Goal: Task Accomplishment & Management: Complete application form

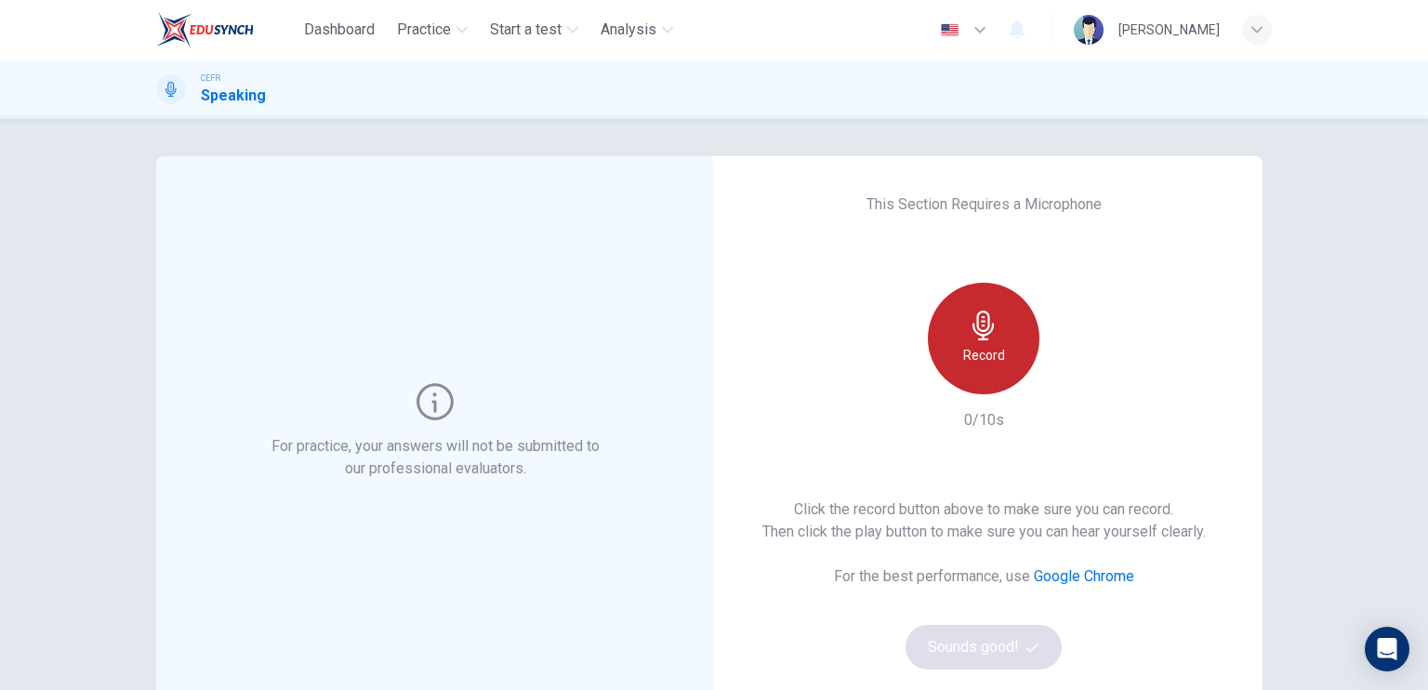
click at [986, 334] on icon "button" at bounding box center [984, 326] width 30 height 30
click at [991, 369] on div "Stop" at bounding box center [984, 339] width 112 height 112
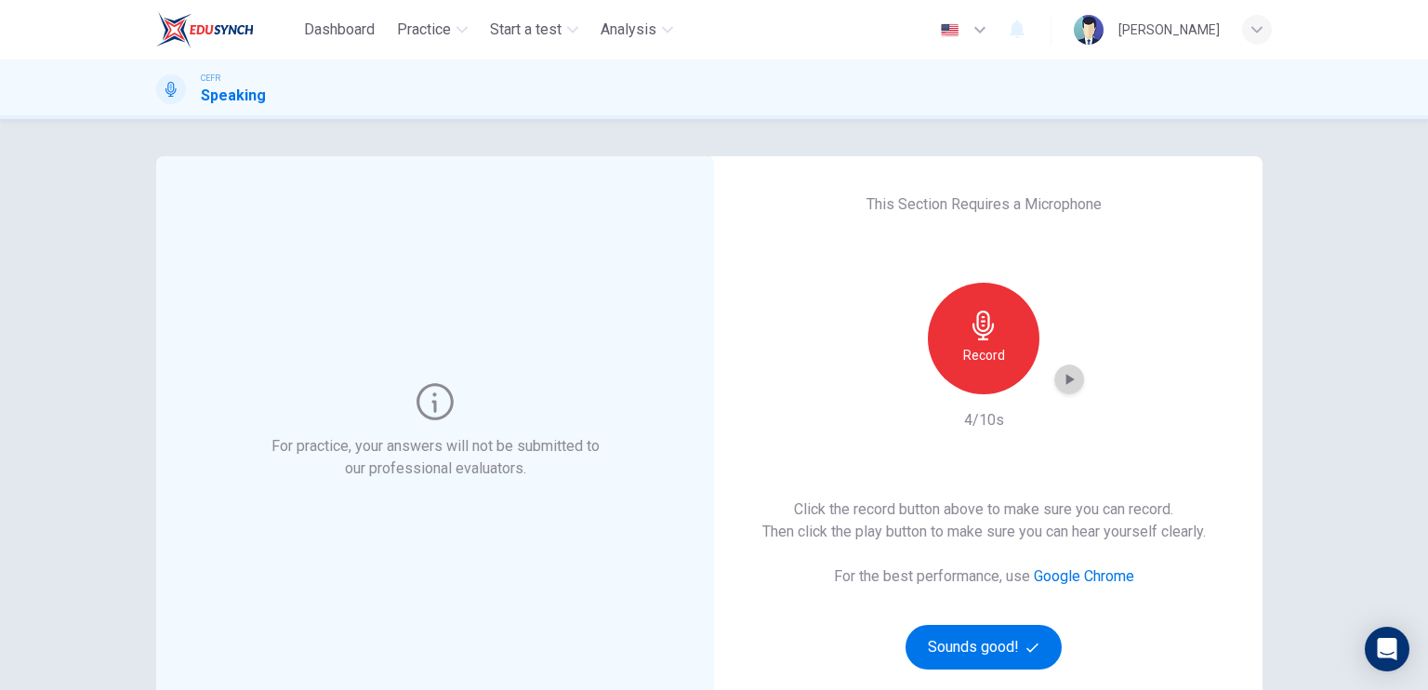
click at [1054, 375] on div "button" at bounding box center [1069, 380] width 30 height 30
click at [979, 630] on button "Sounds good!" at bounding box center [984, 647] width 156 height 45
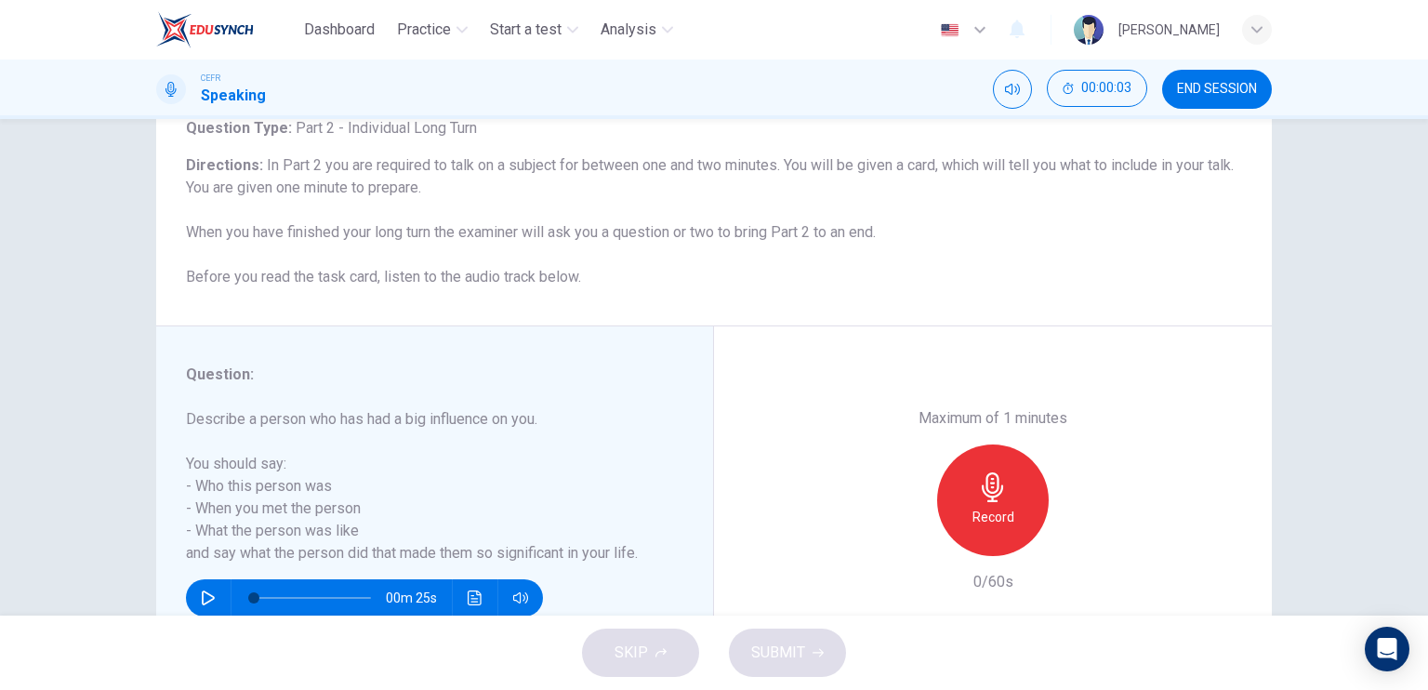
scroll to position [159, 0]
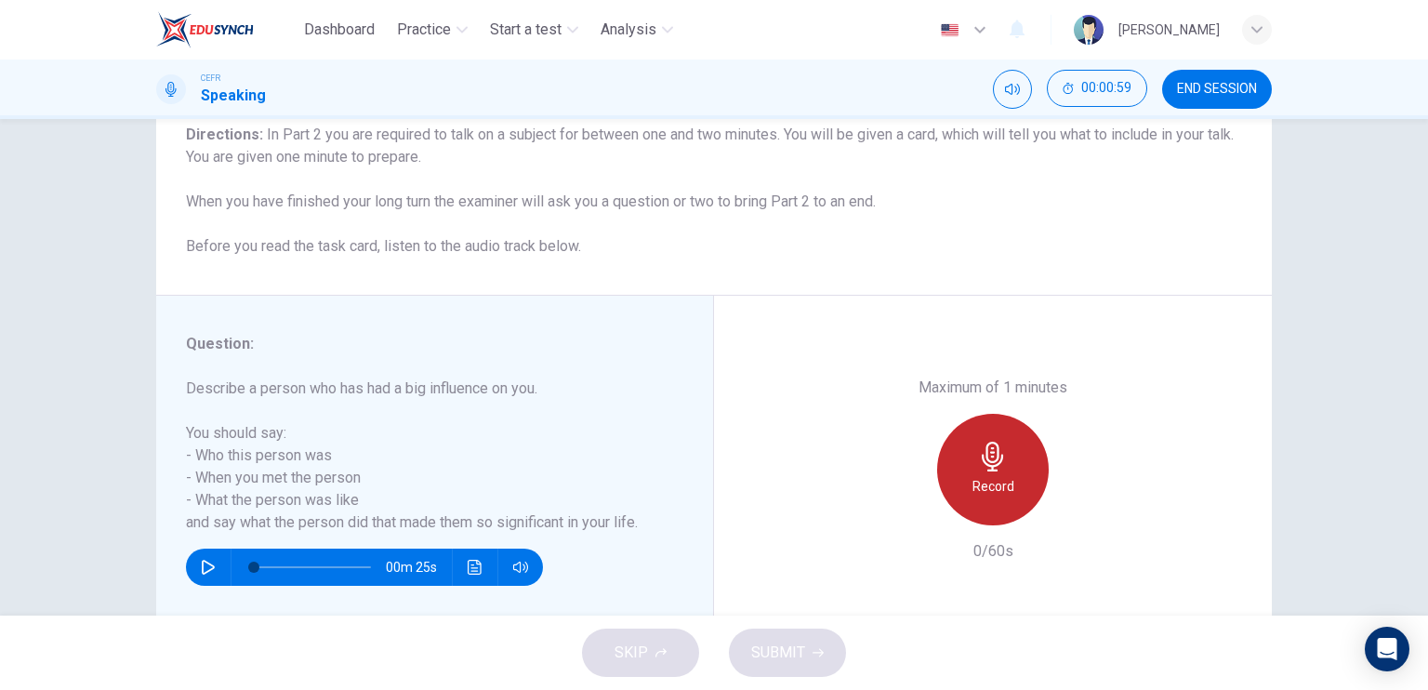
click at [993, 433] on div "Record" at bounding box center [993, 470] width 112 height 112
click at [986, 502] on div "Stop" at bounding box center [993, 470] width 112 height 112
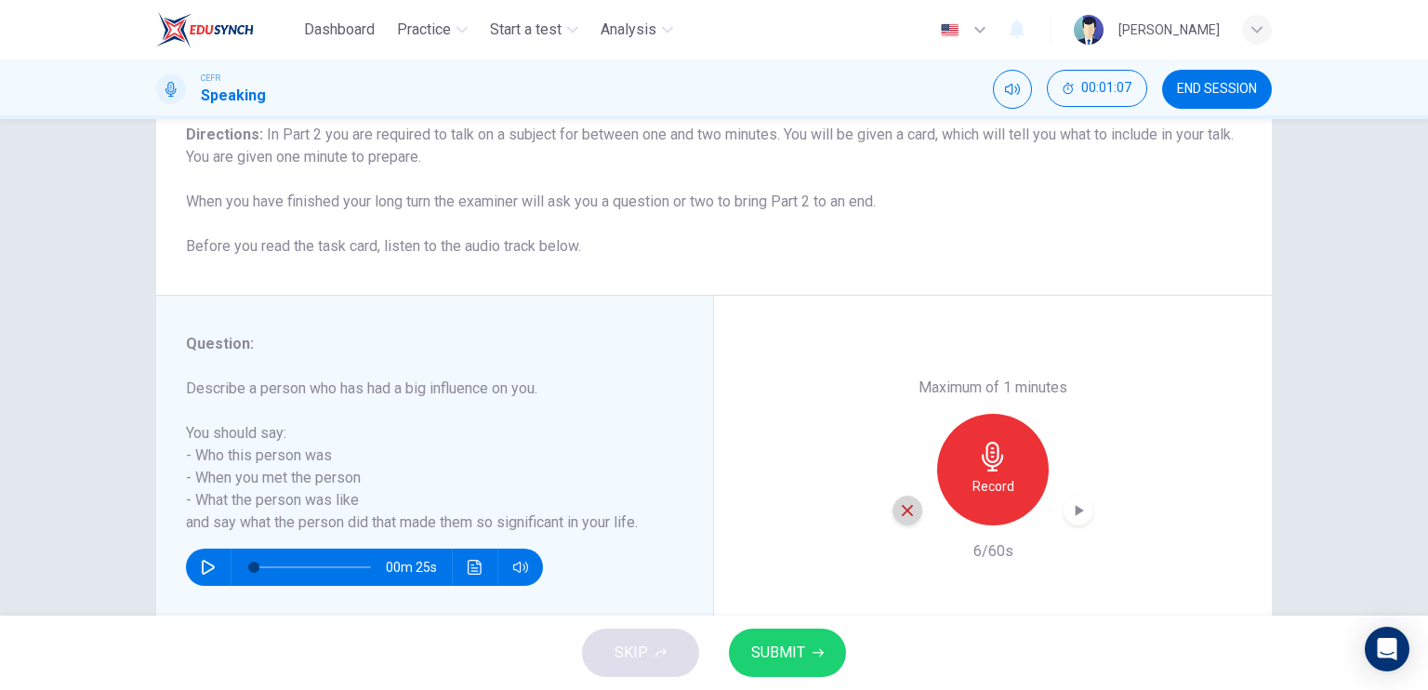
click at [911, 508] on div "button" at bounding box center [908, 511] width 30 height 30
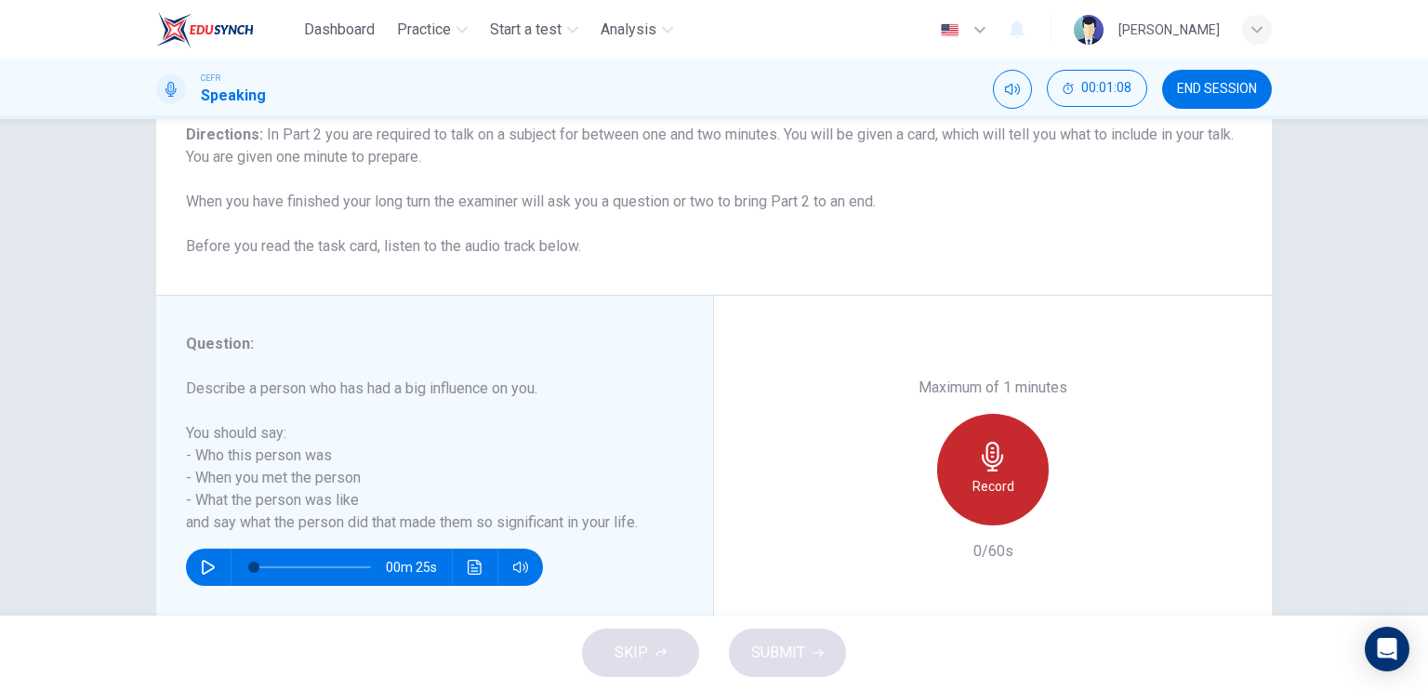
click at [973, 473] on div "Record" at bounding box center [993, 470] width 112 height 112
click at [969, 471] on div "Stop" at bounding box center [993, 470] width 112 height 112
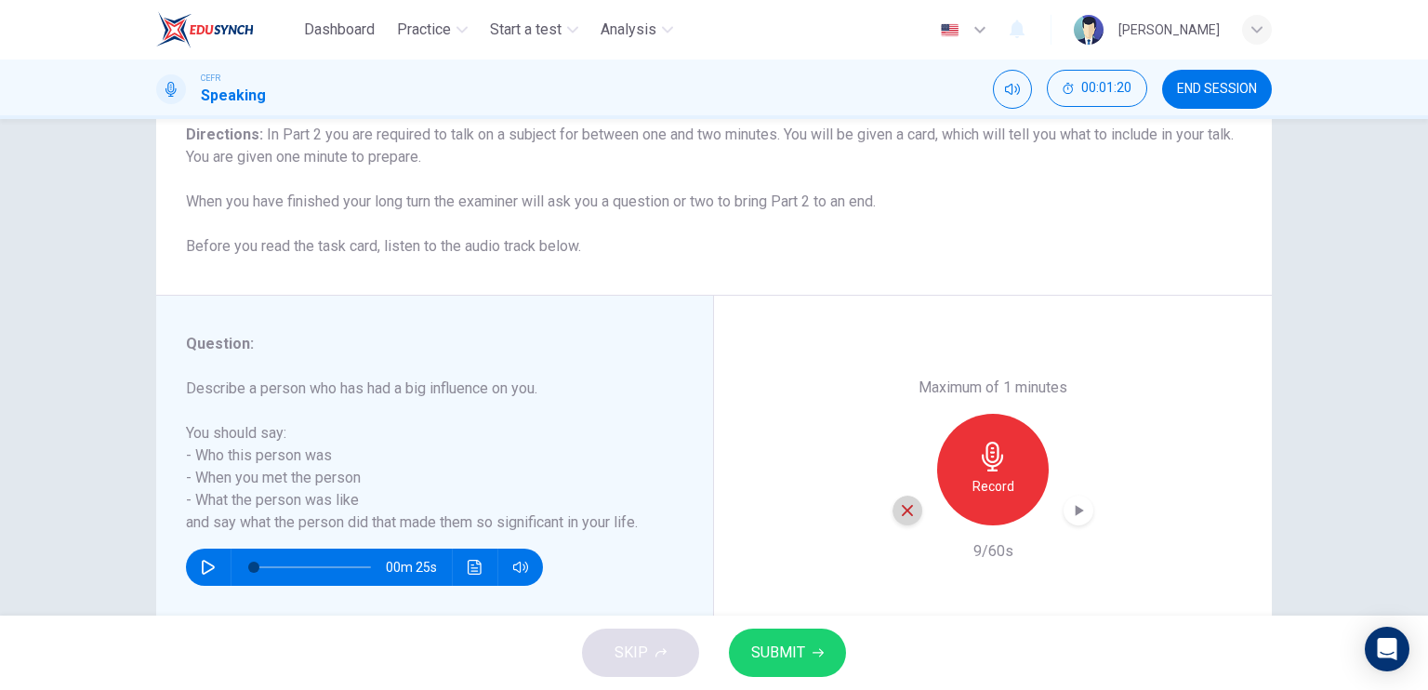
click at [908, 509] on icon "button" at bounding box center [907, 510] width 17 height 17
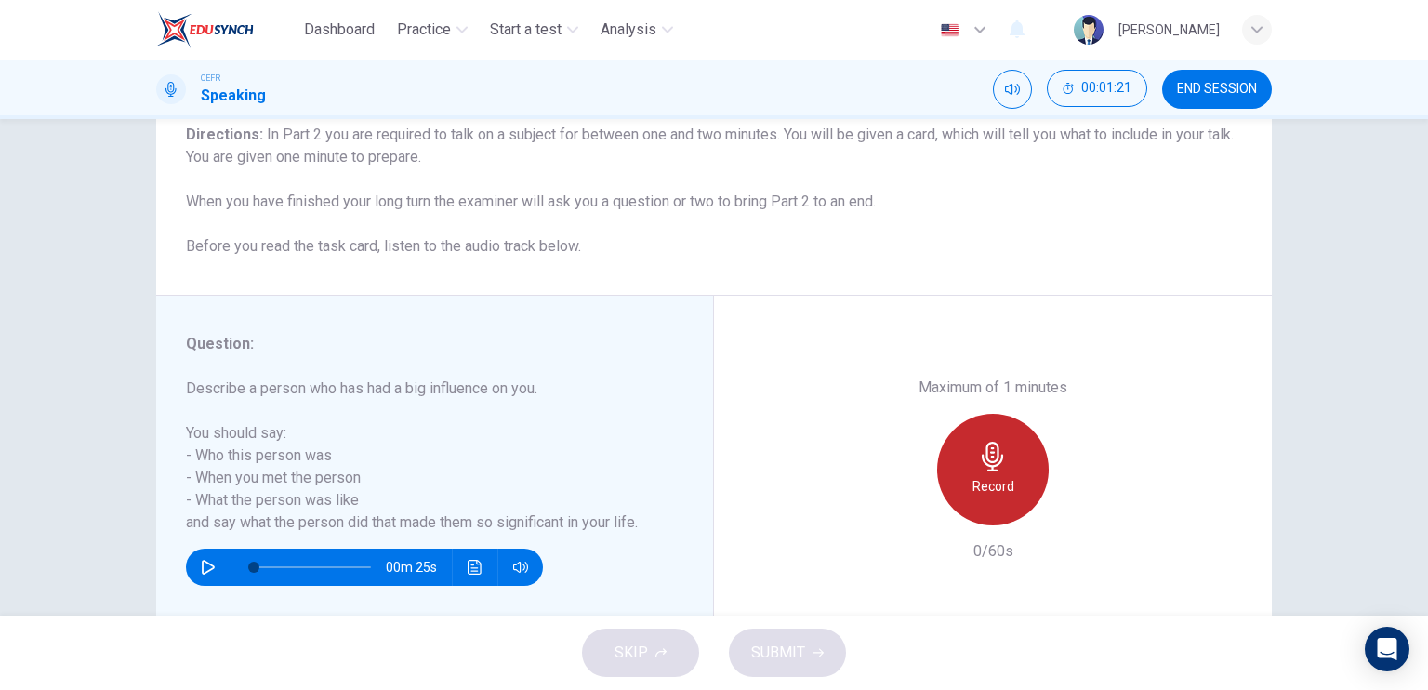
click at [973, 484] on h6 "Record" at bounding box center [994, 486] width 42 height 22
click at [988, 476] on h6 "Stop" at bounding box center [993, 486] width 28 height 22
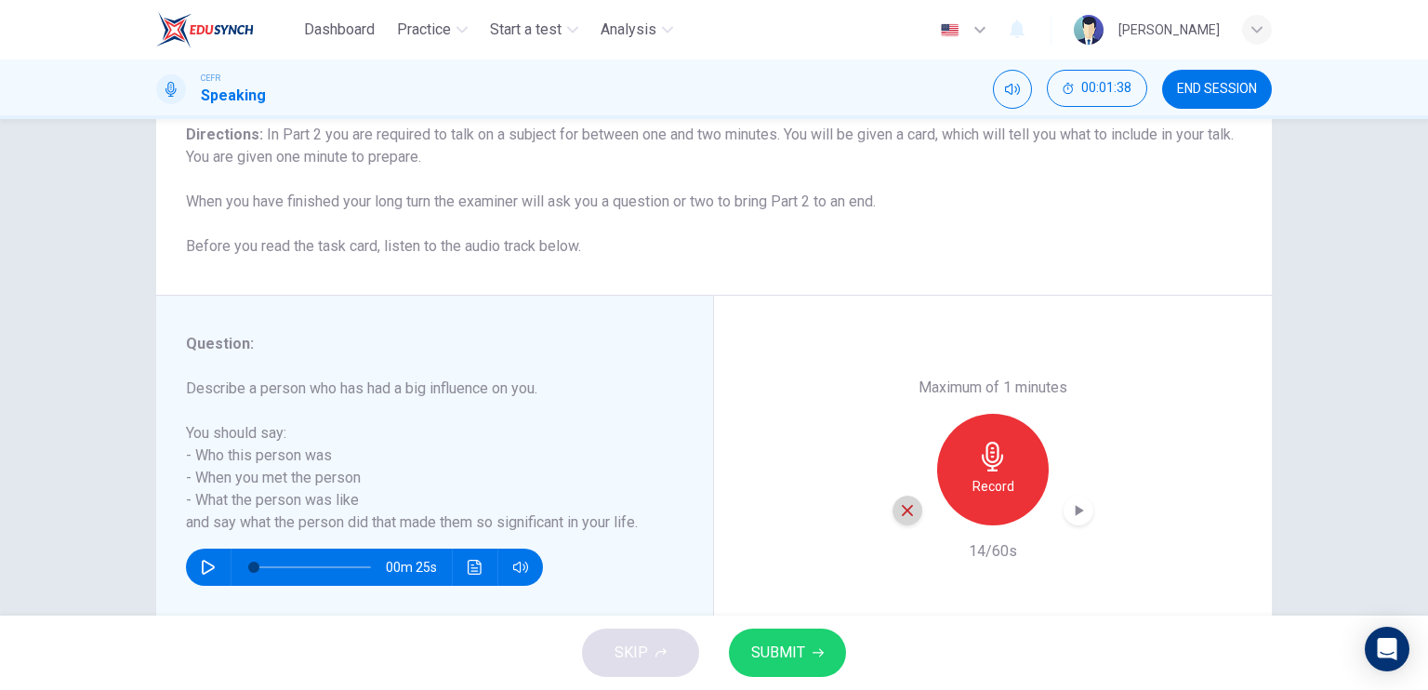
click at [907, 506] on icon "button" at bounding box center [907, 510] width 11 height 11
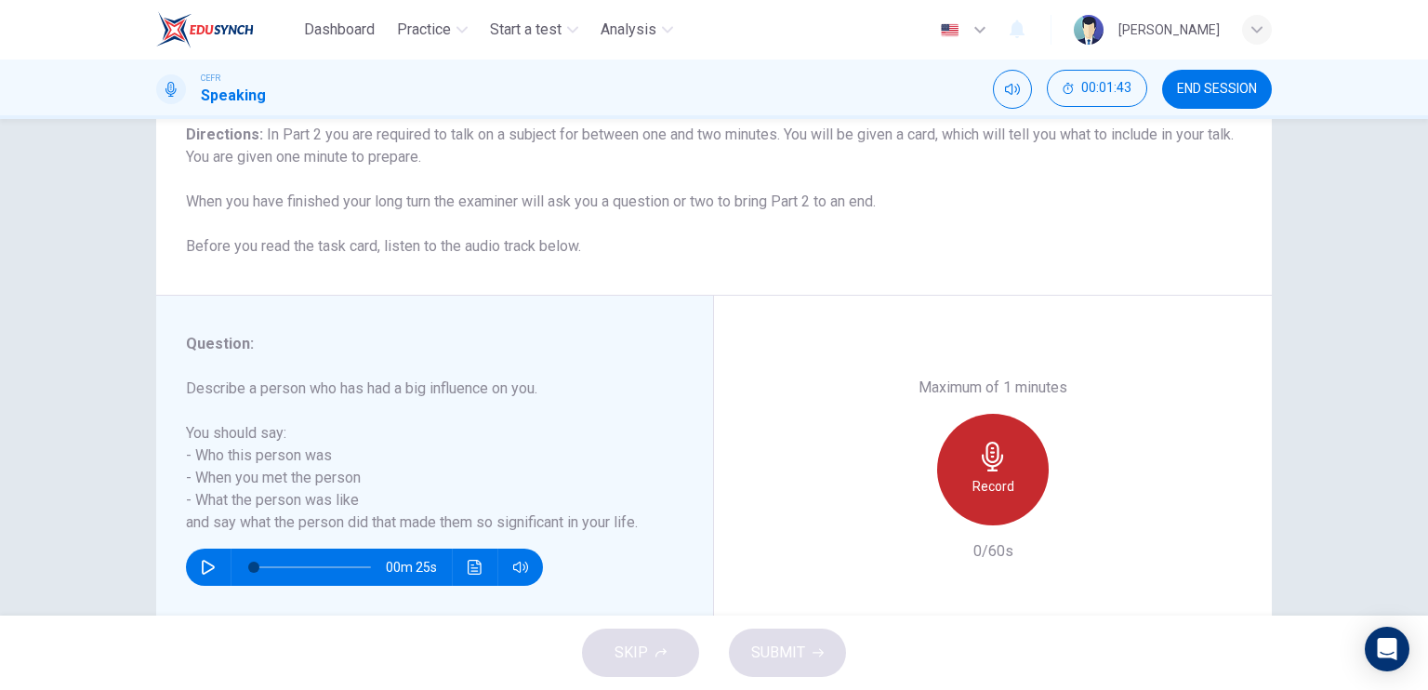
click at [961, 490] on div "Record" at bounding box center [993, 470] width 112 height 112
click at [963, 490] on div "Stop" at bounding box center [993, 470] width 112 height 112
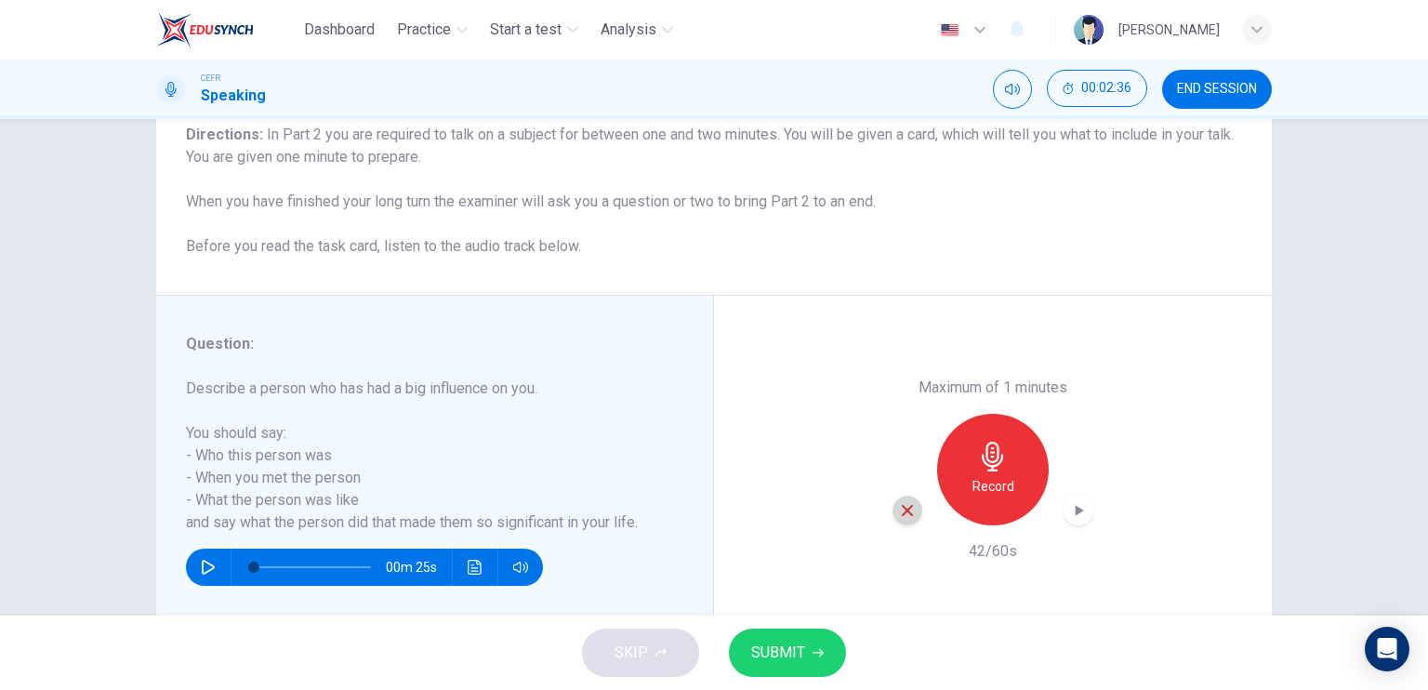
click at [903, 519] on div "button" at bounding box center [908, 511] width 30 height 30
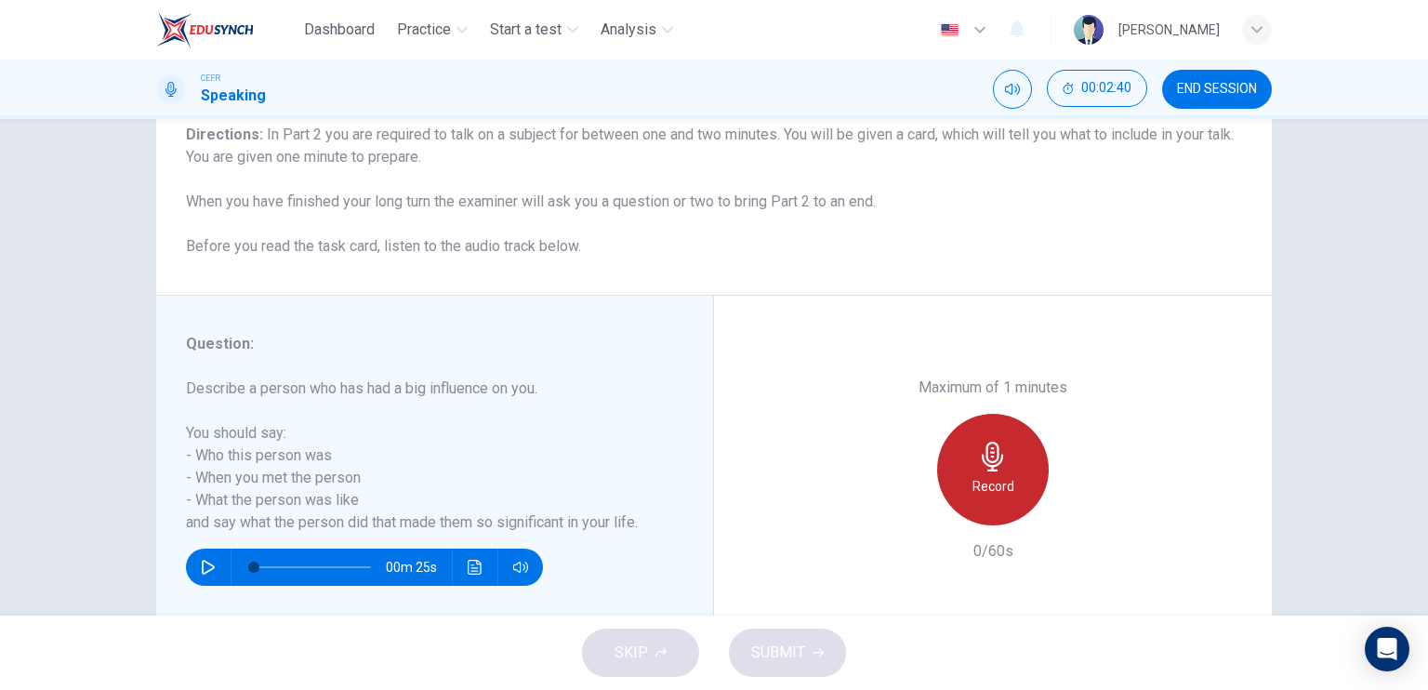
click at [980, 500] on div "Record" at bounding box center [993, 470] width 112 height 112
click at [980, 500] on div "Stop" at bounding box center [993, 470] width 112 height 112
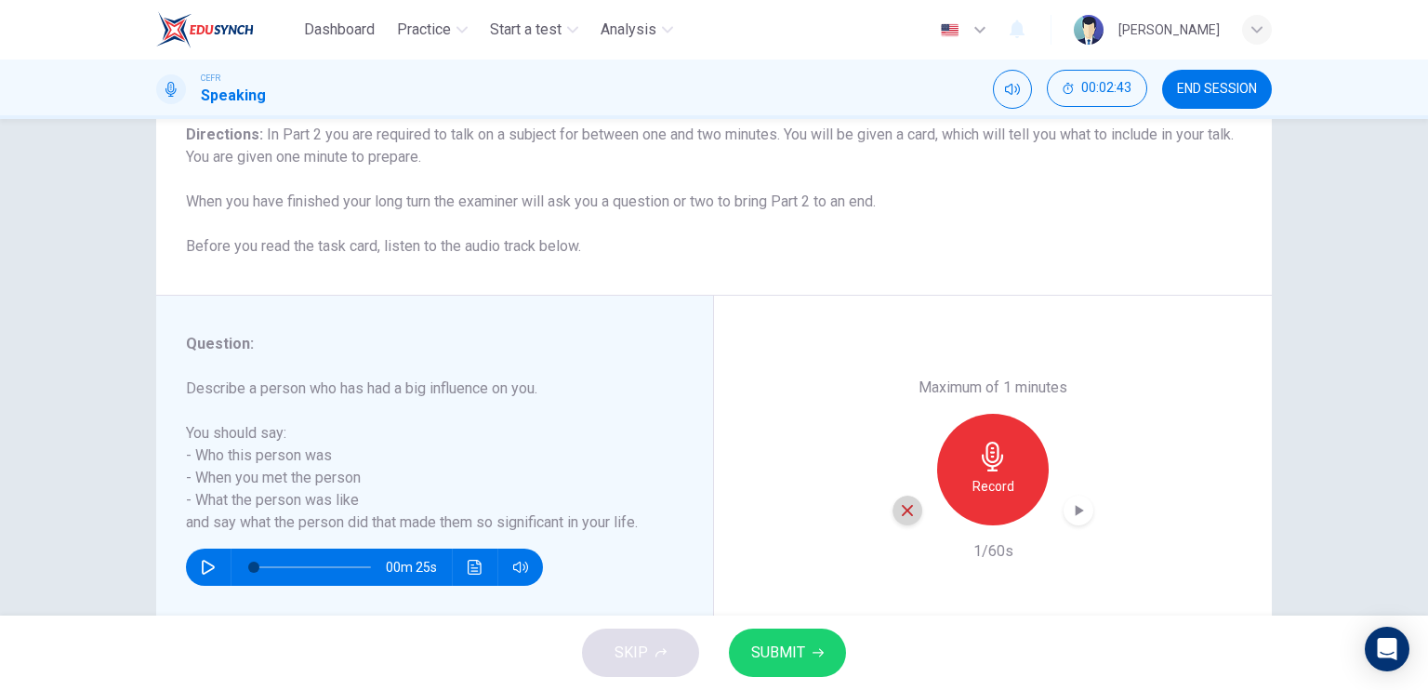
click at [908, 505] on icon "button" at bounding box center [907, 510] width 17 height 17
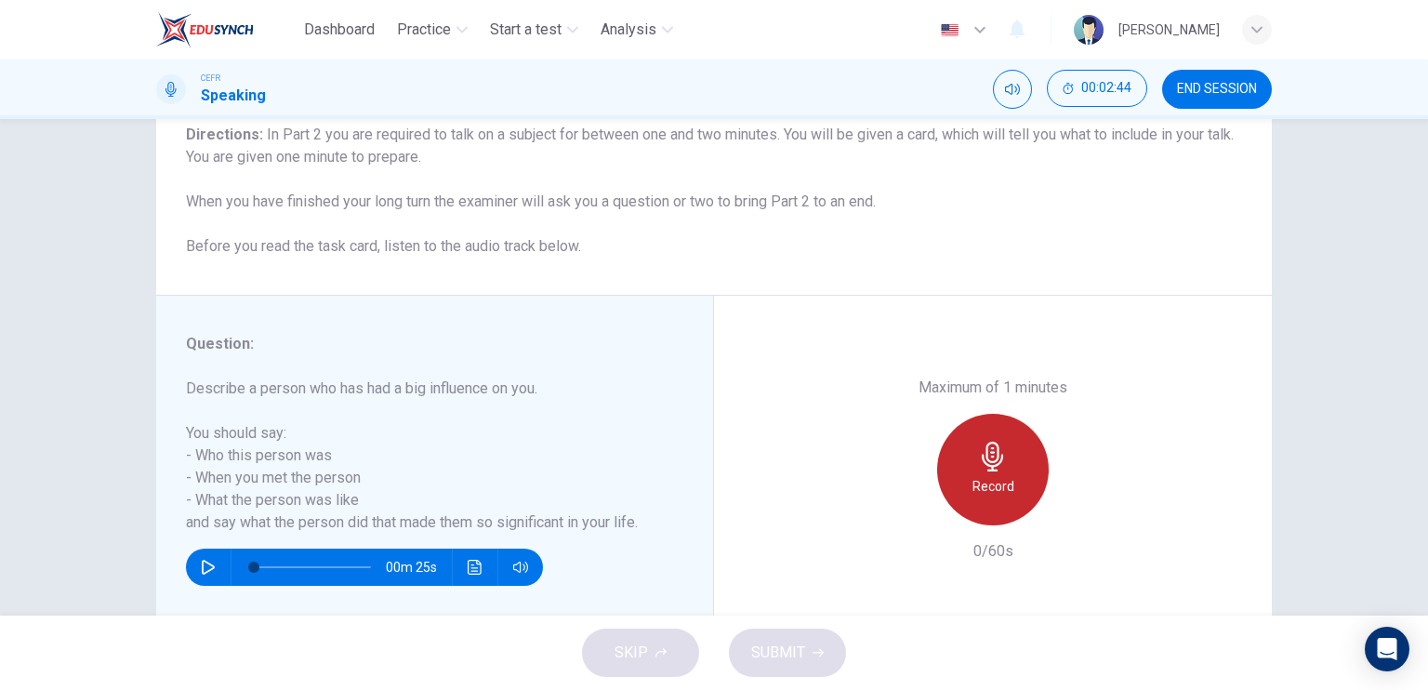
click at [977, 497] on div "Record" at bounding box center [993, 470] width 112 height 112
click at [989, 488] on h6 "Stop" at bounding box center [993, 486] width 28 height 22
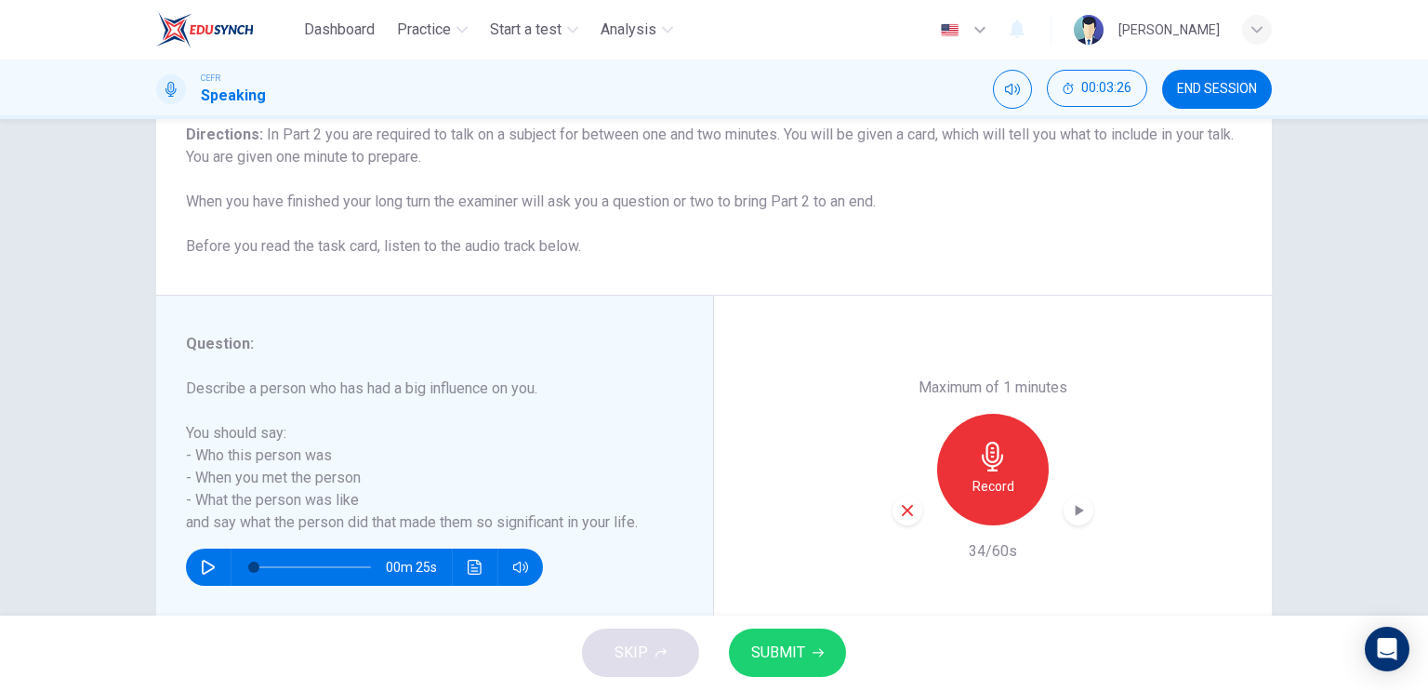
click at [904, 520] on div "button" at bounding box center [908, 511] width 30 height 30
click at [973, 475] on h6 "Record" at bounding box center [994, 486] width 42 height 22
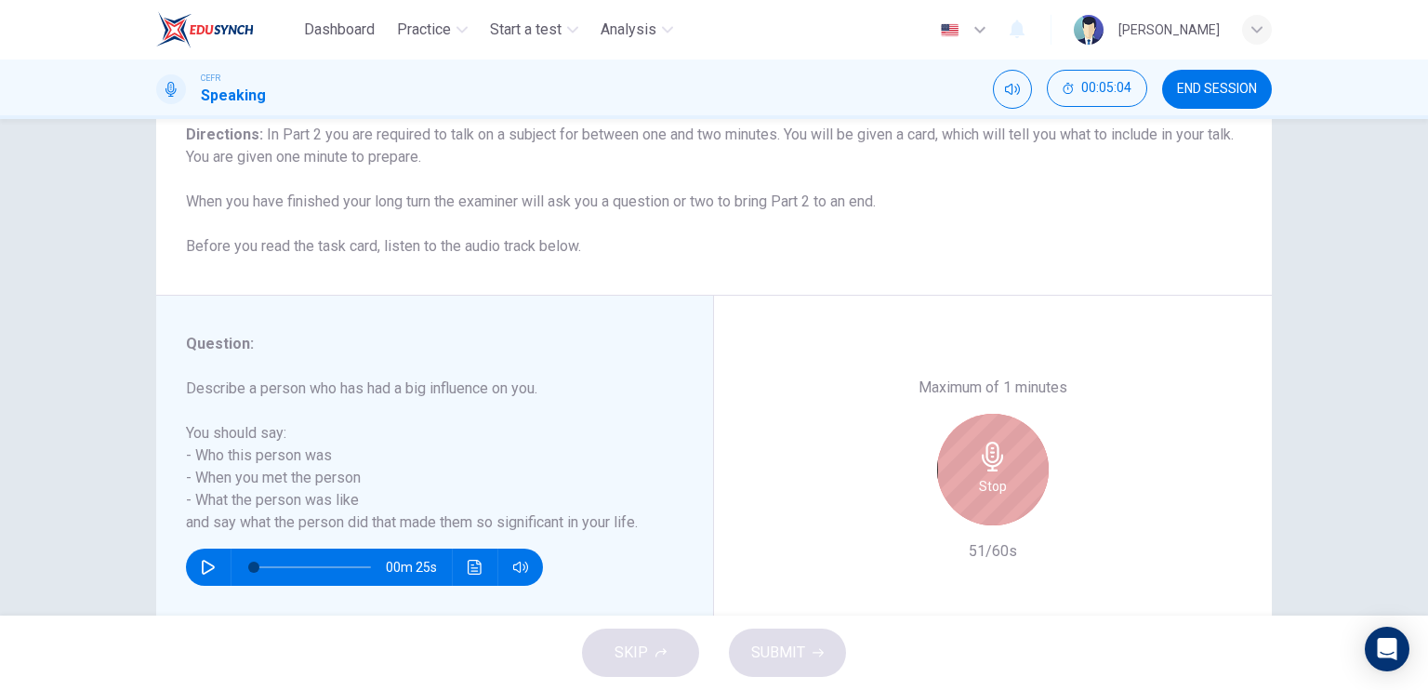
click at [980, 433] on div "Stop" at bounding box center [993, 470] width 112 height 112
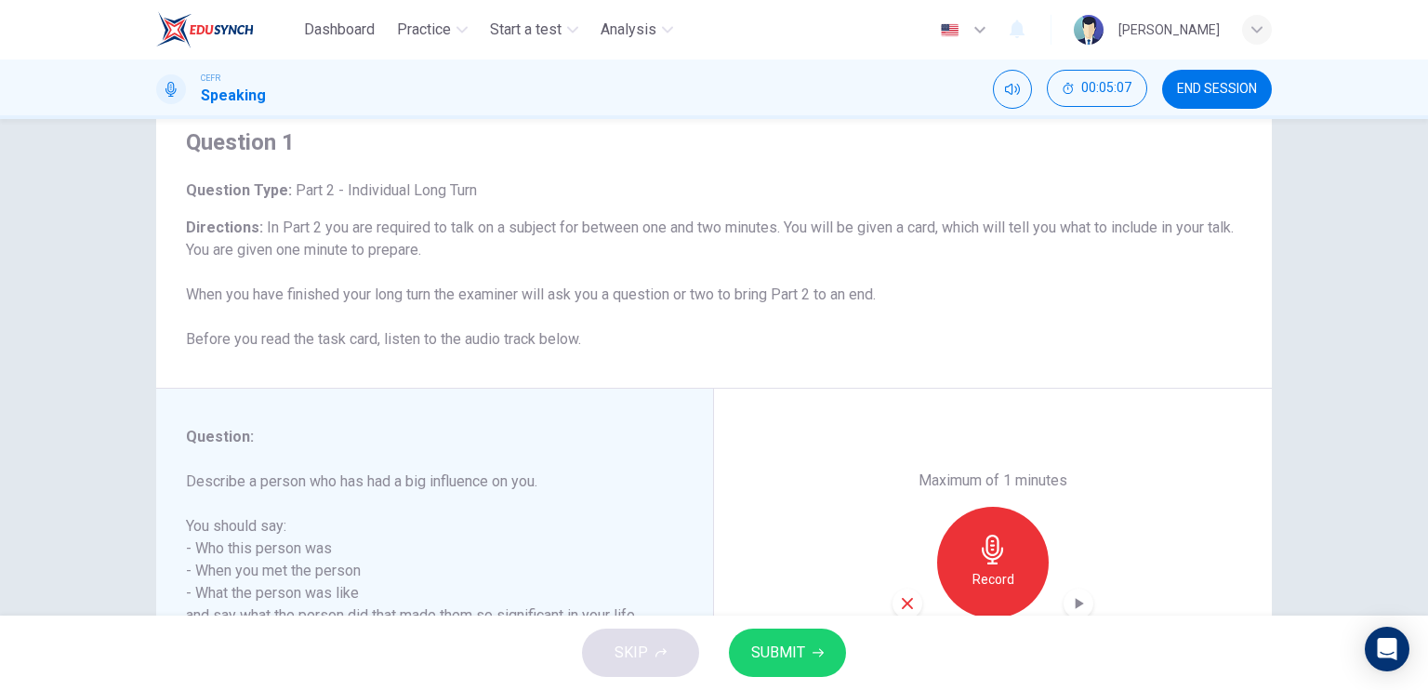
scroll to position [0, 0]
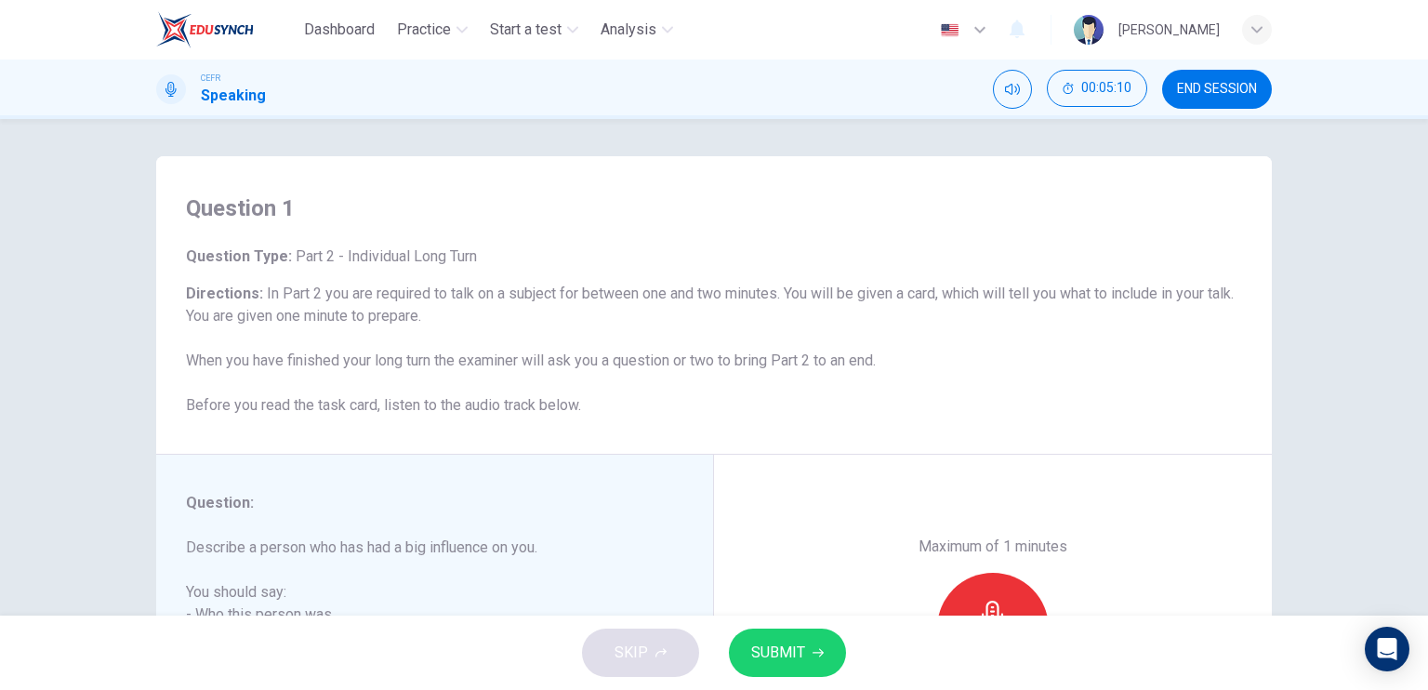
click at [824, 658] on button "SUBMIT" at bounding box center [787, 653] width 117 height 48
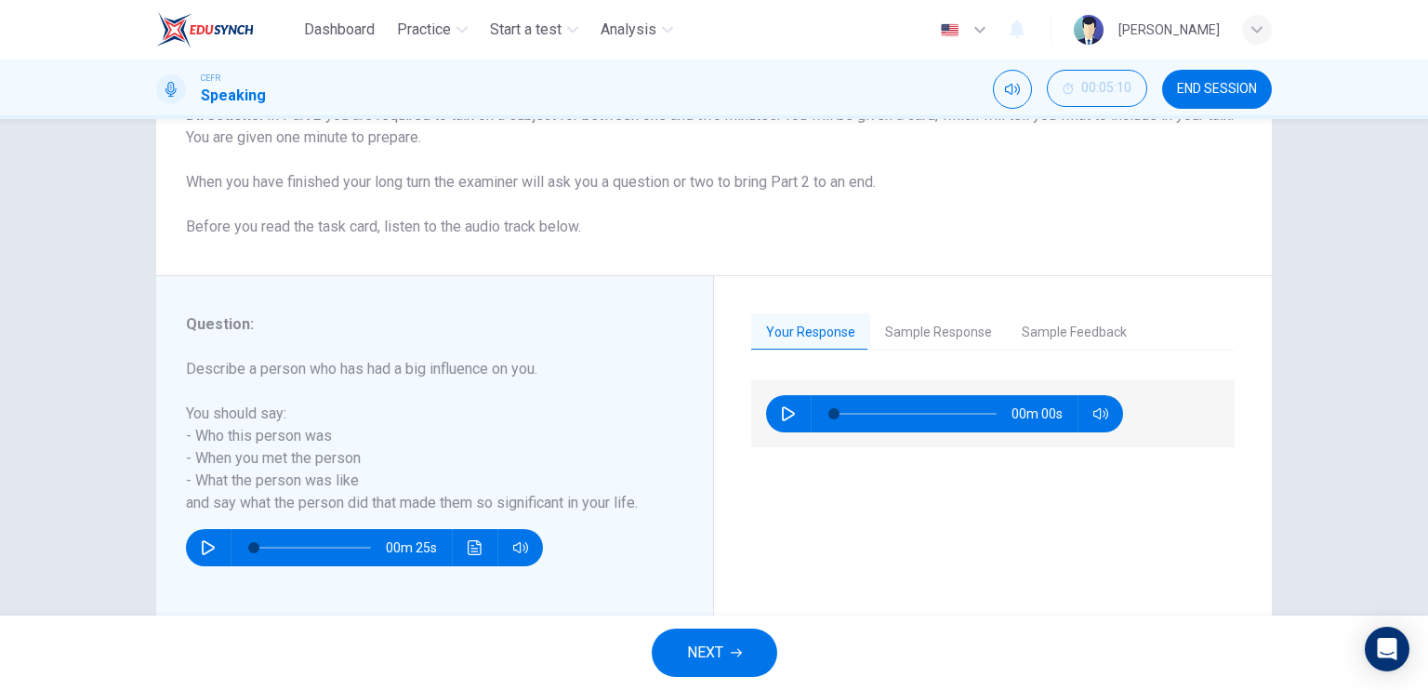
scroll to position [223, 0]
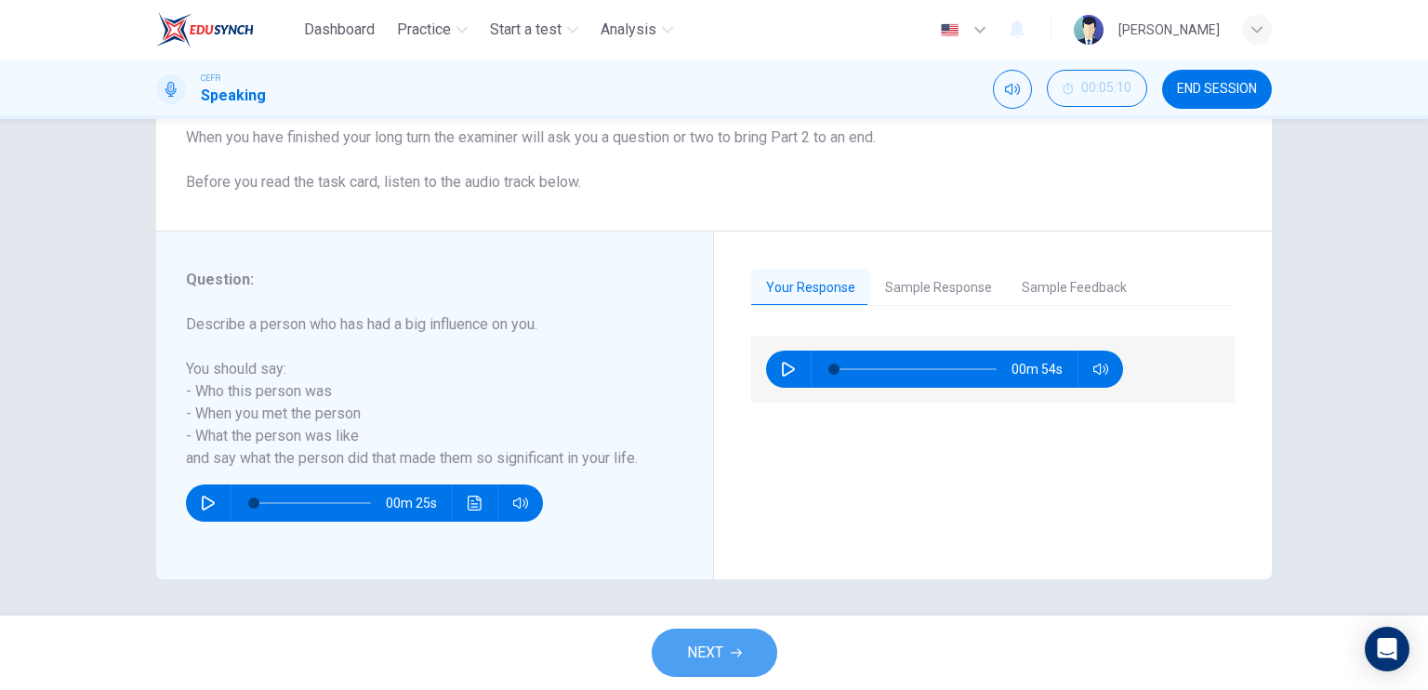
click at [684, 652] on button "NEXT" at bounding box center [715, 653] width 126 height 48
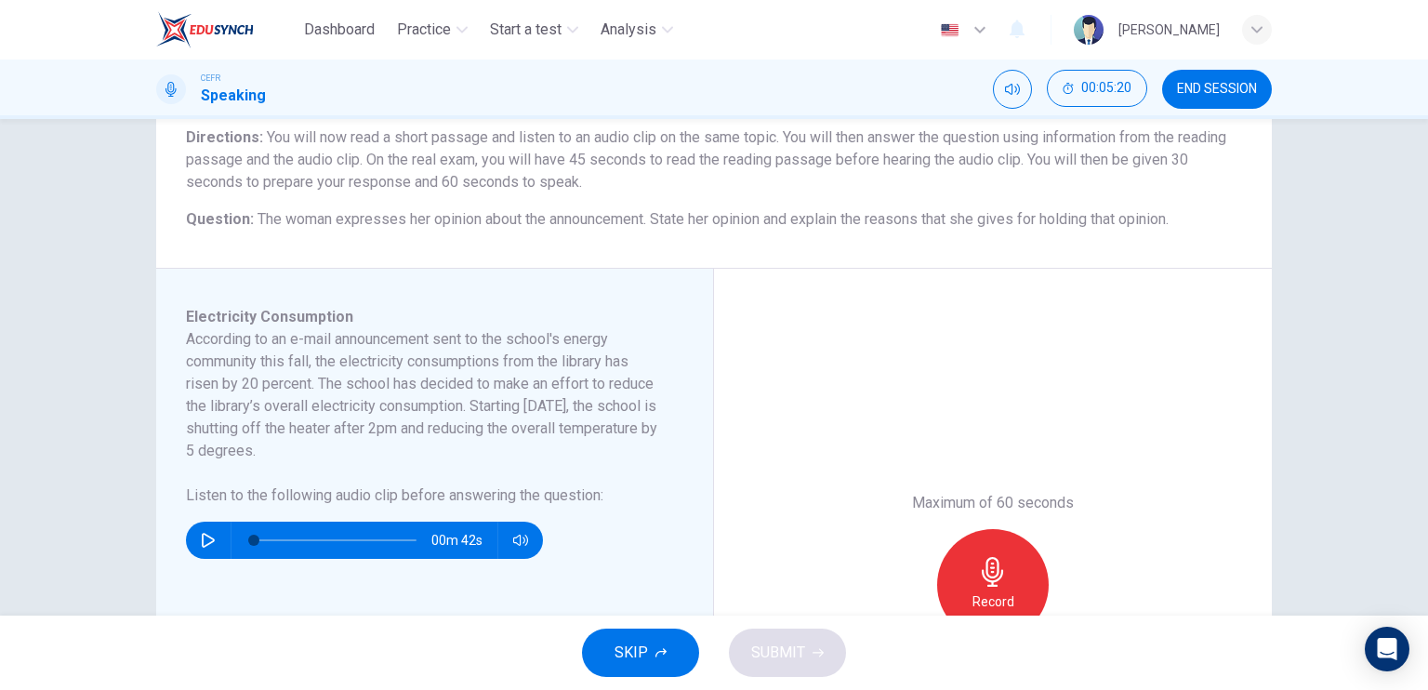
scroll to position [158, 0]
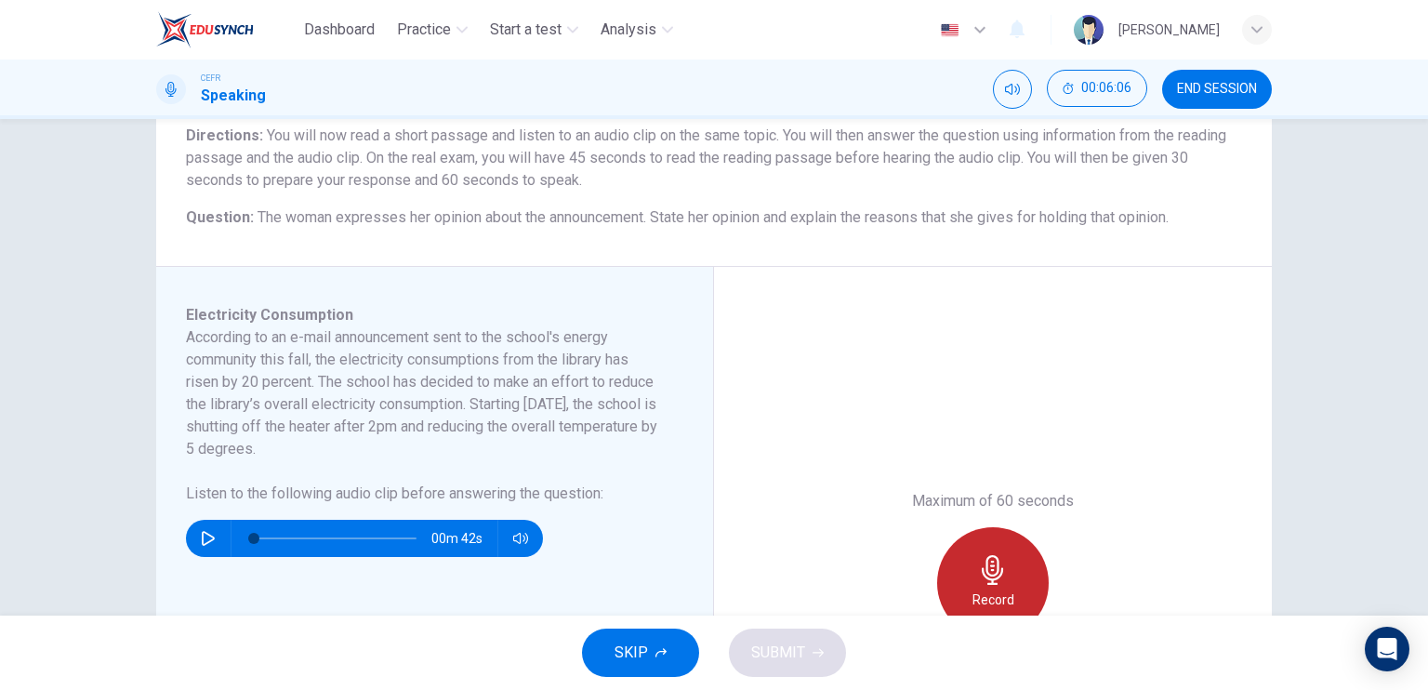
click at [987, 597] on h6 "Record" at bounding box center [994, 600] width 42 height 22
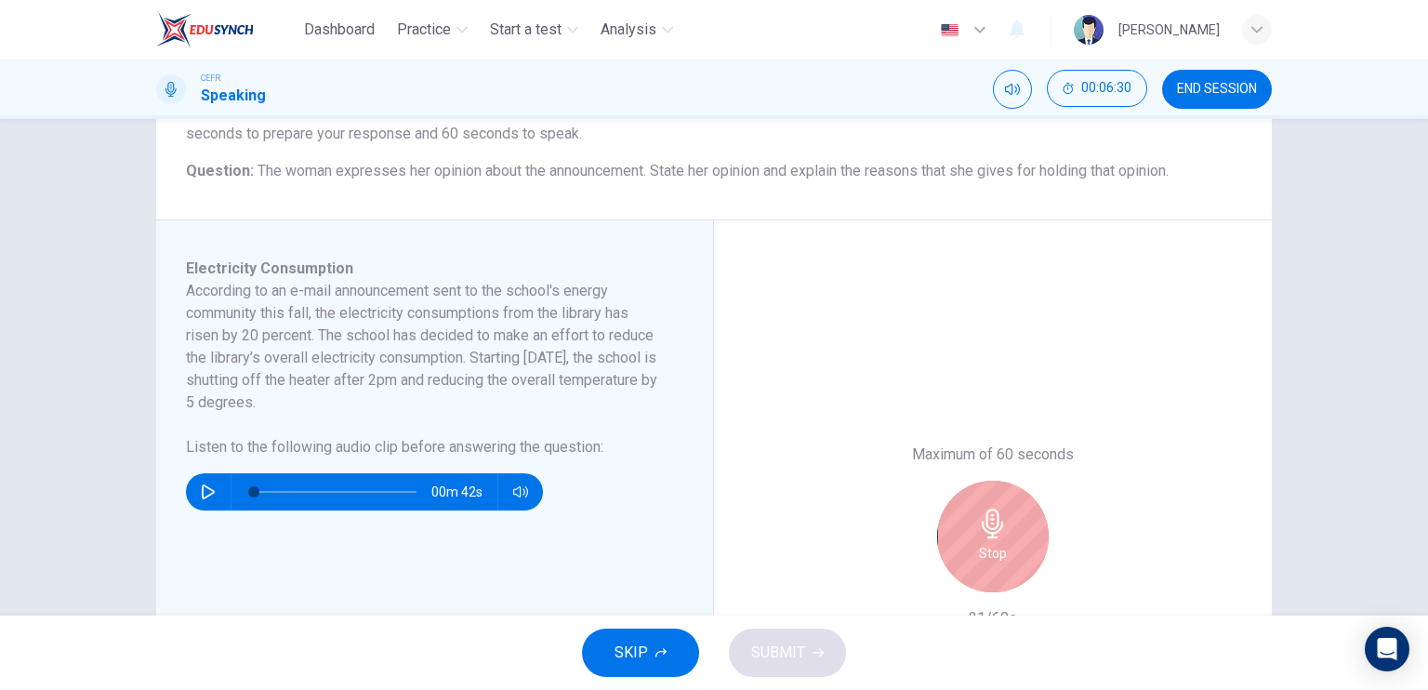
scroll to position [221, 0]
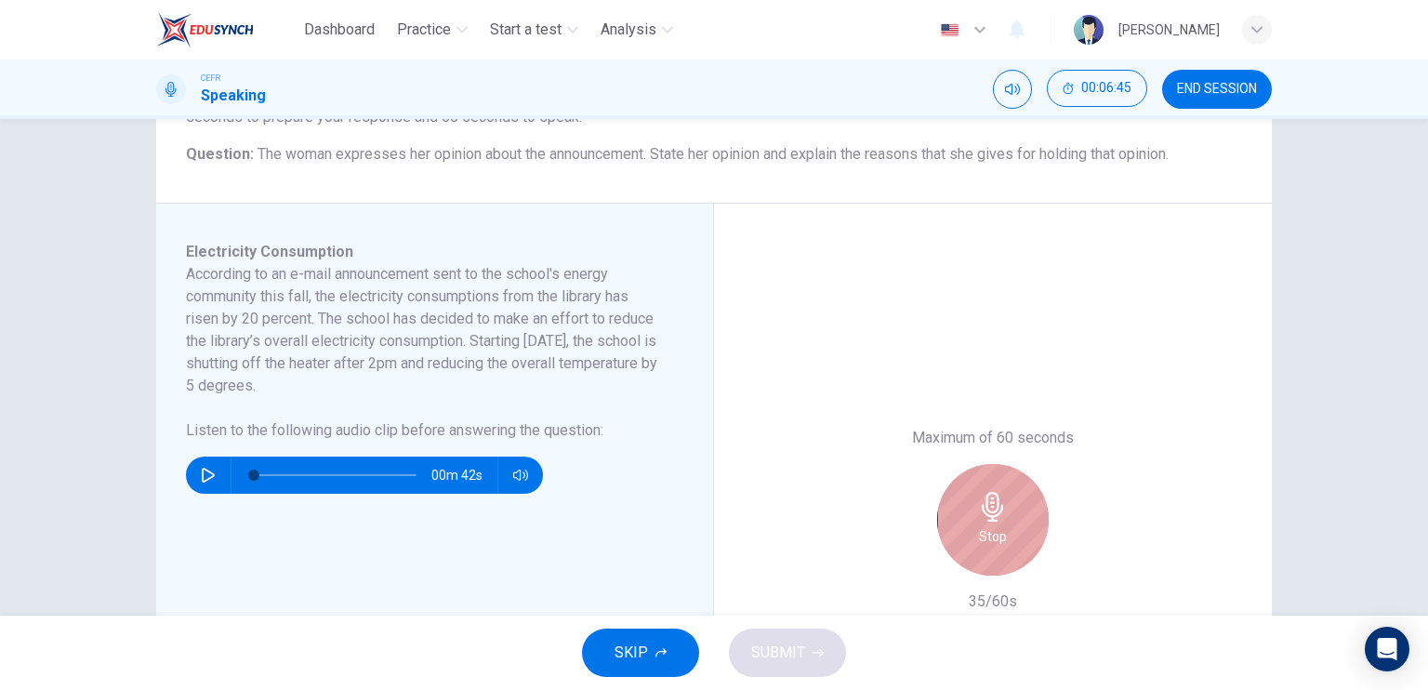
click at [1014, 520] on div "Stop" at bounding box center [993, 520] width 112 height 112
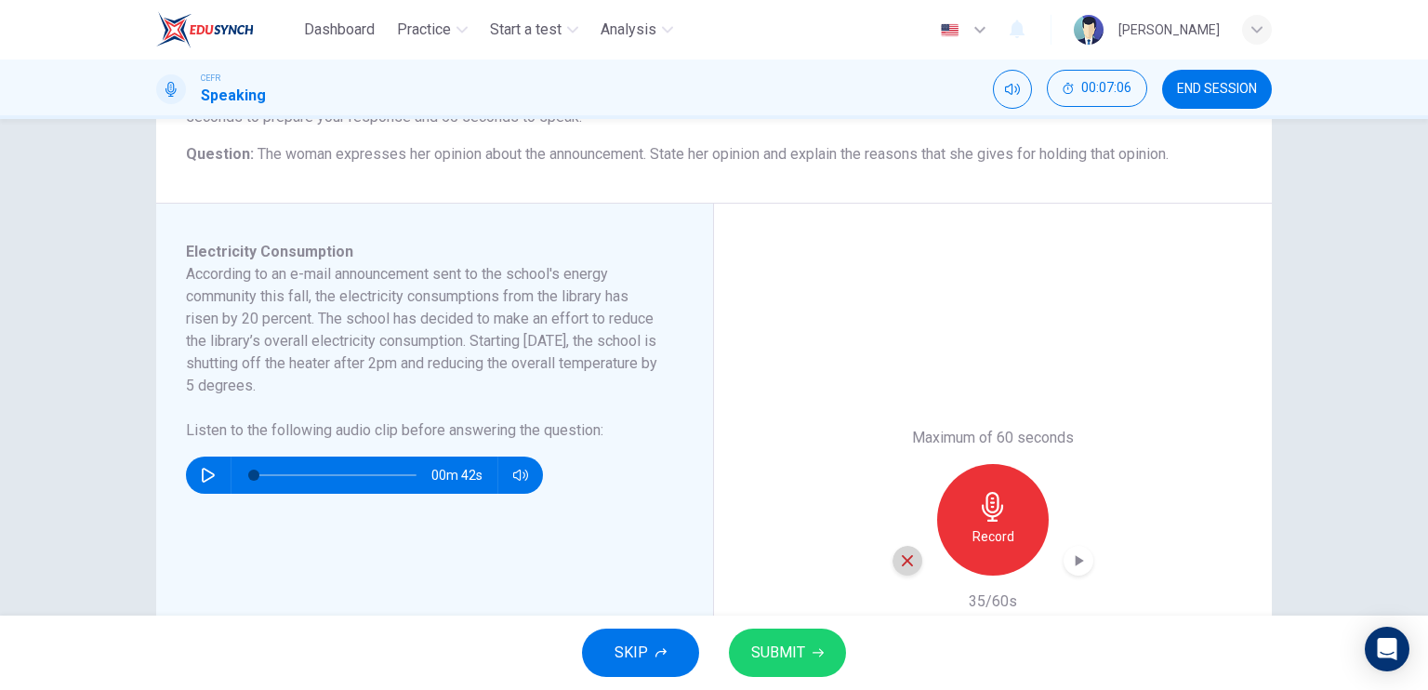
click at [899, 561] on icon "button" at bounding box center [907, 560] width 17 height 17
click at [207, 464] on button "button" at bounding box center [208, 475] width 30 height 37
click at [322, 468] on span at bounding box center [335, 475] width 163 height 26
click at [203, 477] on icon "button" at bounding box center [208, 475] width 15 height 15
type input "99"
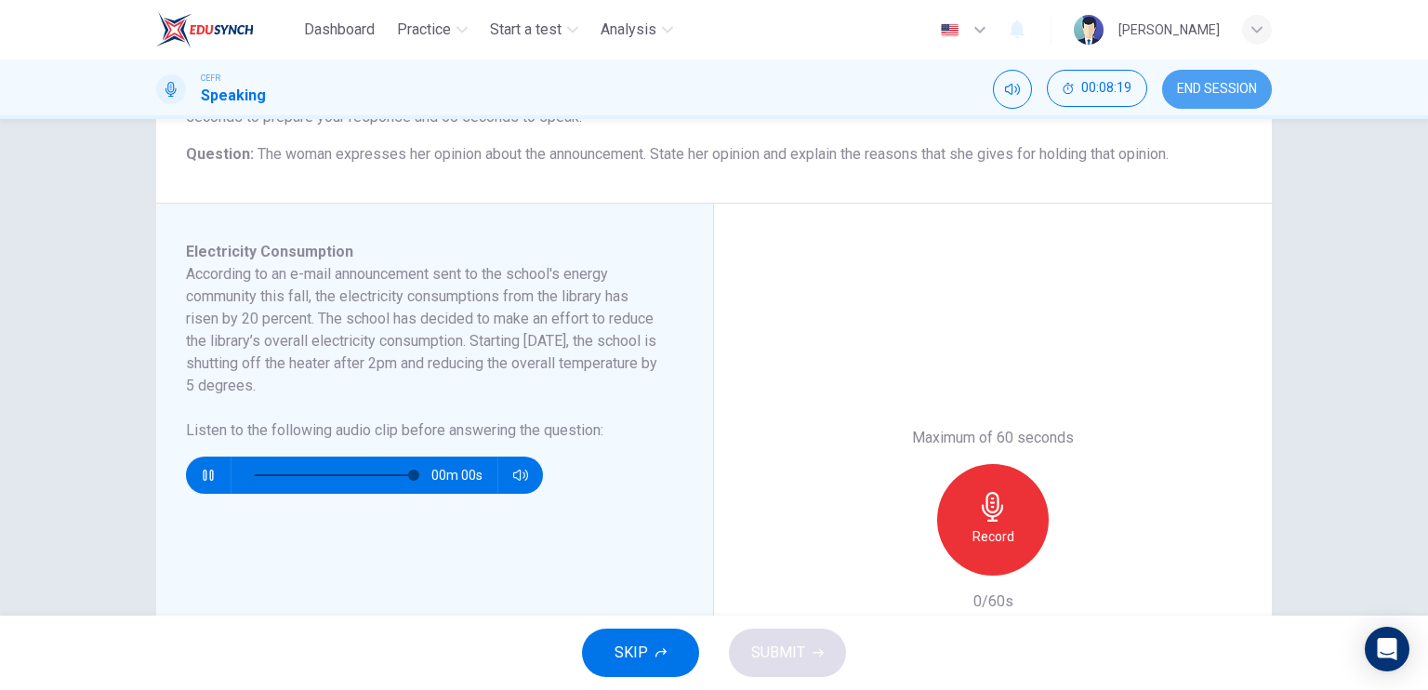
click at [1214, 84] on span "END SESSION" at bounding box center [1217, 89] width 80 height 15
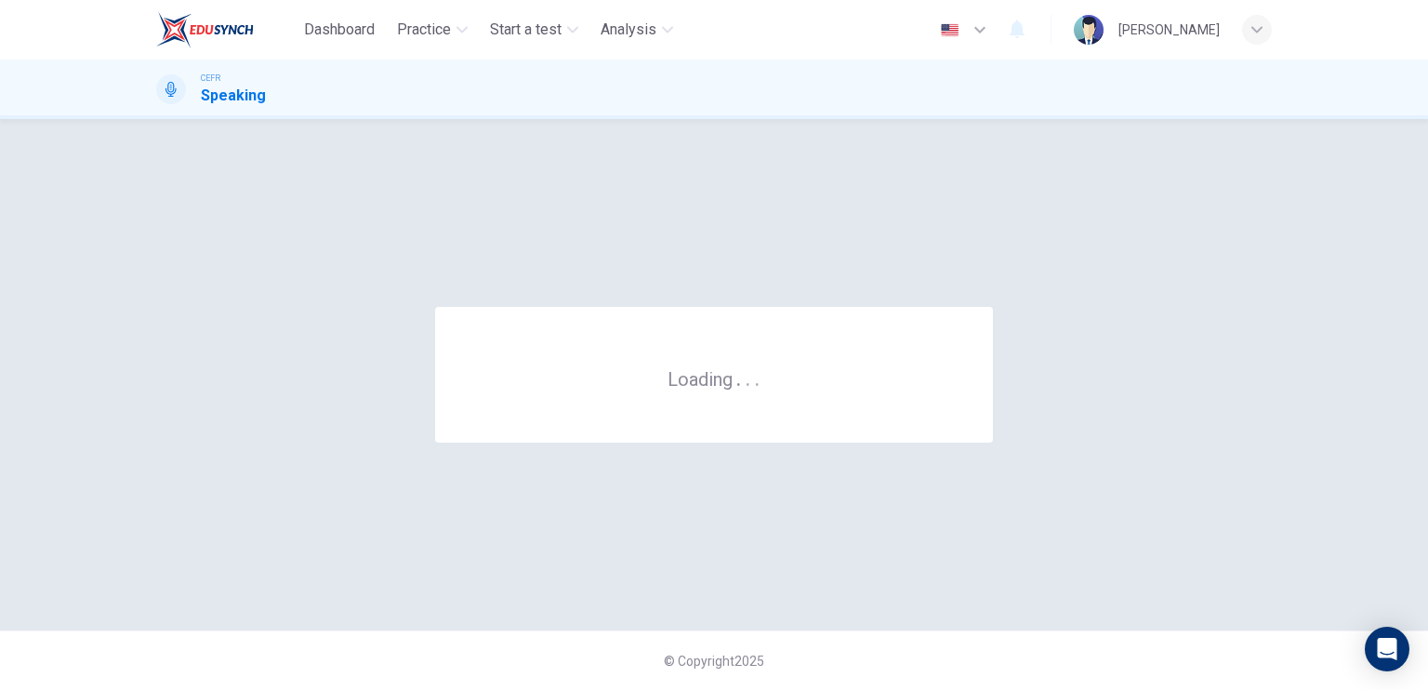
scroll to position [0, 0]
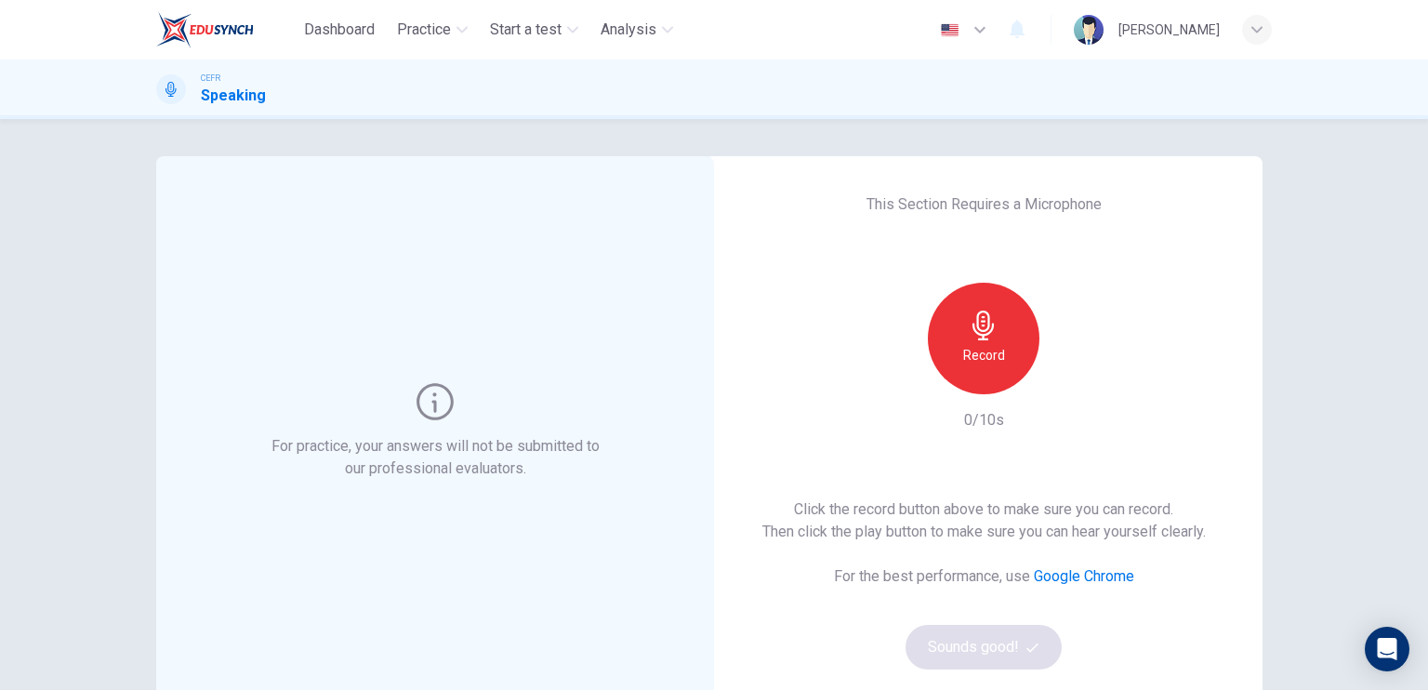
click at [956, 398] on div "Record 0/10s" at bounding box center [983, 357] width 201 height 149
click at [970, 365] on h6 "Record" at bounding box center [984, 355] width 42 height 22
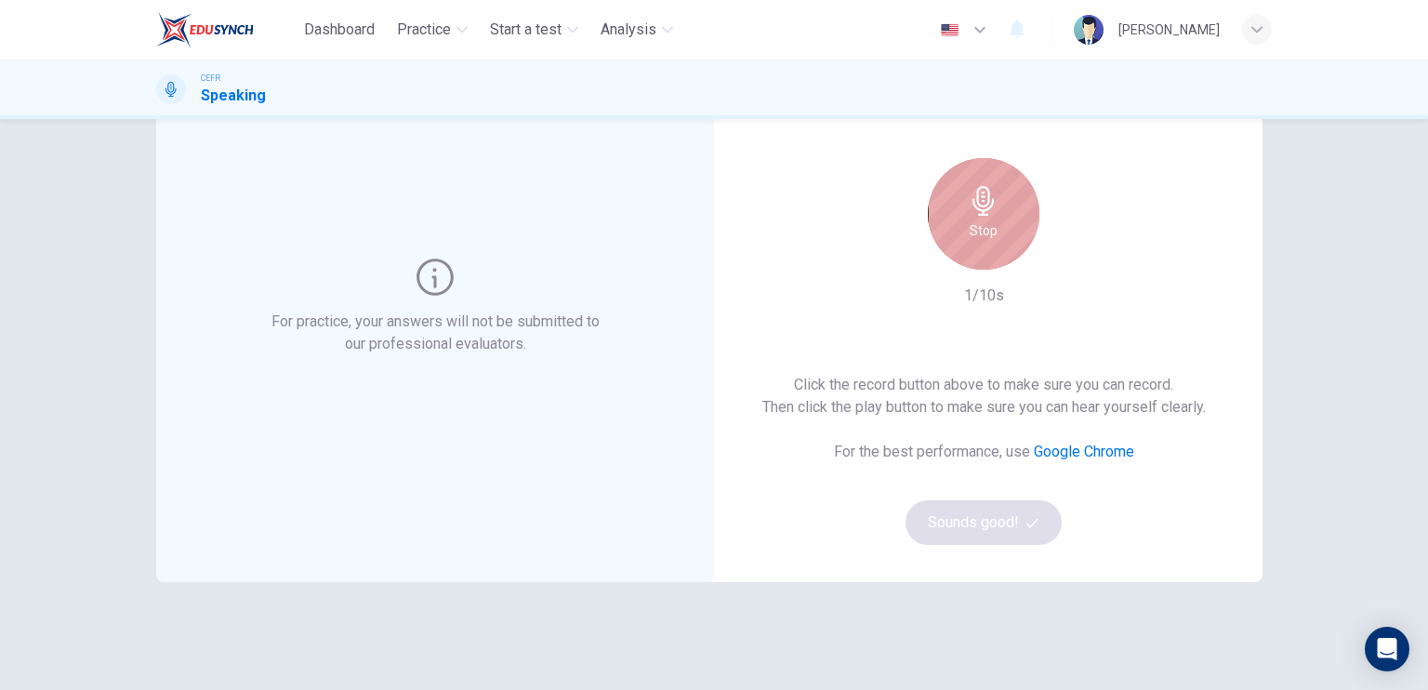
click at [979, 230] on h6 "Stop" at bounding box center [984, 230] width 28 height 22
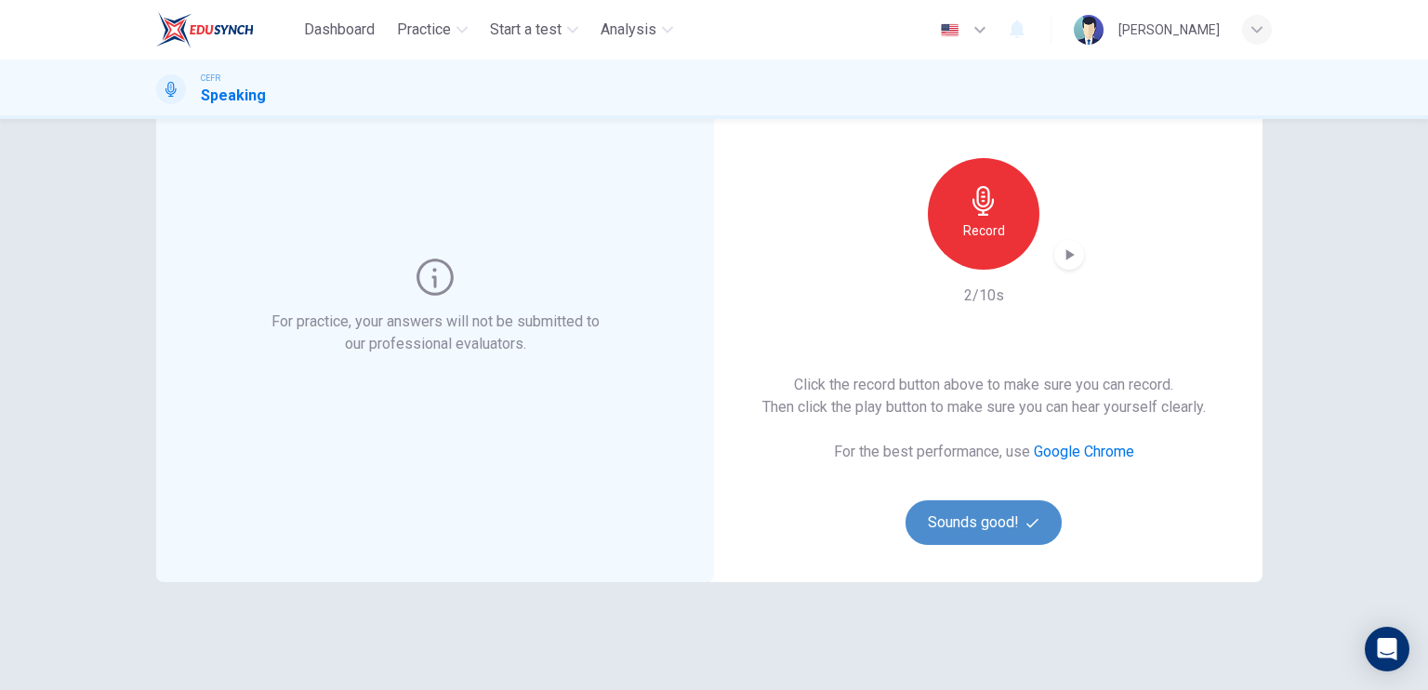
click at [987, 527] on button "Sounds good!" at bounding box center [984, 522] width 156 height 45
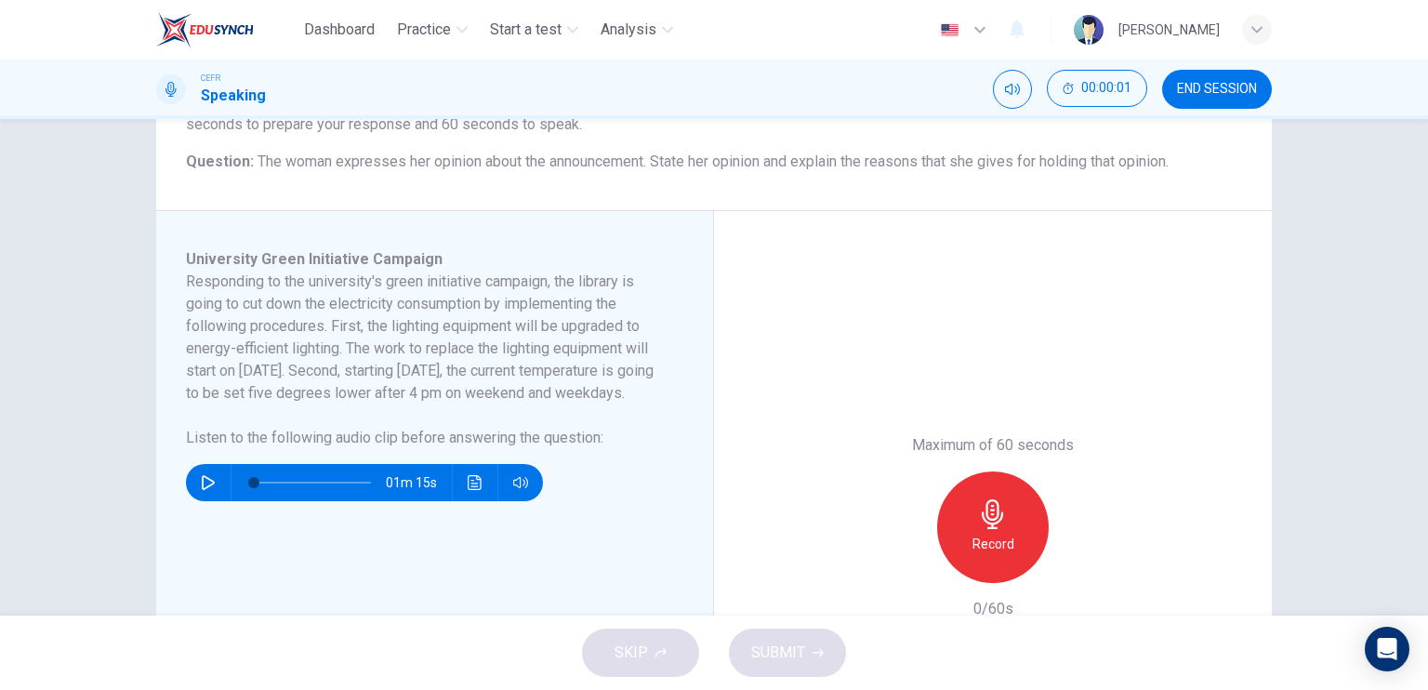
scroll to position [215, 0]
click at [202, 489] on icon "button" at bounding box center [208, 481] width 13 height 15
click at [311, 495] on span at bounding box center [312, 482] width 117 height 26
click at [193, 497] on button "button" at bounding box center [208, 481] width 30 height 37
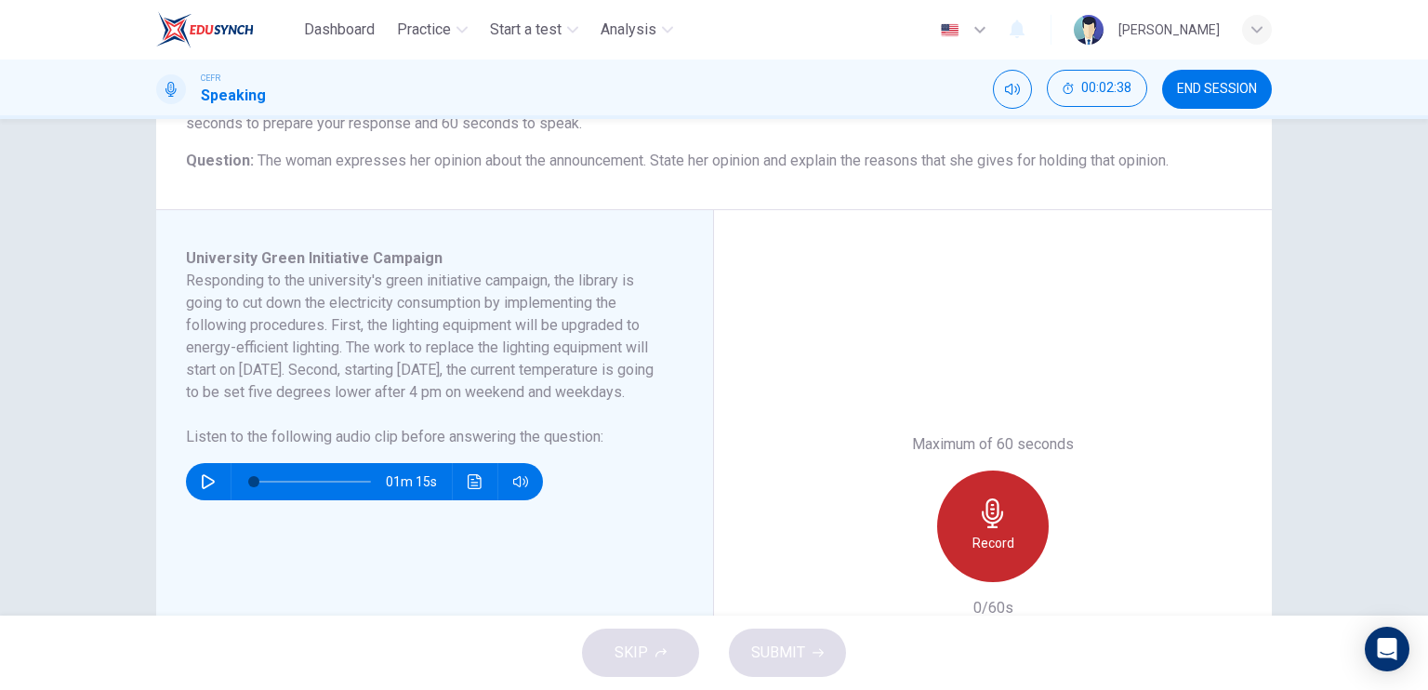
click at [973, 540] on h6 "Record" at bounding box center [994, 543] width 42 height 22
click at [979, 532] on h6 "Stop" at bounding box center [993, 543] width 28 height 22
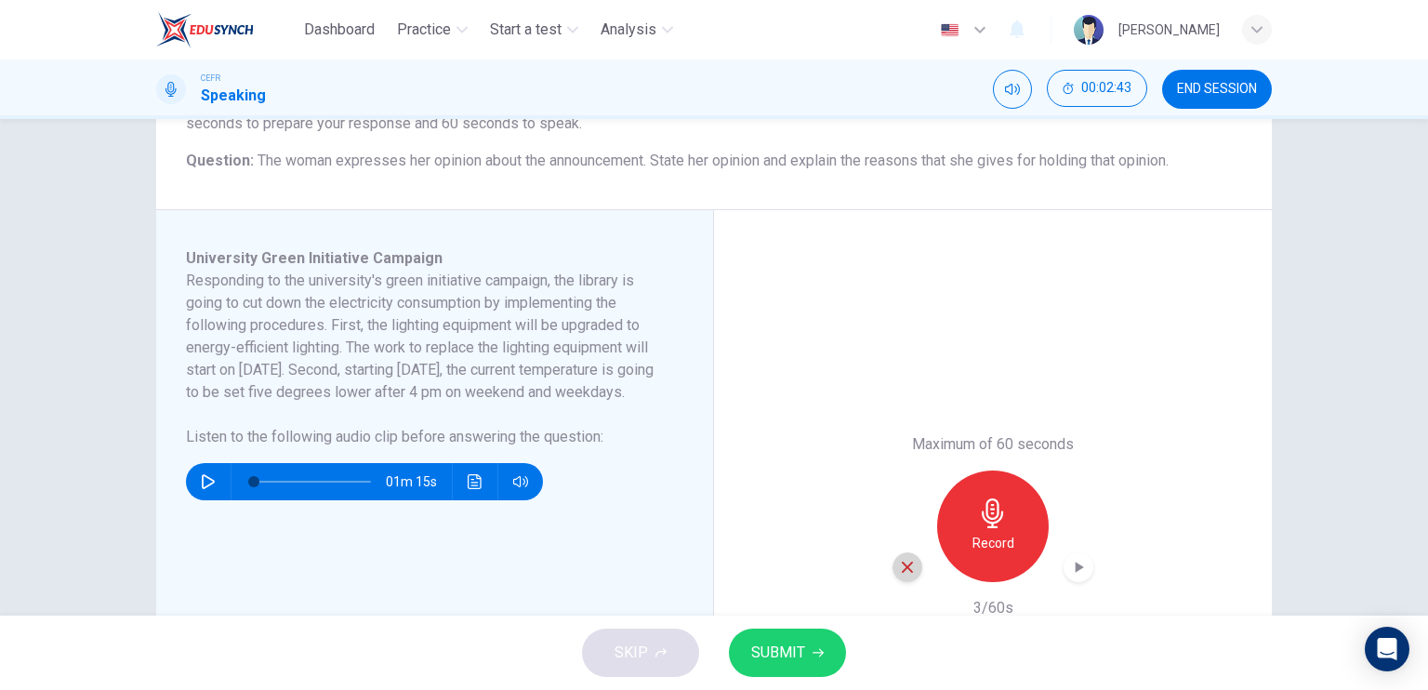
click at [905, 564] on icon "button" at bounding box center [907, 567] width 11 height 11
click at [203, 492] on button "button" at bounding box center [208, 481] width 30 height 37
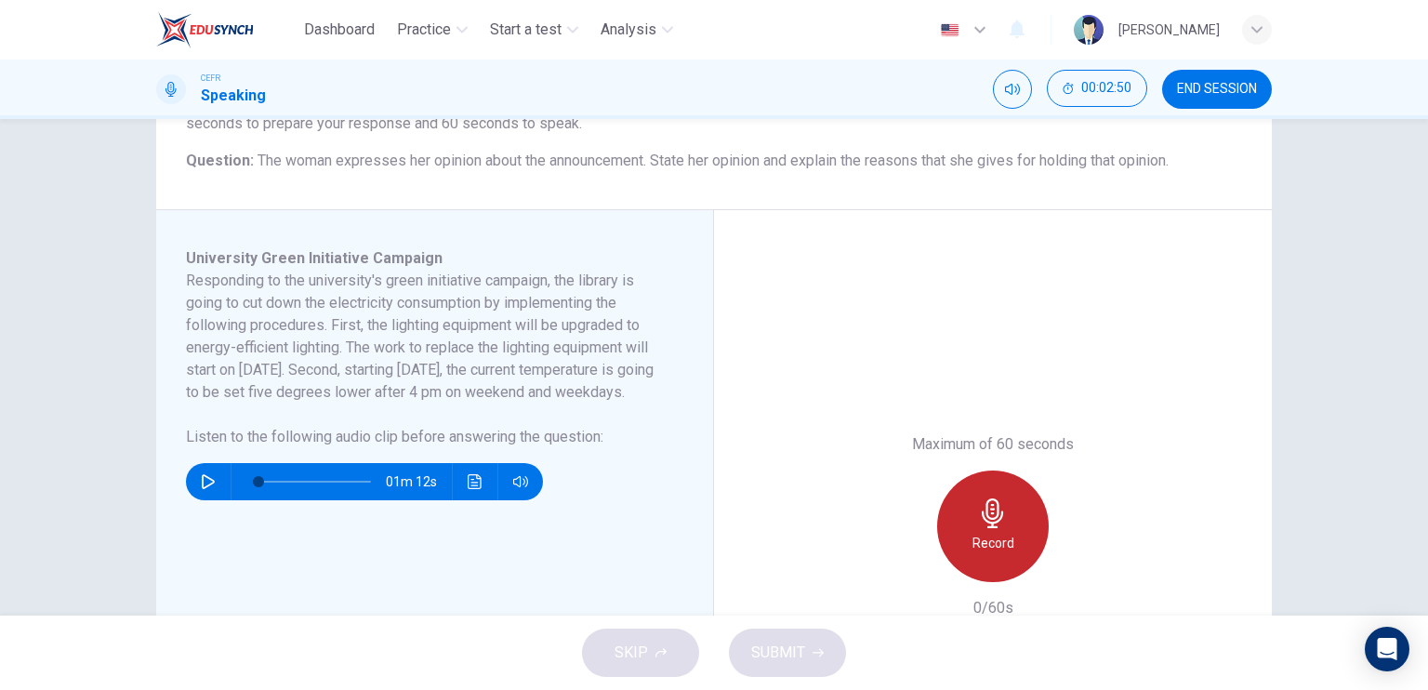
click at [1018, 513] on div "Record" at bounding box center [993, 527] width 112 height 112
click at [1001, 536] on h6 "Stop" at bounding box center [993, 543] width 28 height 22
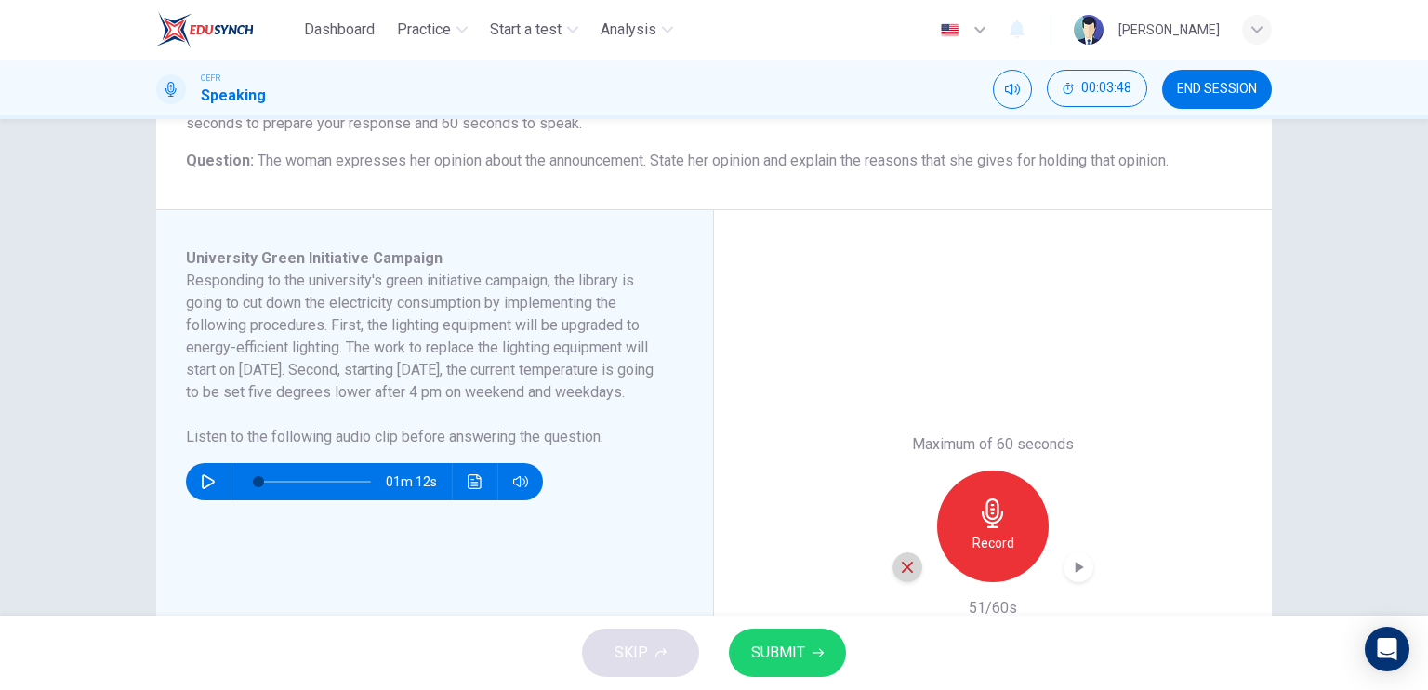
click at [899, 560] on icon "button" at bounding box center [907, 567] width 17 height 17
click at [207, 489] on icon "button" at bounding box center [208, 481] width 13 height 15
click at [207, 487] on icon "button" at bounding box center [208, 481] width 10 height 11
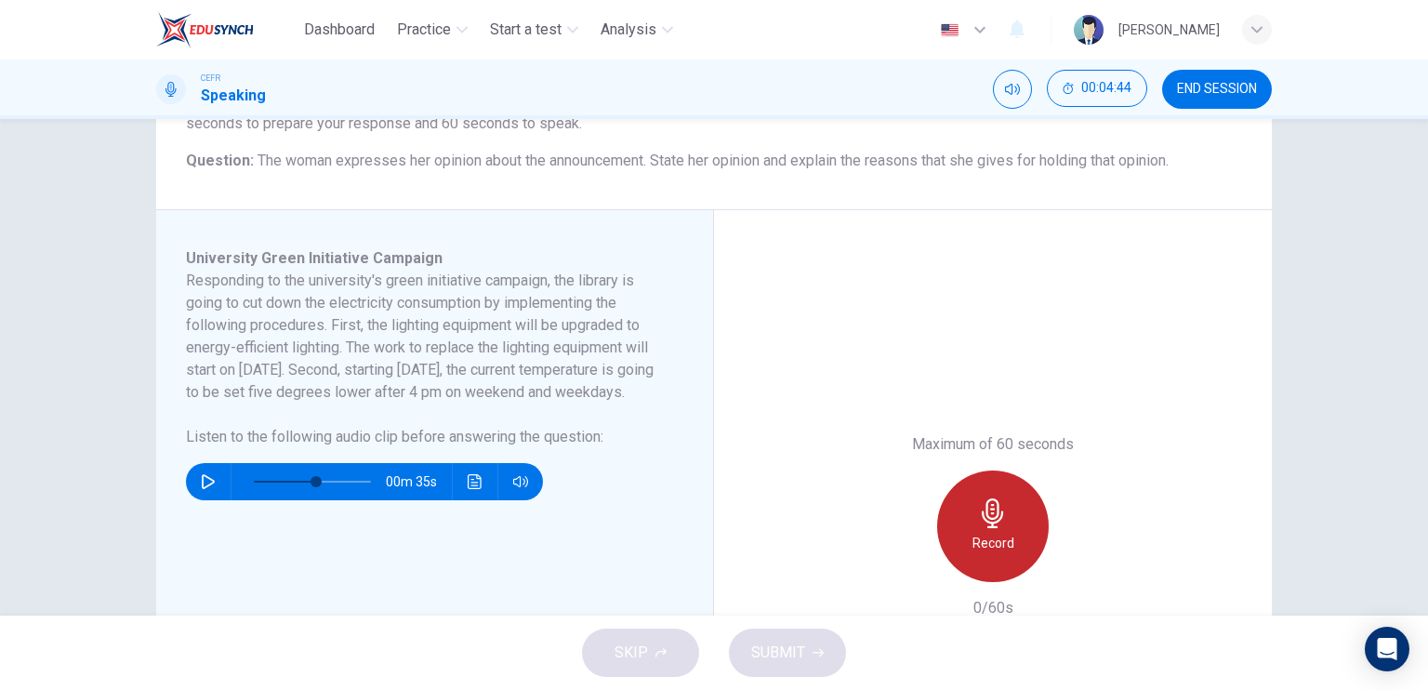
click at [997, 519] on icon "button" at bounding box center [993, 513] width 30 height 30
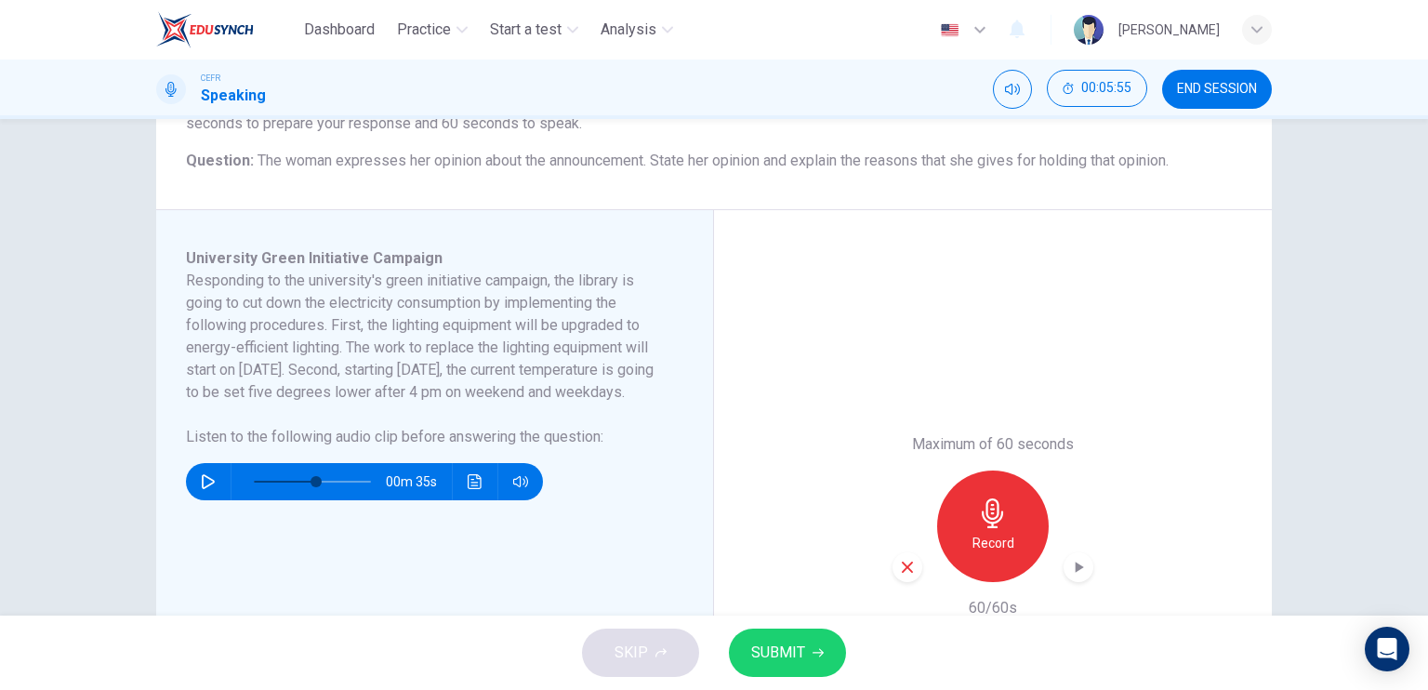
click at [899, 572] on icon "button" at bounding box center [907, 567] width 17 height 17
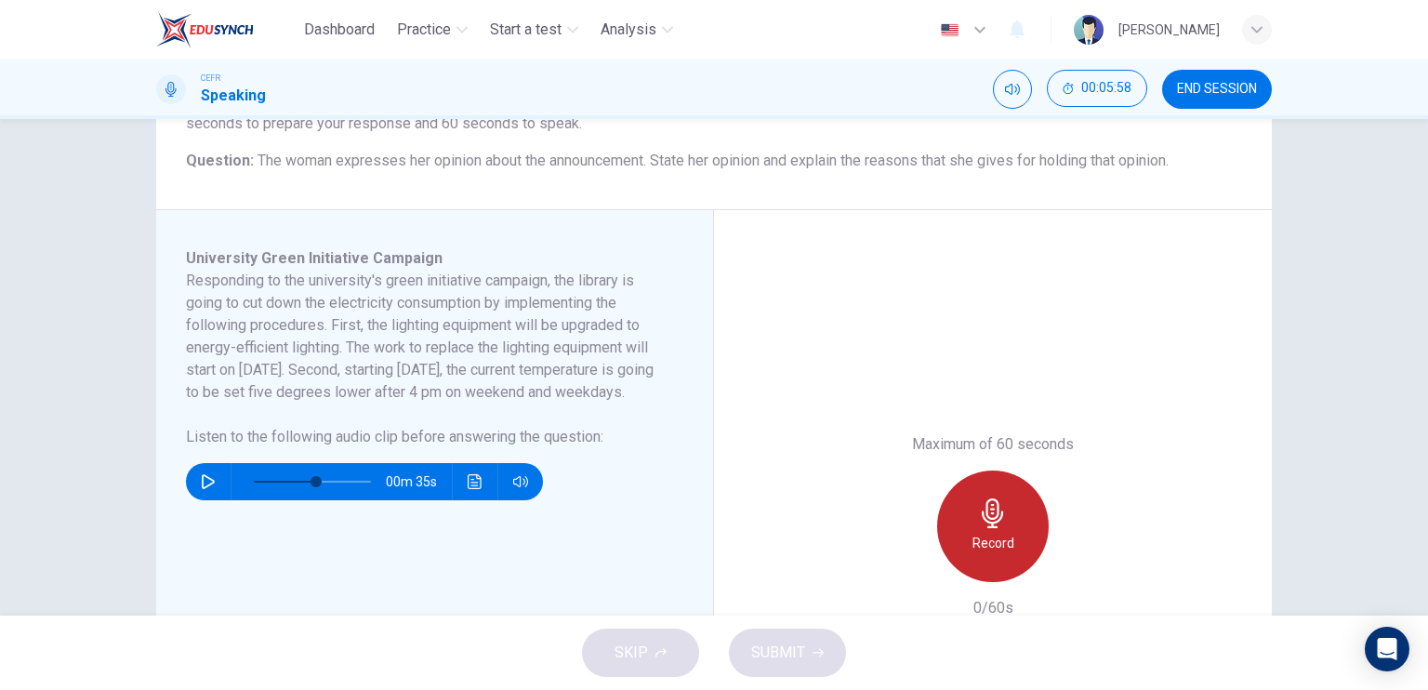
click at [979, 551] on h6 "Record" at bounding box center [994, 543] width 42 height 22
click at [979, 551] on h6 "Stop" at bounding box center [993, 543] width 28 height 22
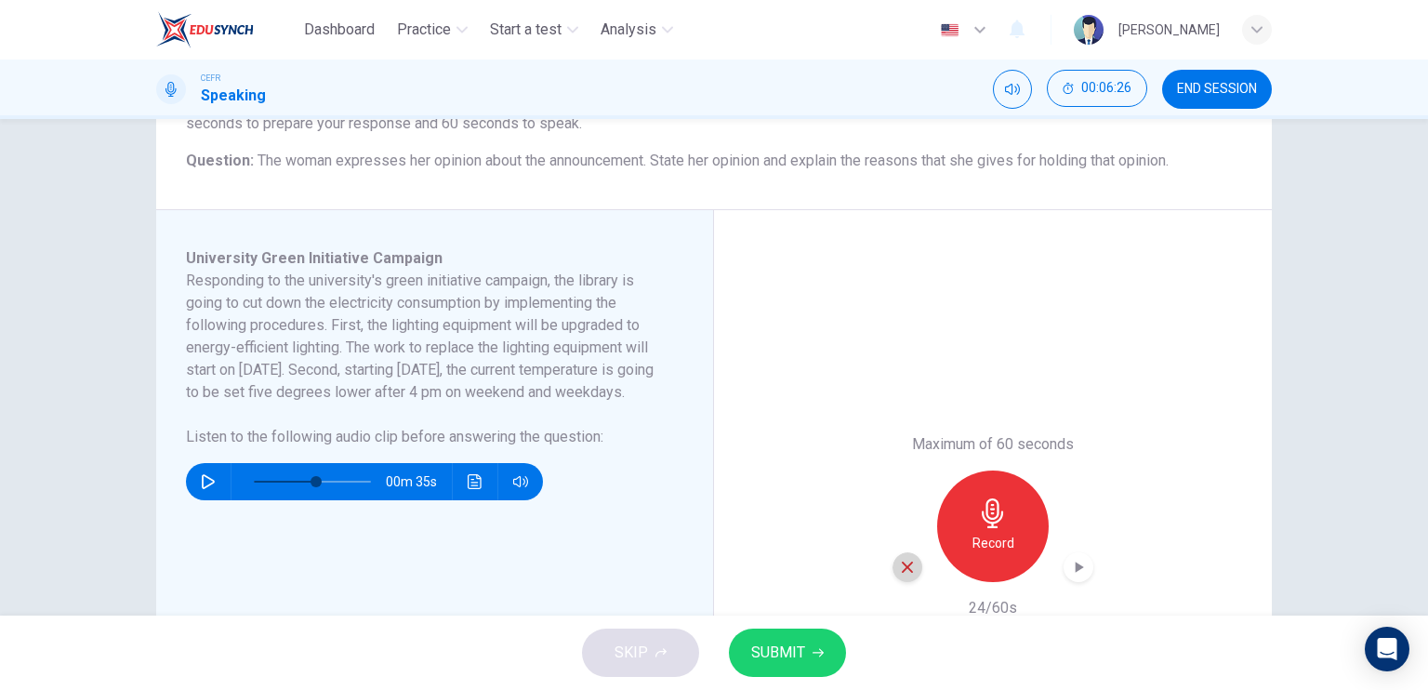
click at [912, 564] on div "button" at bounding box center [908, 567] width 30 height 30
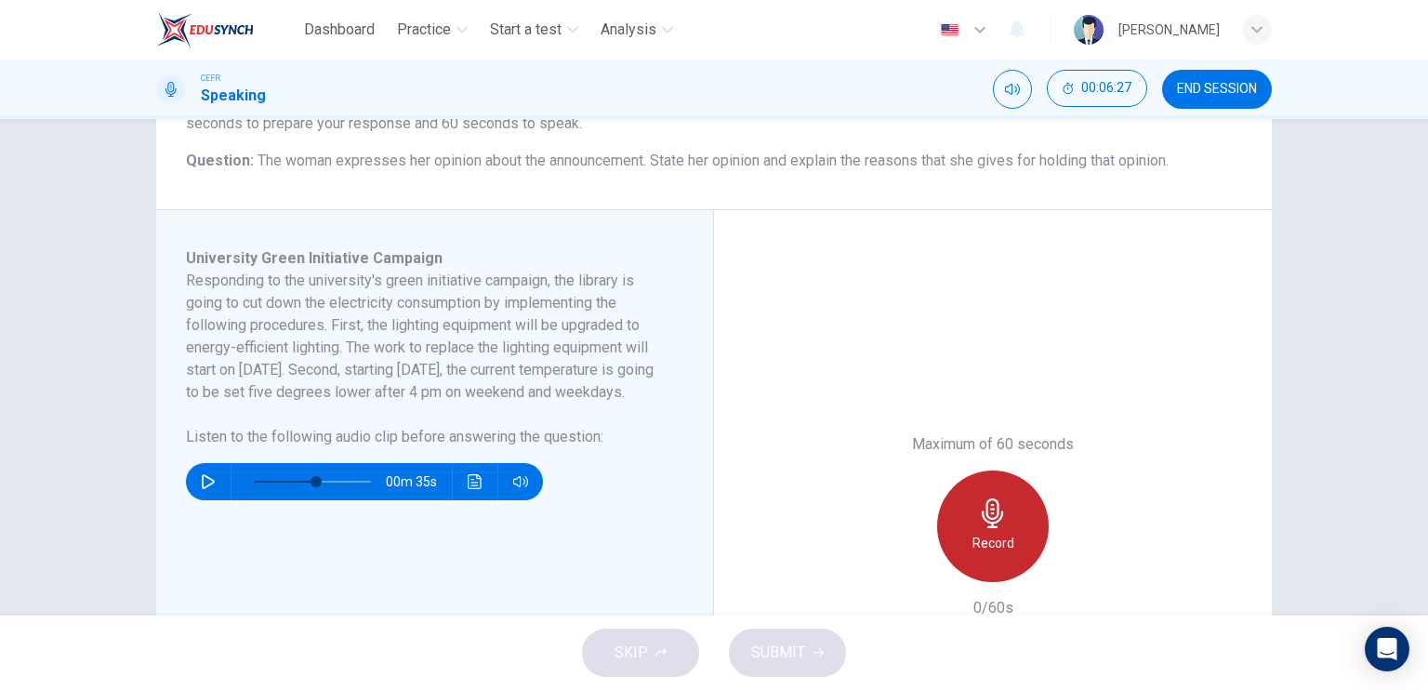
click at [999, 540] on h6 "Record" at bounding box center [994, 543] width 42 height 22
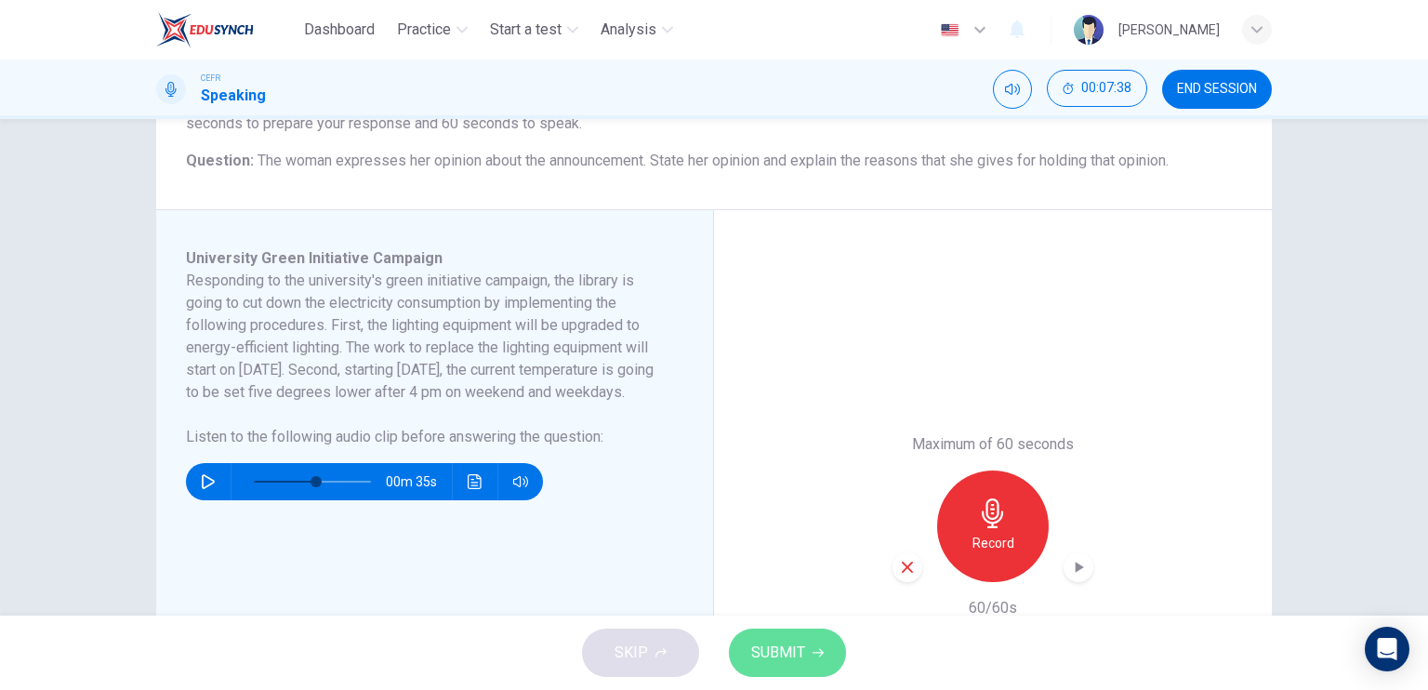
click at [802, 655] on span "SUBMIT" at bounding box center [778, 653] width 54 height 26
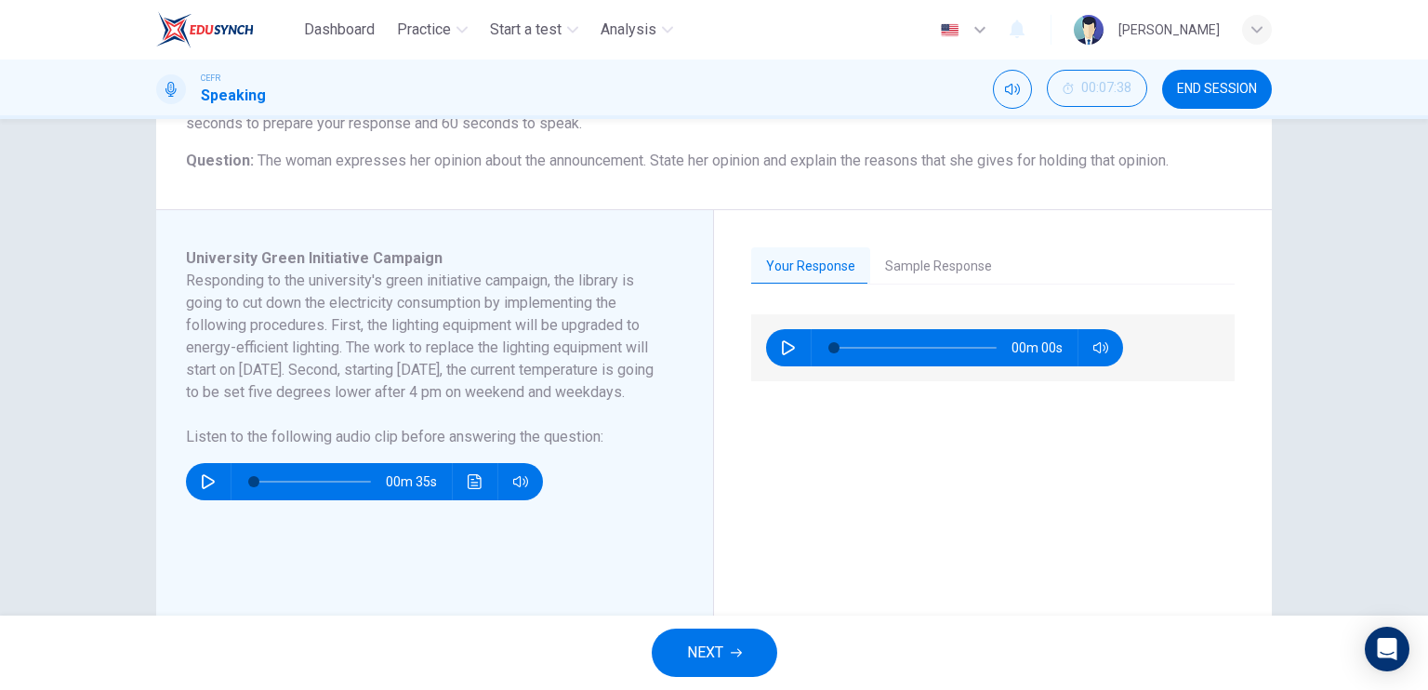
type input "0"
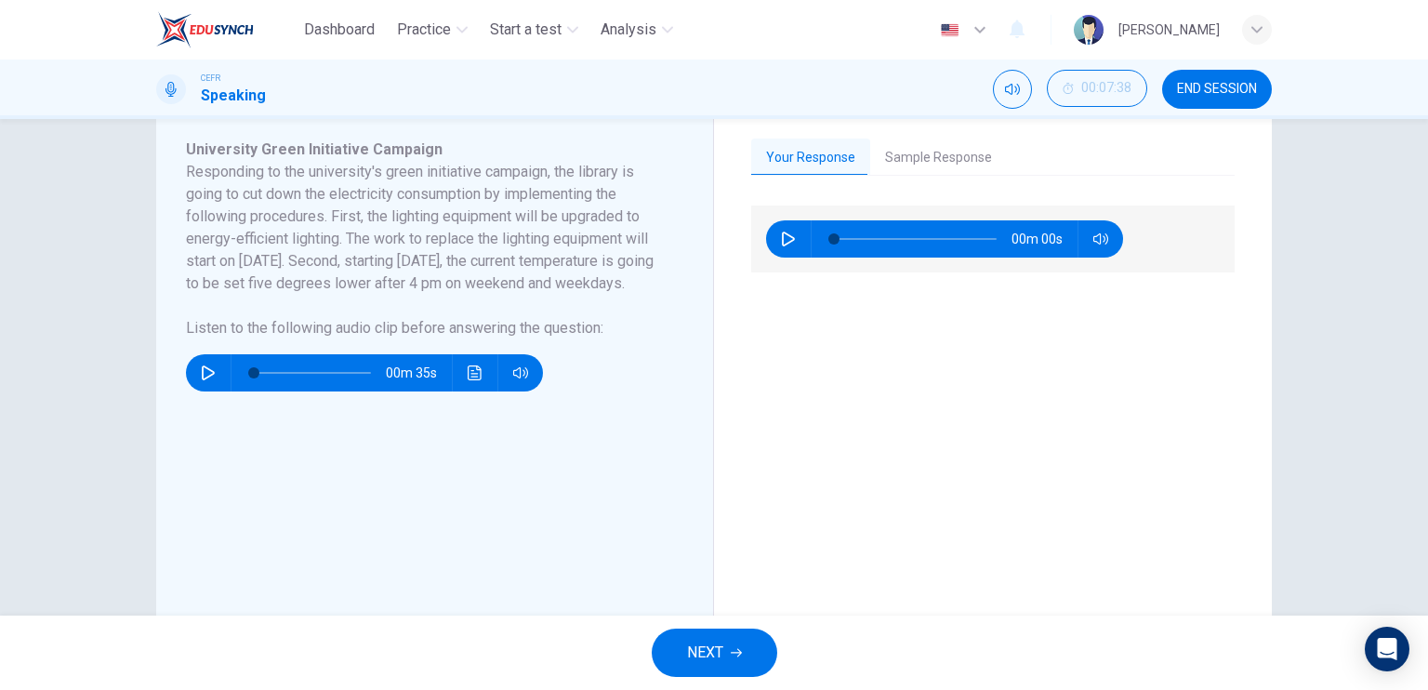
scroll to position [348, 0]
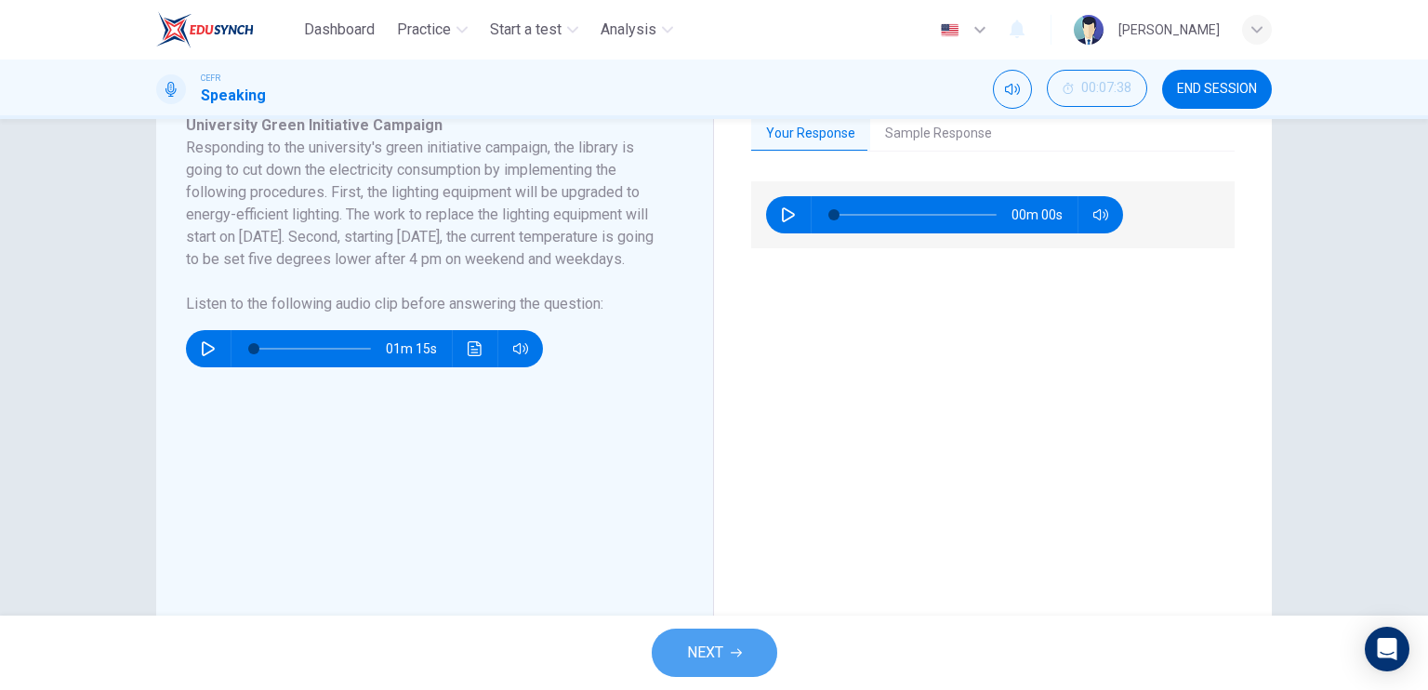
click at [700, 638] on button "NEXT" at bounding box center [715, 653] width 126 height 48
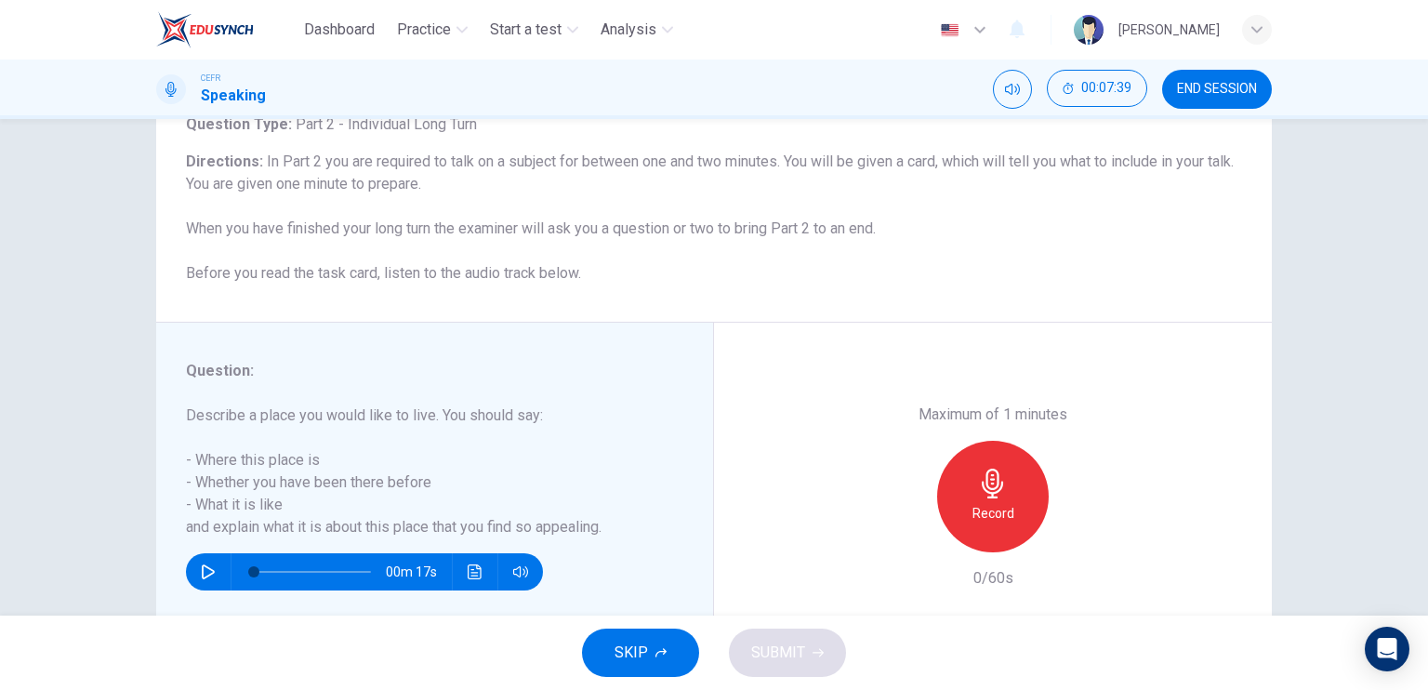
scroll to position [133, 0]
click at [1023, 499] on div "Record" at bounding box center [993, 496] width 112 height 112
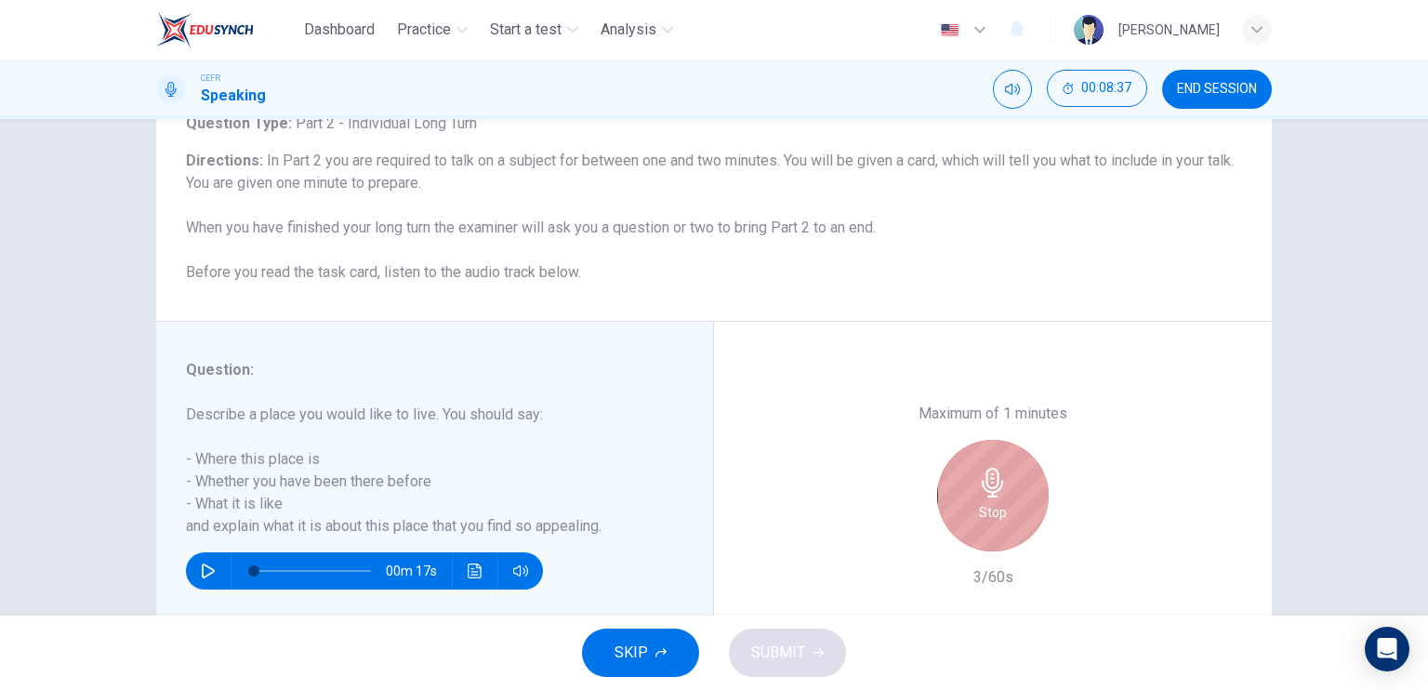
click at [1023, 499] on div "Stop" at bounding box center [993, 496] width 112 height 112
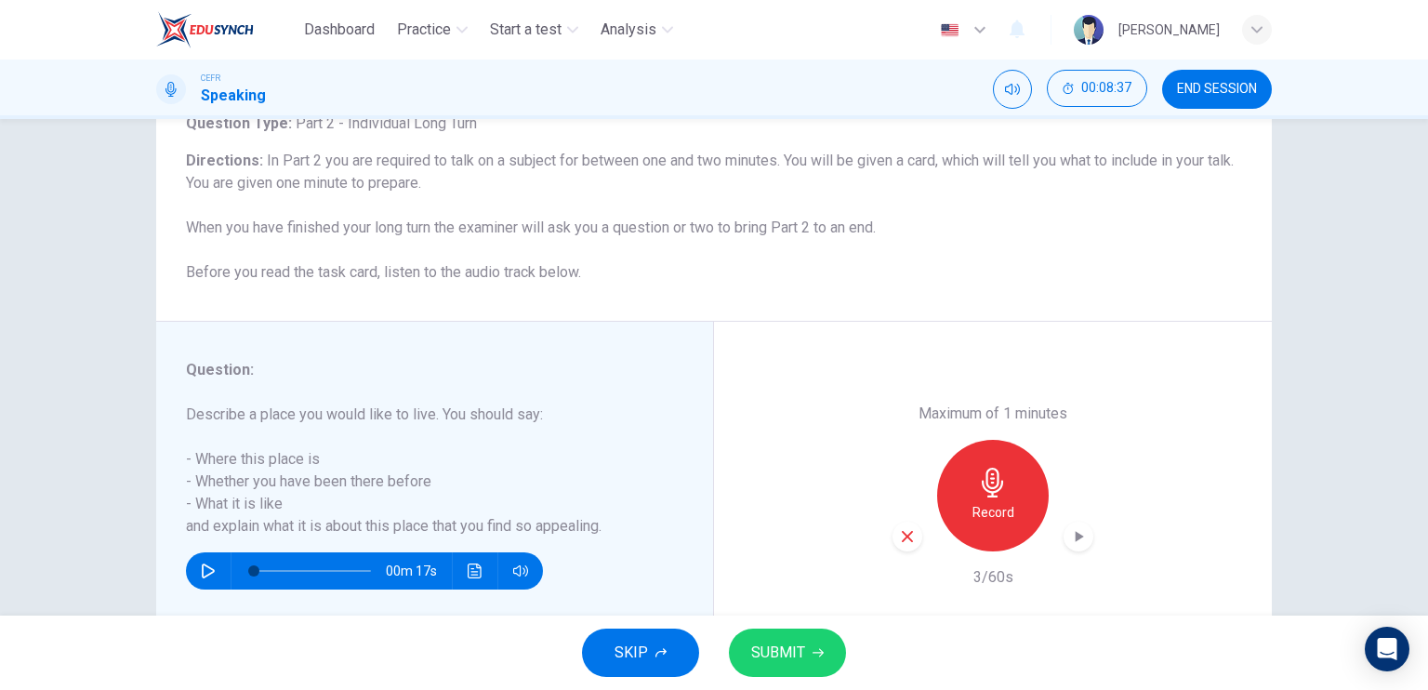
click at [905, 538] on icon "button" at bounding box center [907, 536] width 11 height 11
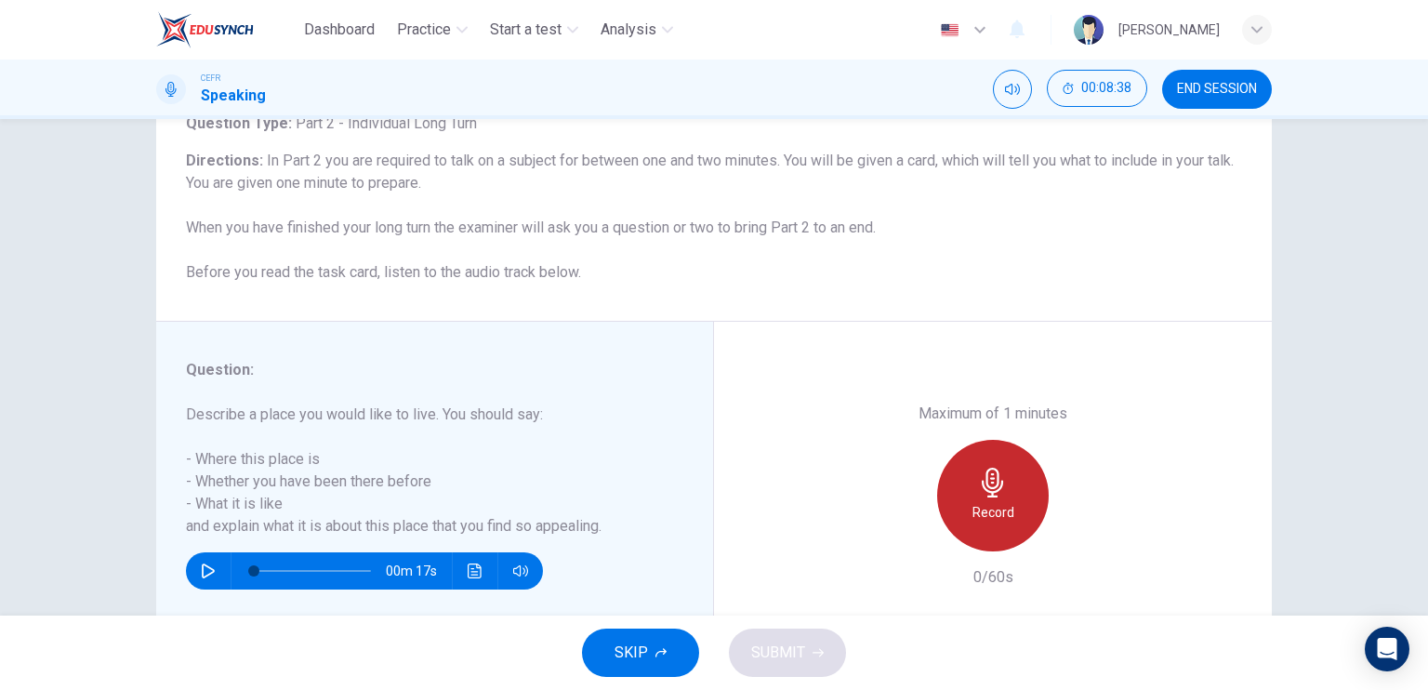
click at [986, 520] on h6 "Record" at bounding box center [994, 512] width 42 height 22
click at [986, 520] on h6 "Stop" at bounding box center [993, 512] width 28 height 22
drag, startPoint x: 986, startPoint y: 520, endPoint x: 874, endPoint y: 581, distance: 127.3
click at [986, 520] on h6 "Stop" at bounding box center [993, 512] width 28 height 22
click at [978, 496] on icon "button" at bounding box center [993, 483] width 30 height 30
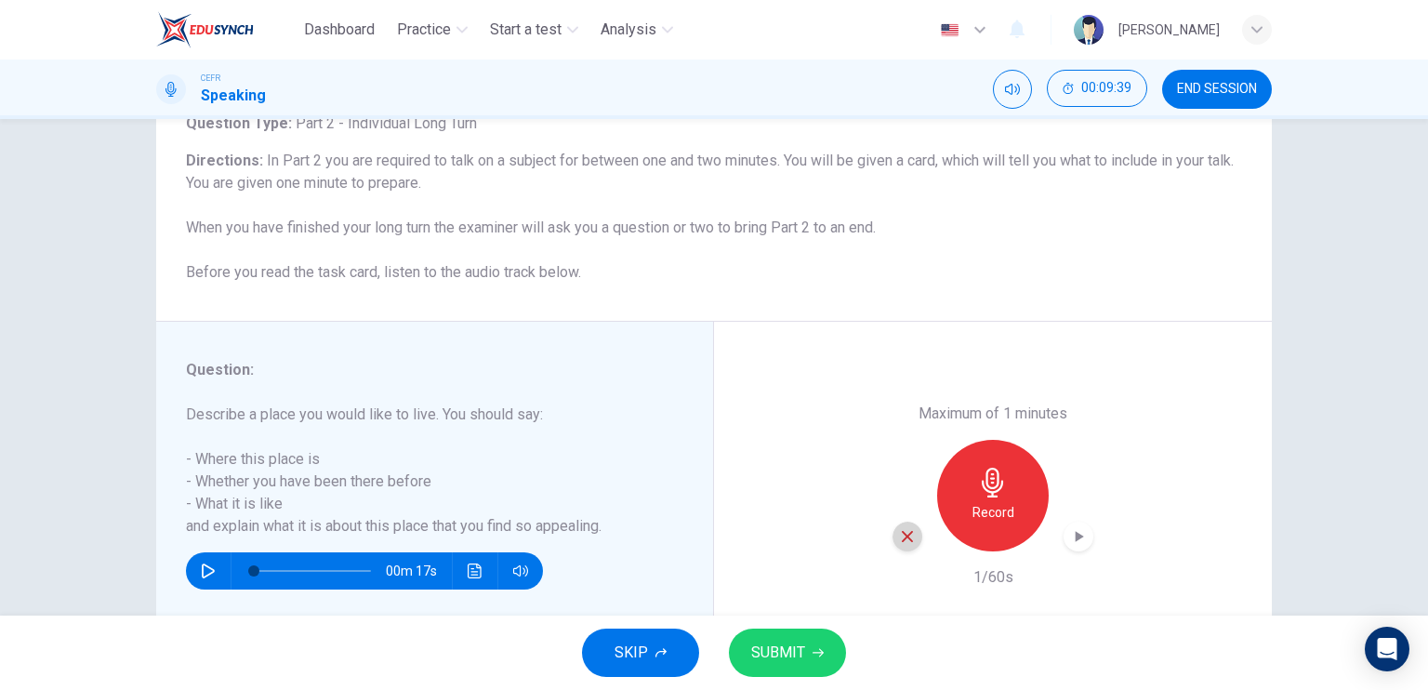
click at [899, 532] on icon "button" at bounding box center [907, 536] width 17 height 17
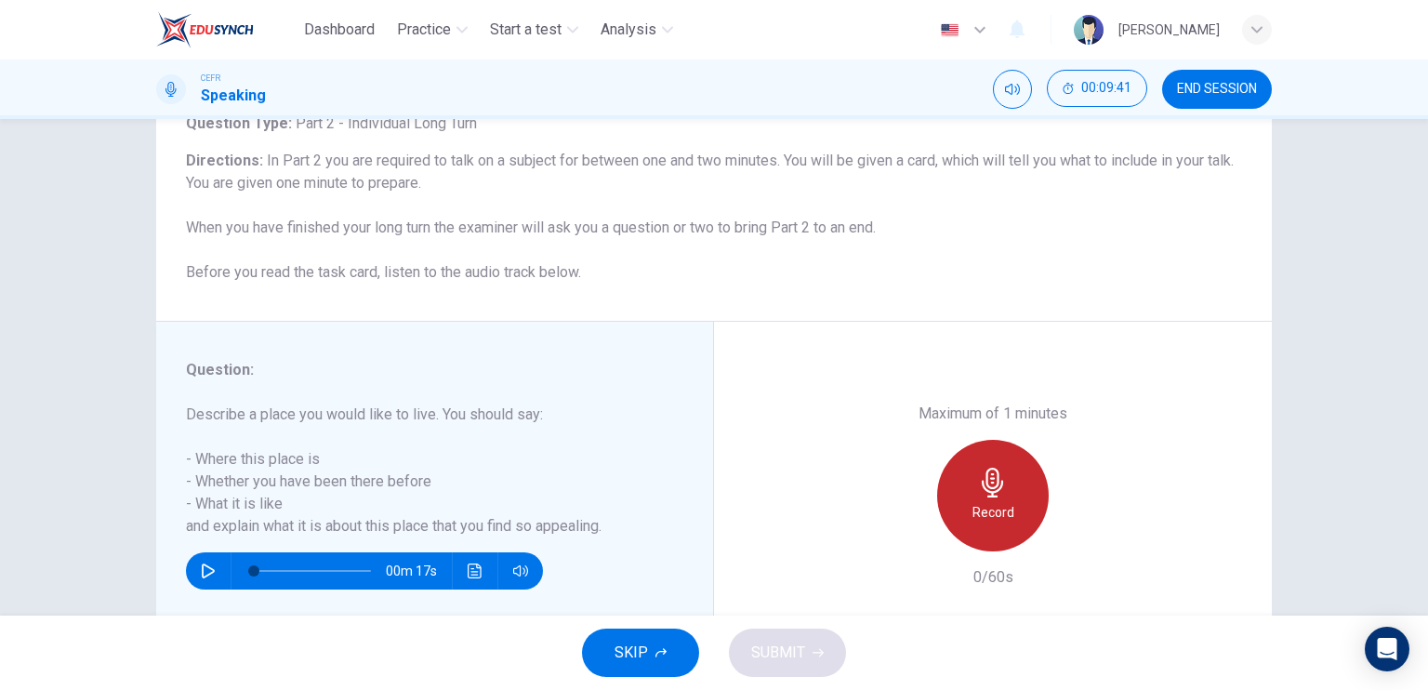
click at [1004, 497] on div "Record" at bounding box center [993, 496] width 112 height 112
click at [993, 483] on icon "button" at bounding box center [992, 483] width 21 height 30
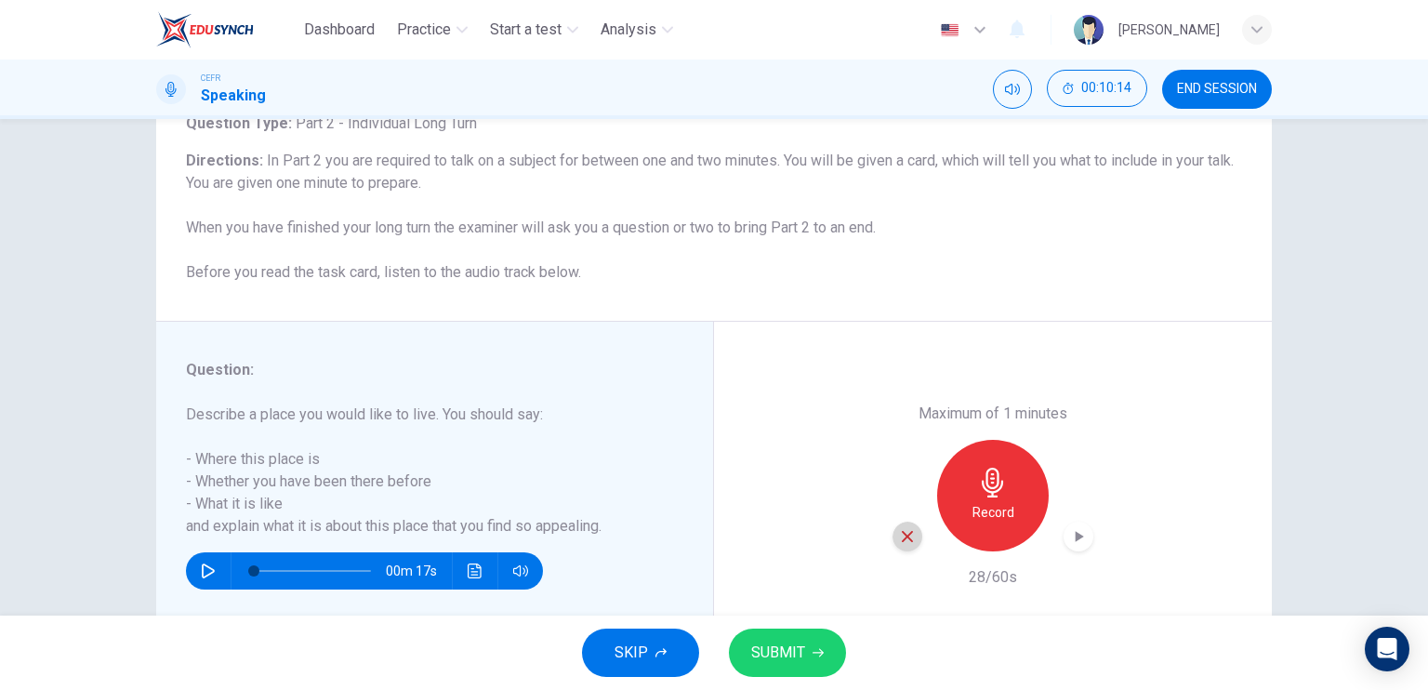
click at [908, 541] on icon "button" at bounding box center [907, 536] width 17 height 17
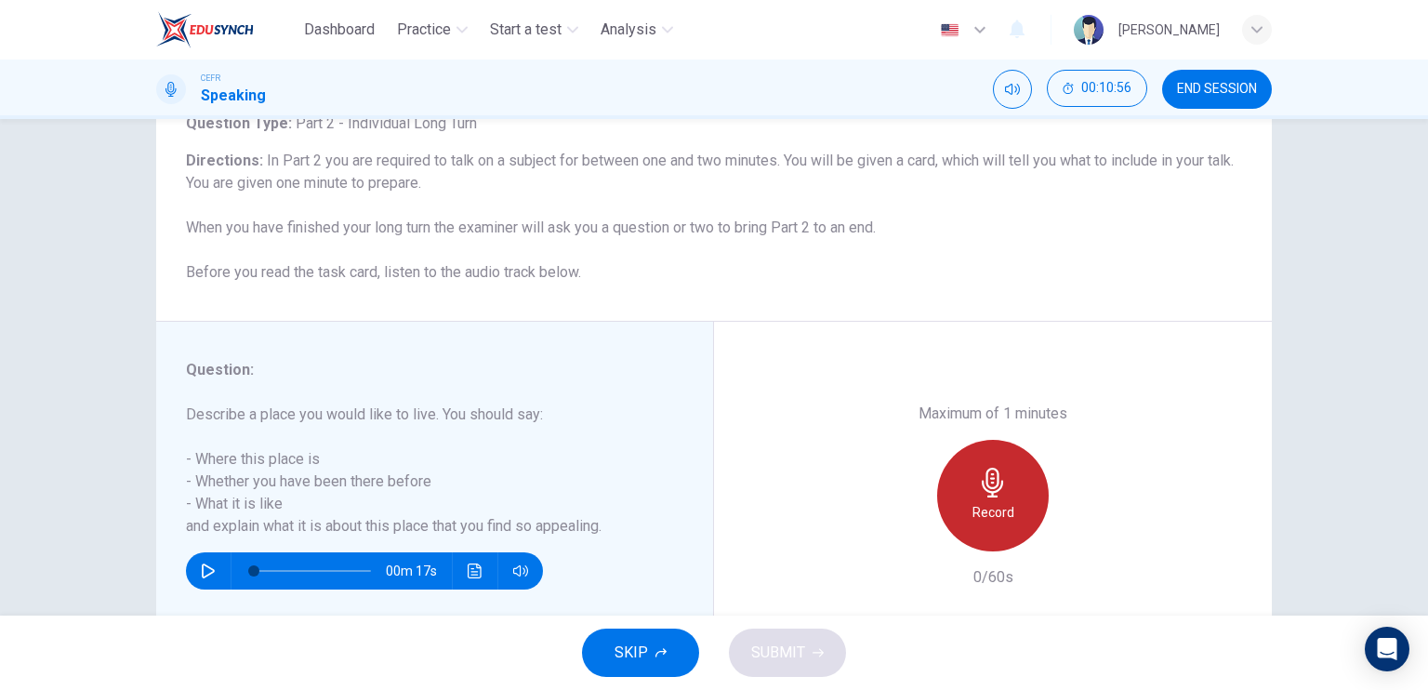
click at [997, 468] on icon "button" at bounding box center [993, 483] width 30 height 30
click at [994, 480] on icon "button" at bounding box center [993, 483] width 30 height 30
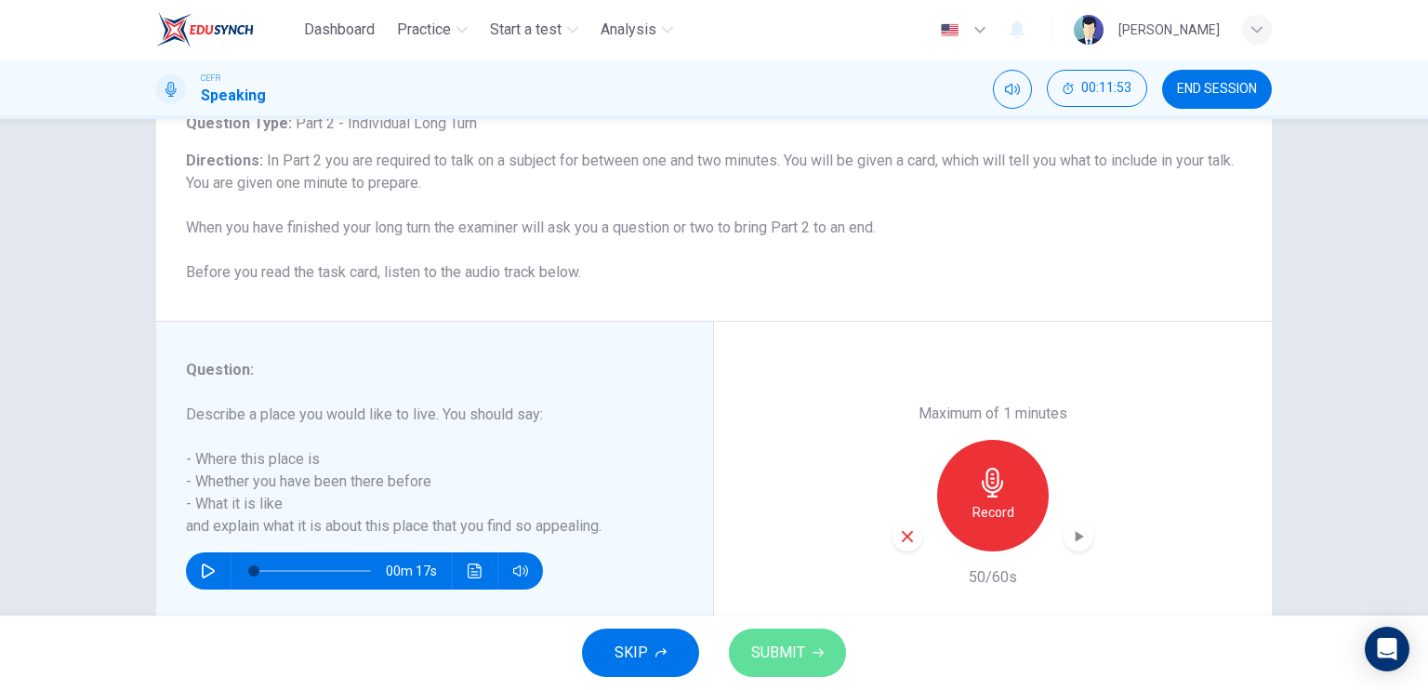
click at [801, 649] on span "SUBMIT" at bounding box center [778, 653] width 54 height 26
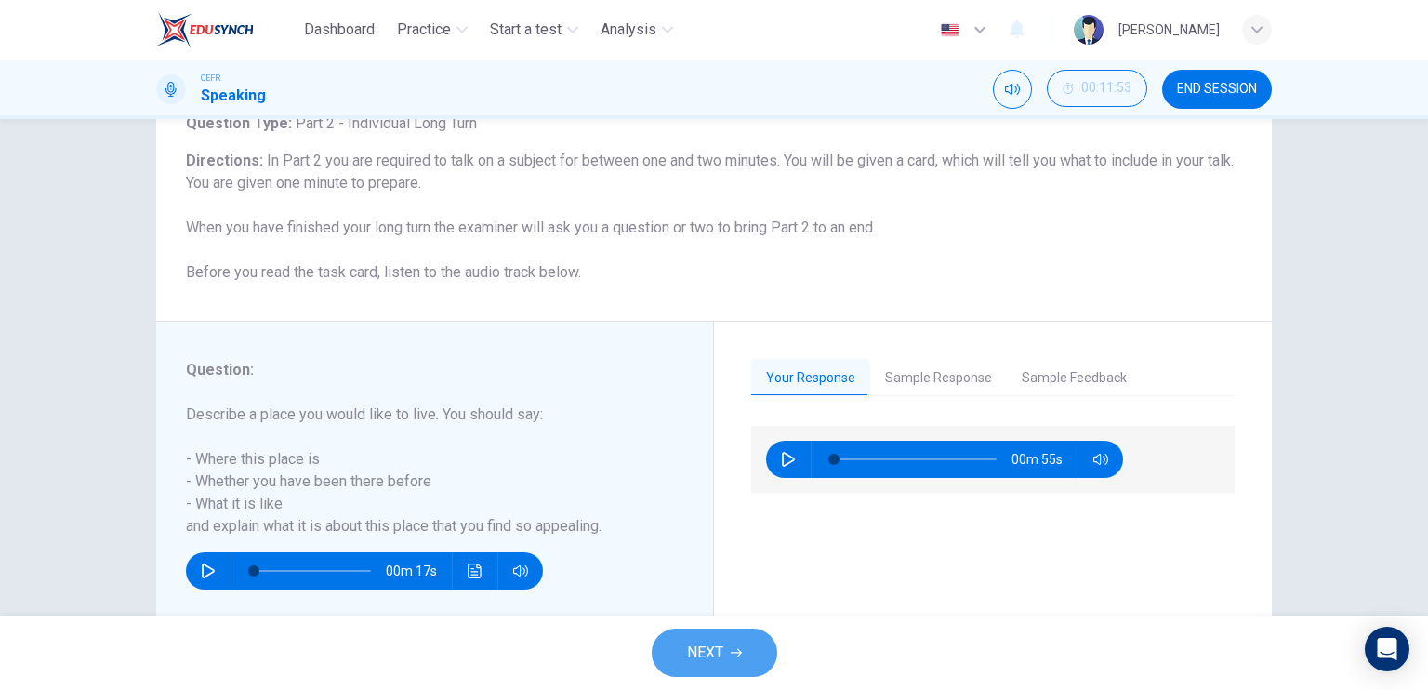
click at [711, 633] on button "NEXT" at bounding box center [715, 653] width 126 height 48
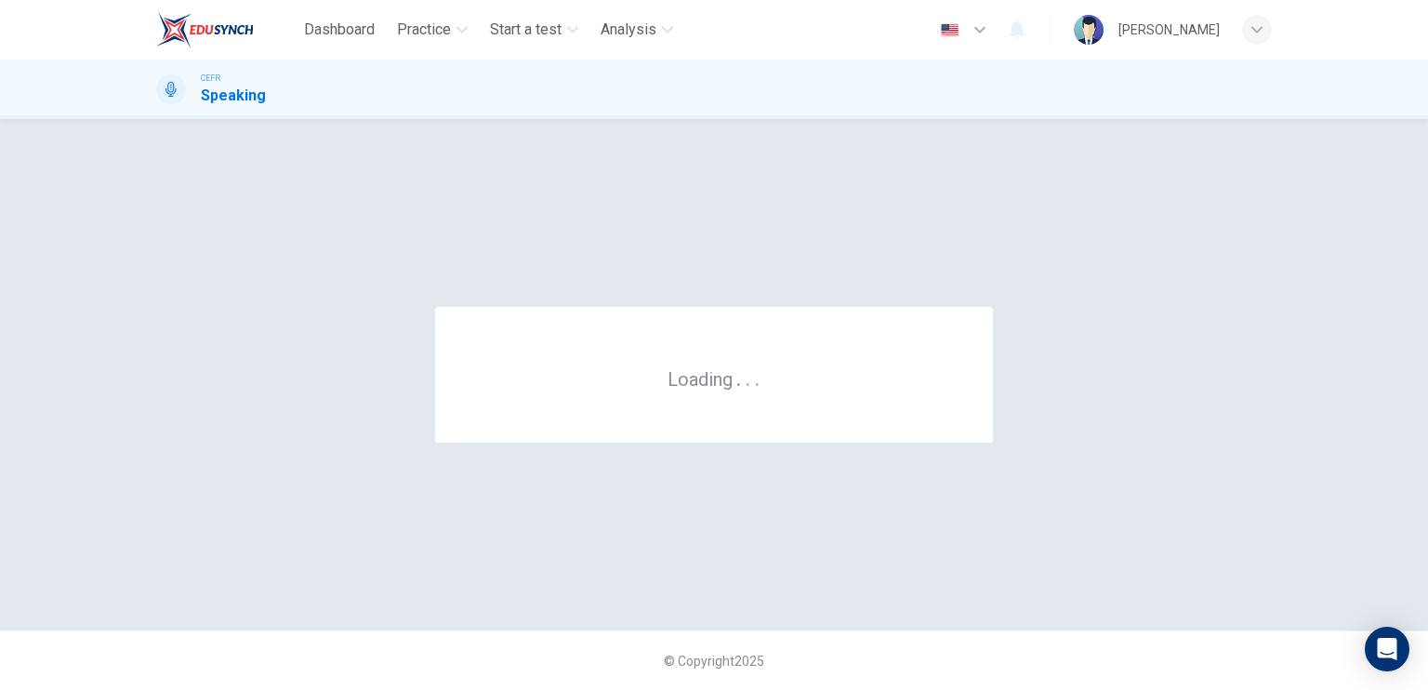
scroll to position [0, 0]
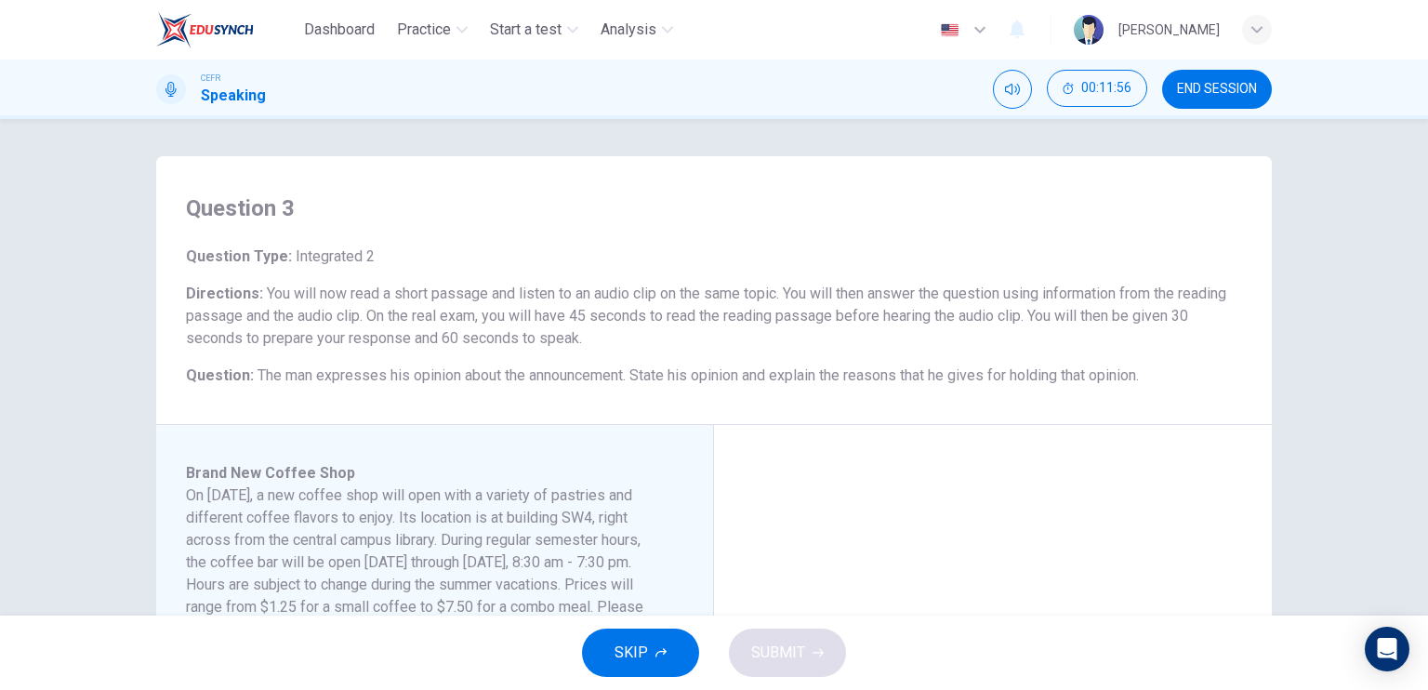
click at [711, 633] on div "SKIP SUBMIT" at bounding box center [714, 653] width 1428 height 74
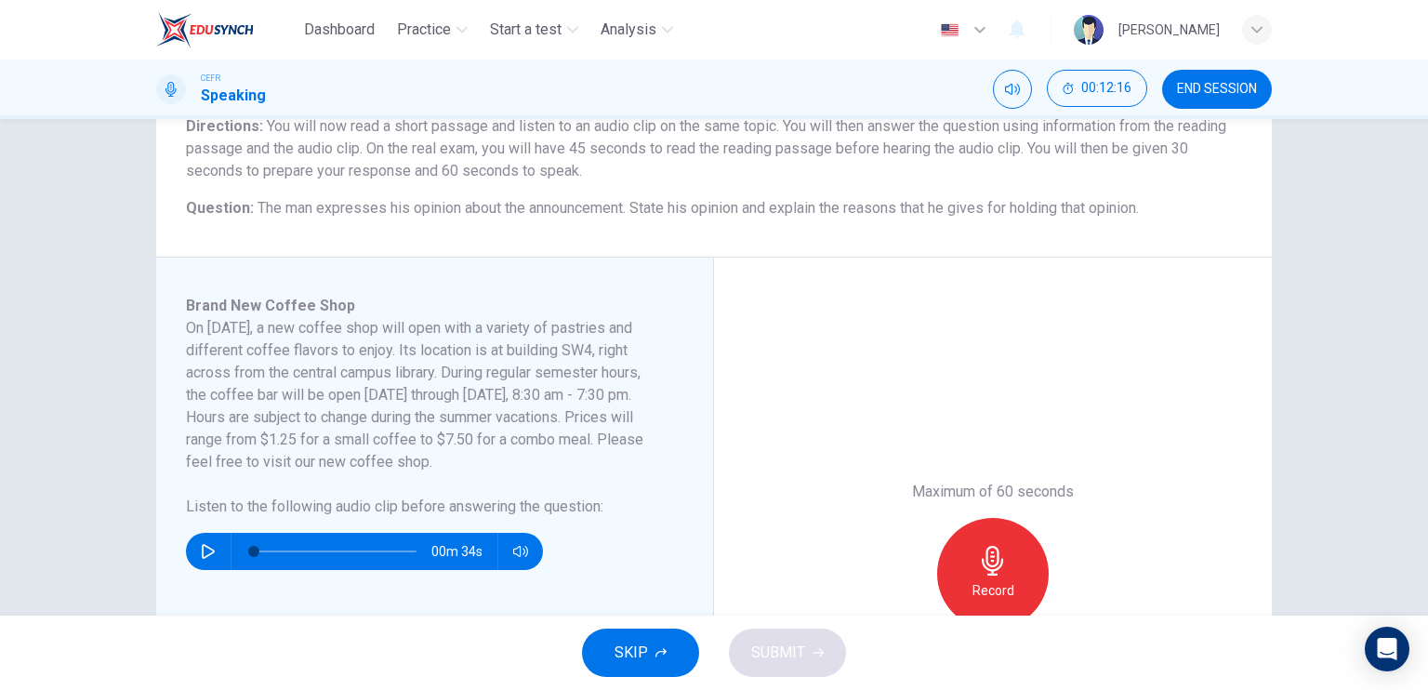
scroll to position [169, 0]
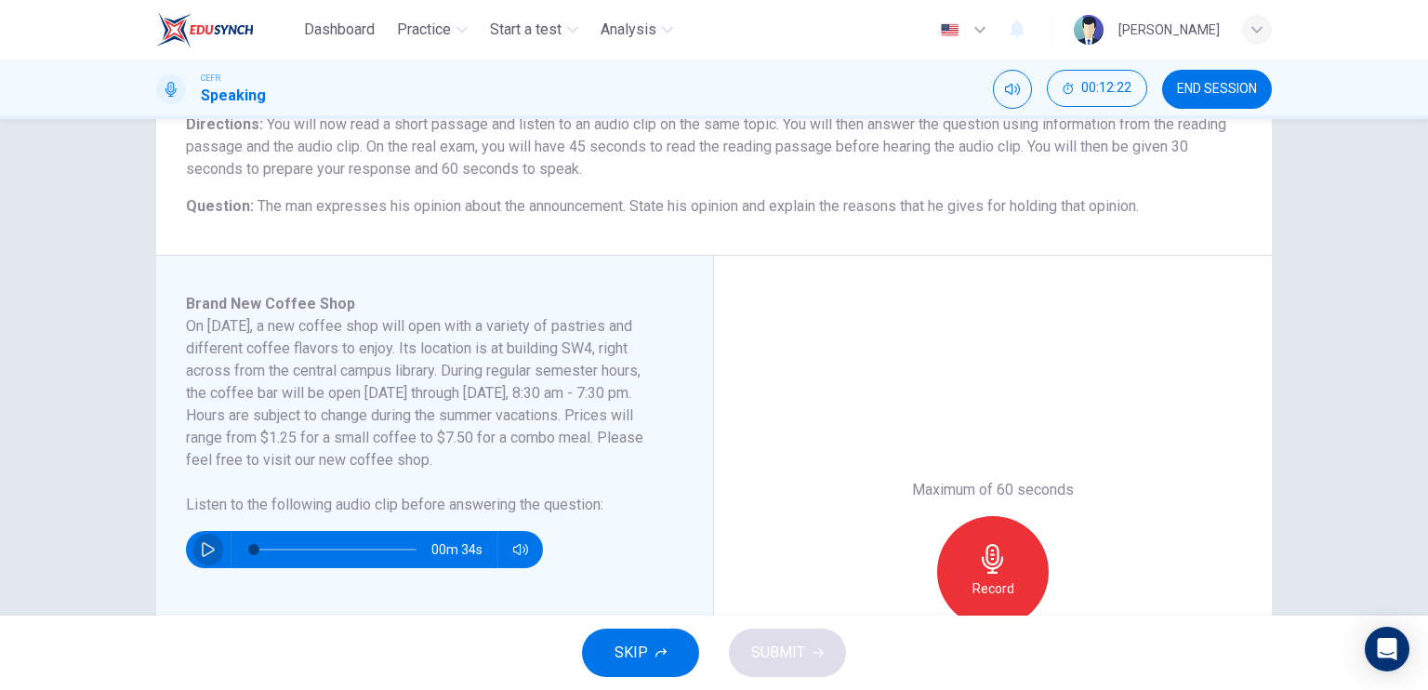
click at [205, 545] on icon "button" at bounding box center [208, 549] width 15 height 15
type input "3"
click at [209, 546] on icon "button" at bounding box center [208, 549] width 15 height 15
type input "49"
click at [1235, 96] on span "END SESSION" at bounding box center [1217, 89] width 80 height 15
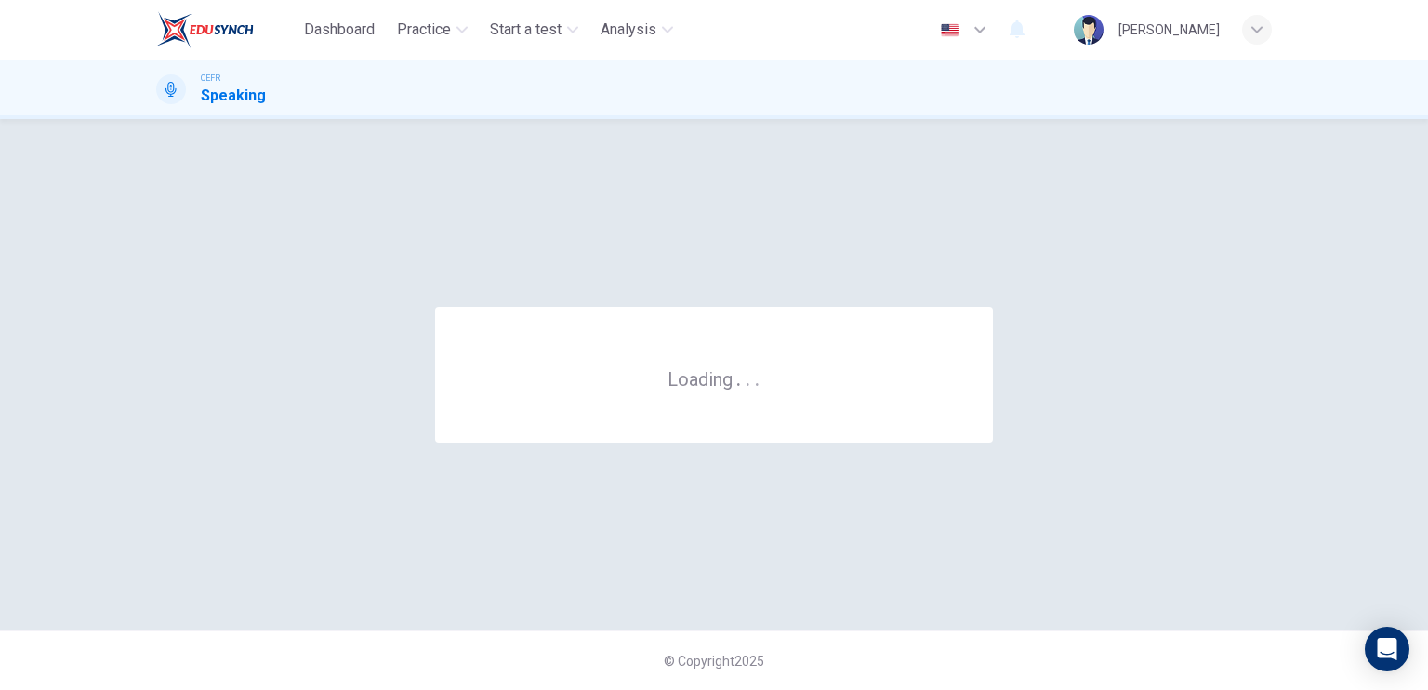
scroll to position [0, 0]
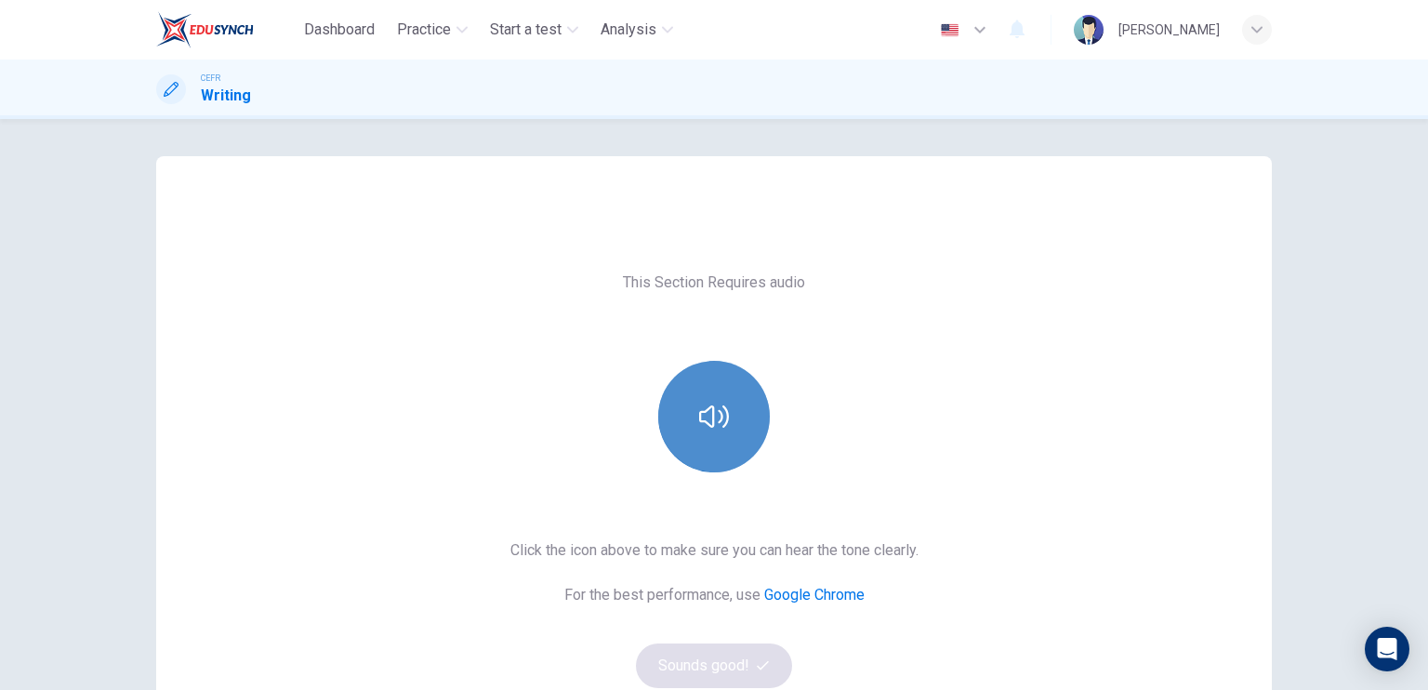
click at [740, 421] on button "button" at bounding box center [714, 417] width 112 height 112
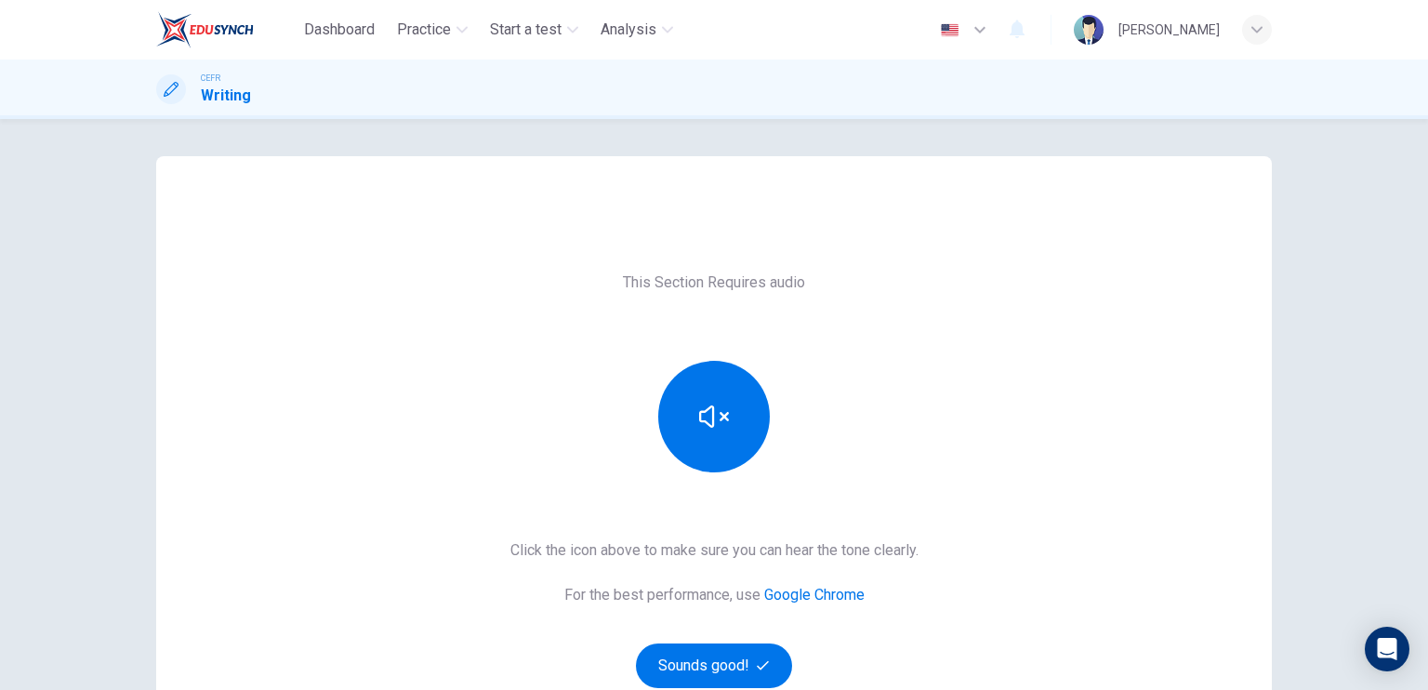
scroll to position [208, 0]
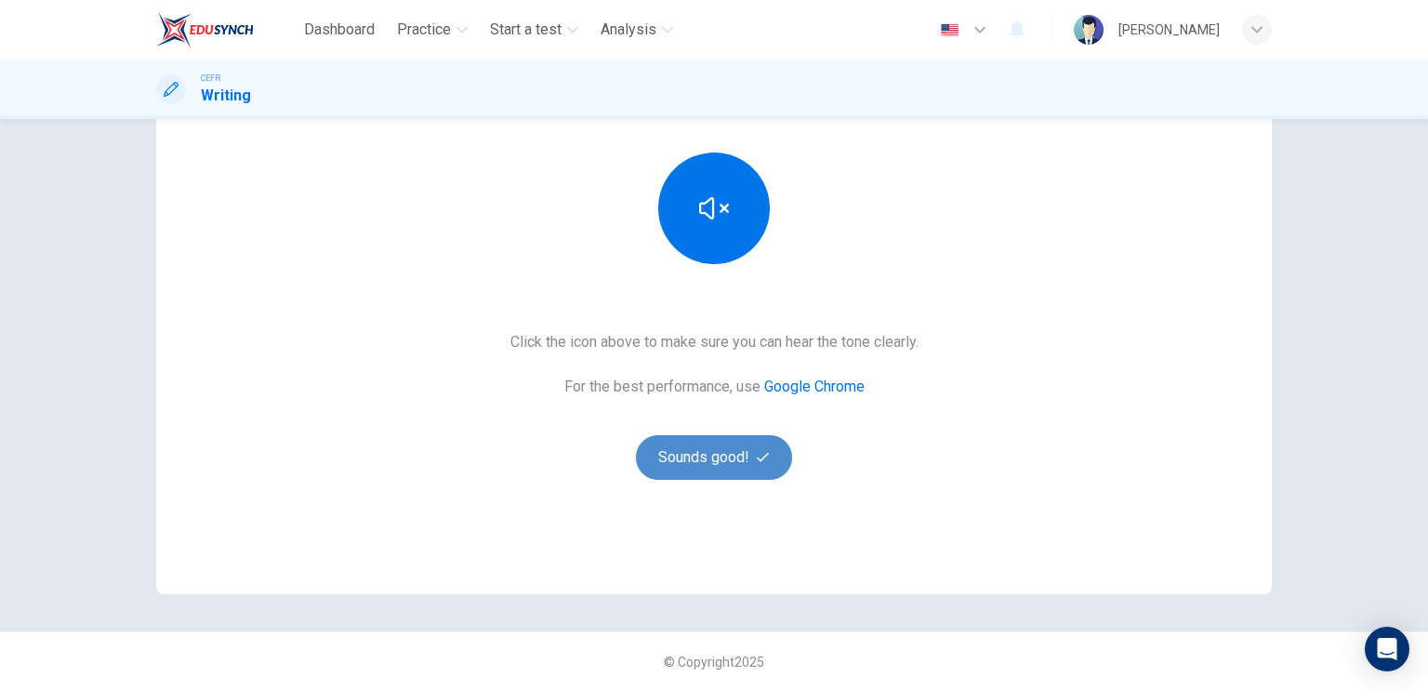
click at [740, 471] on button "Sounds good!" at bounding box center [714, 457] width 156 height 45
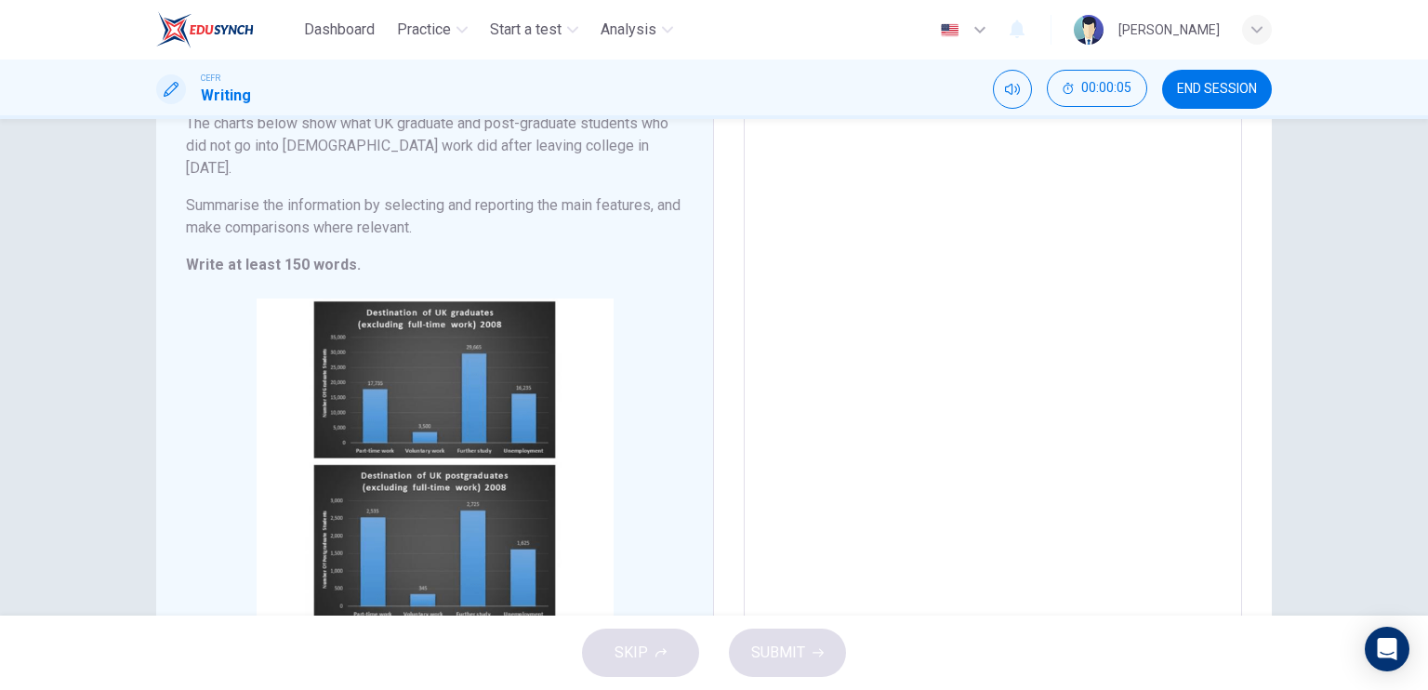
scroll to position [165, 0]
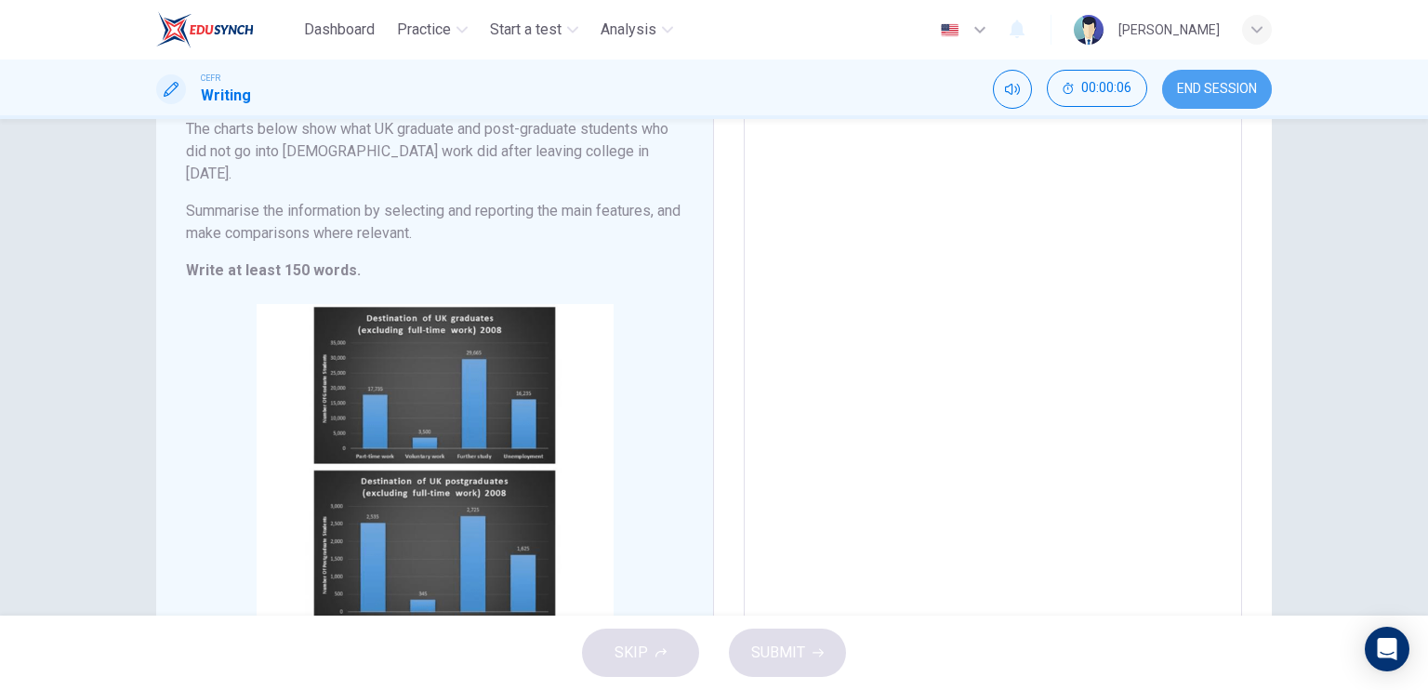
click at [1173, 88] on button "END SESSION" at bounding box center [1217, 89] width 110 height 39
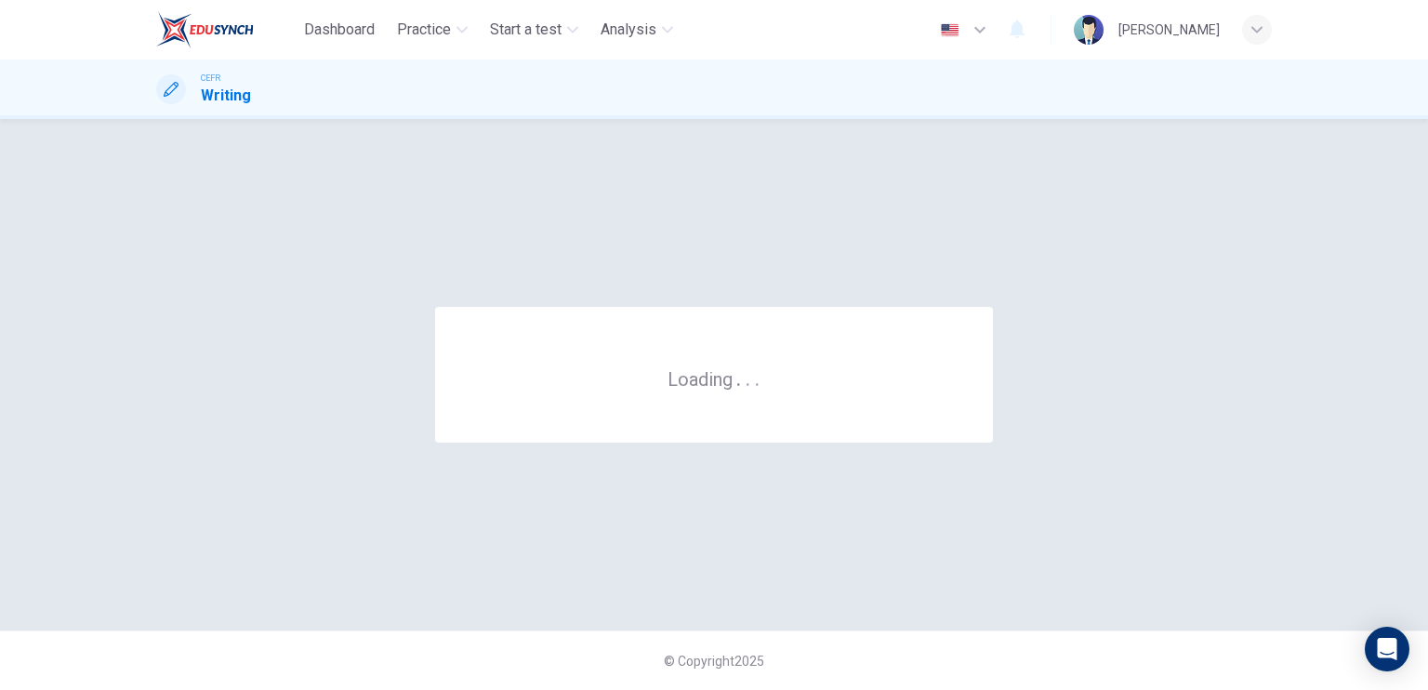
scroll to position [0, 0]
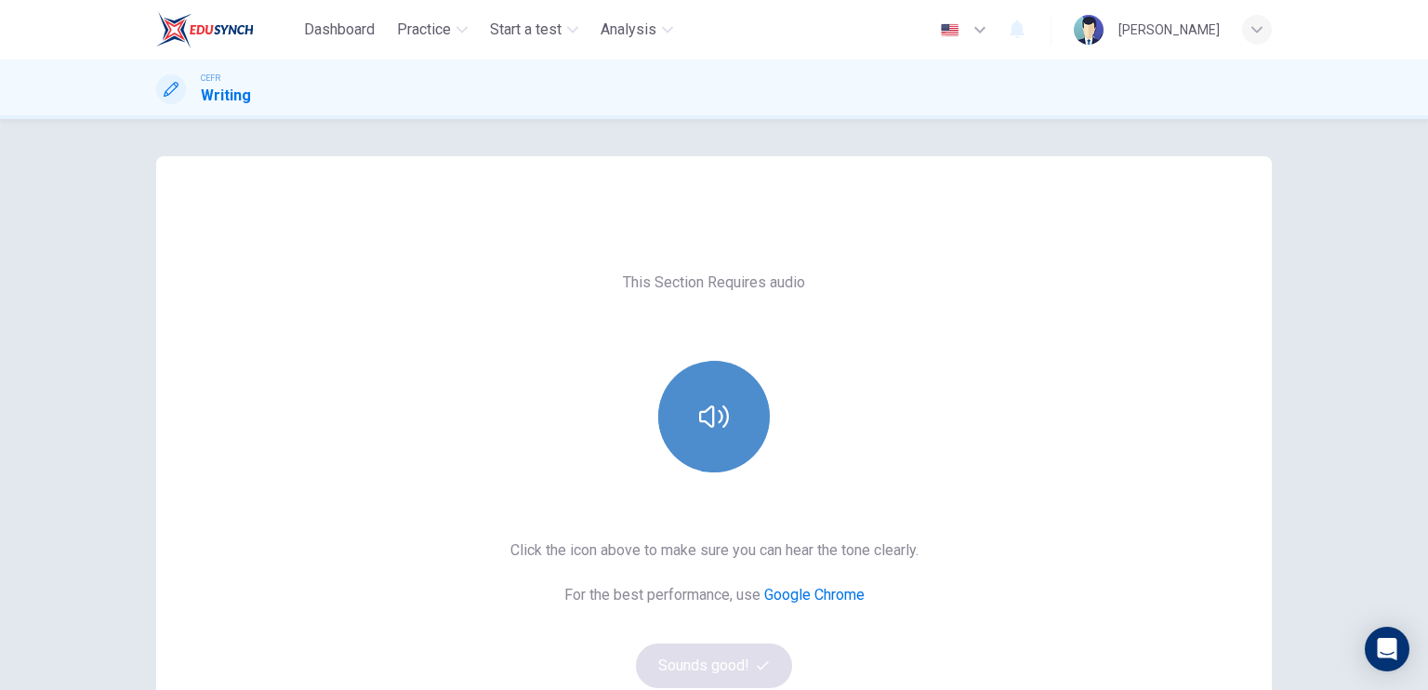
click at [688, 412] on button "button" at bounding box center [714, 417] width 112 height 112
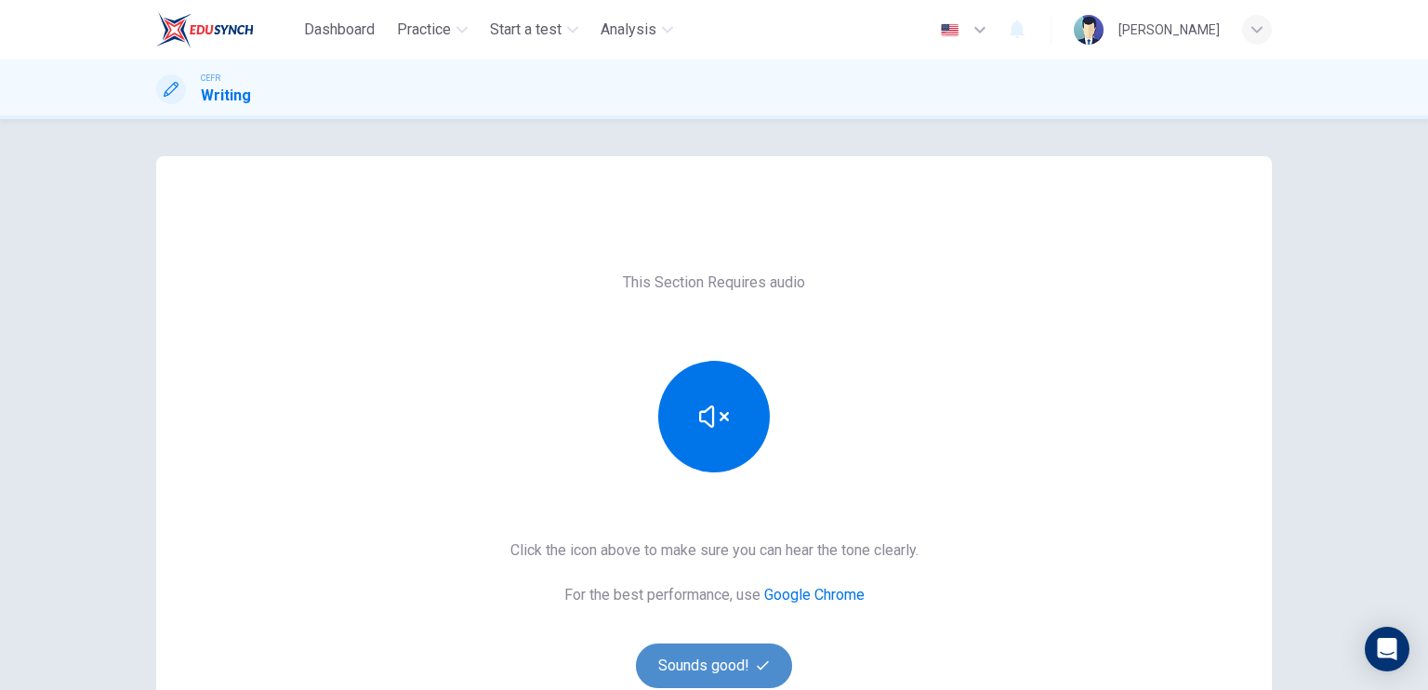
click at [705, 651] on button "Sounds good!" at bounding box center [714, 665] width 156 height 45
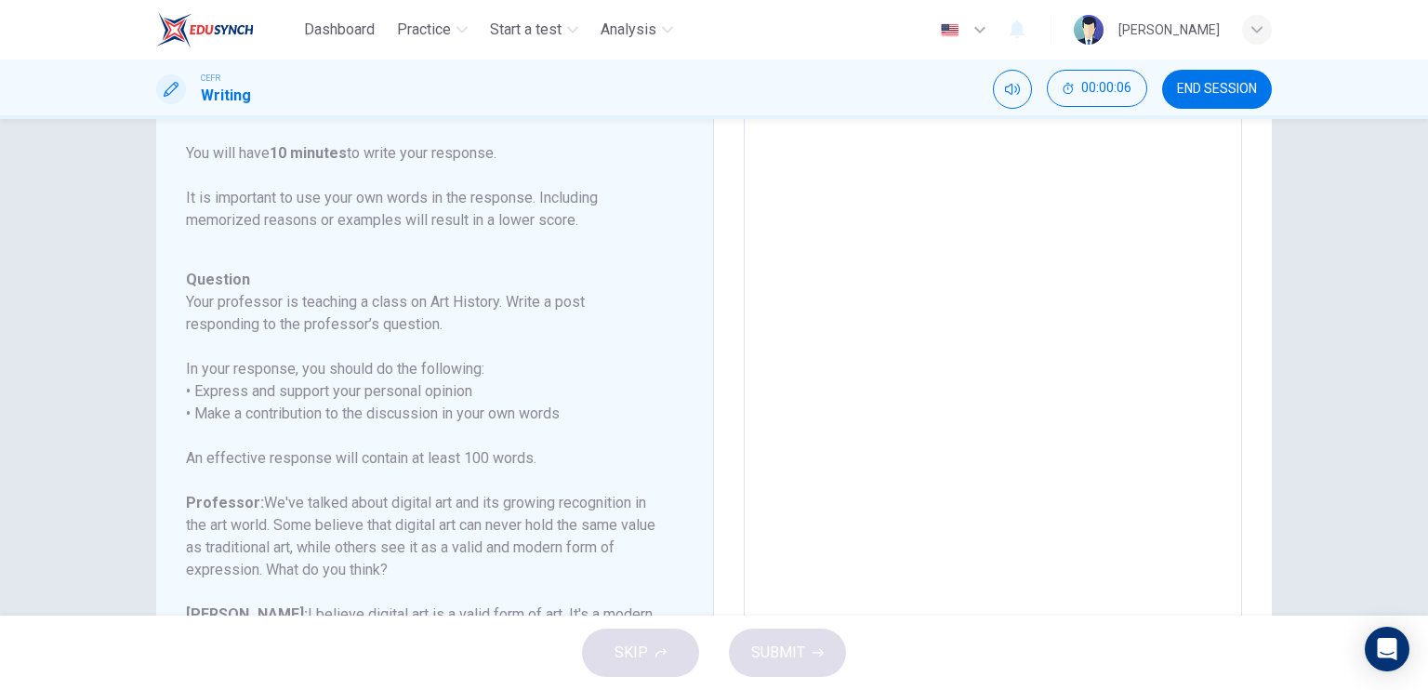
scroll to position [111, 0]
click at [837, 318] on textarea at bounding box center [993, 421] width 472 height 590
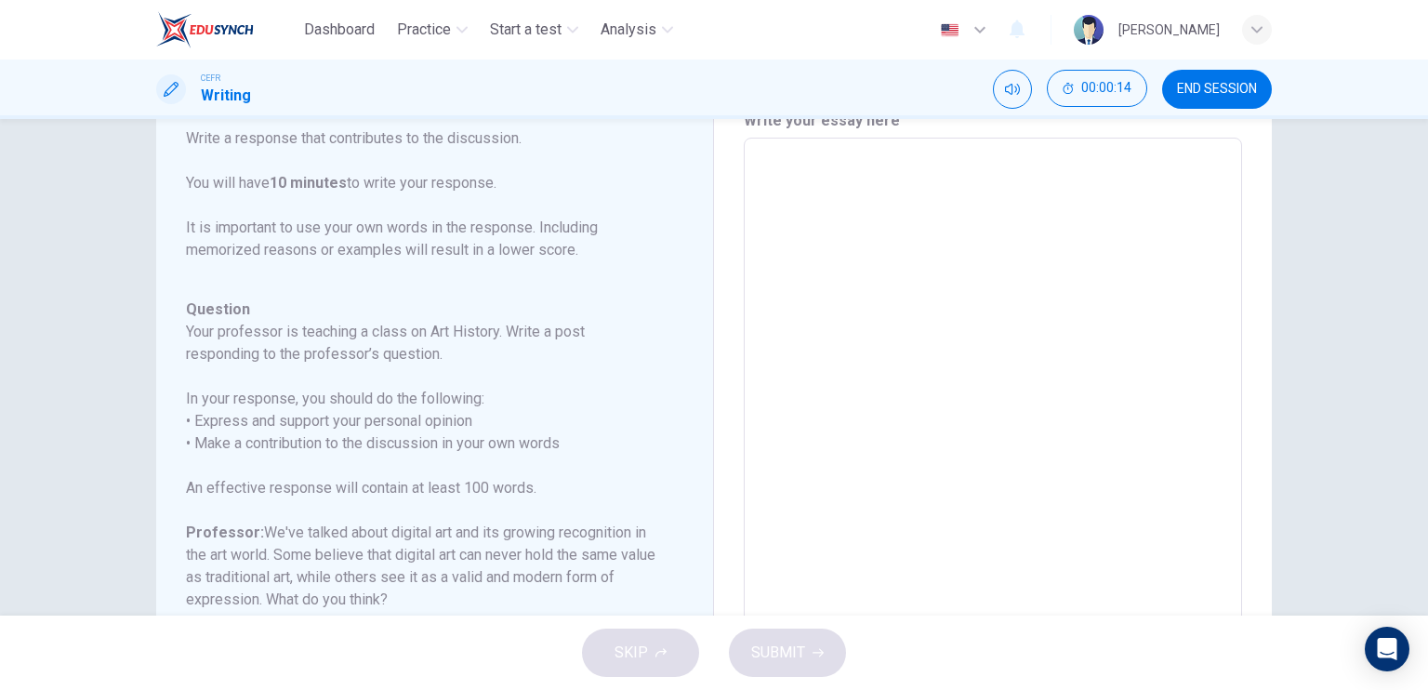
type textarea "T"
type textarea "x"
type textarea "Th"
type textarea "x"
type textarea "Th"
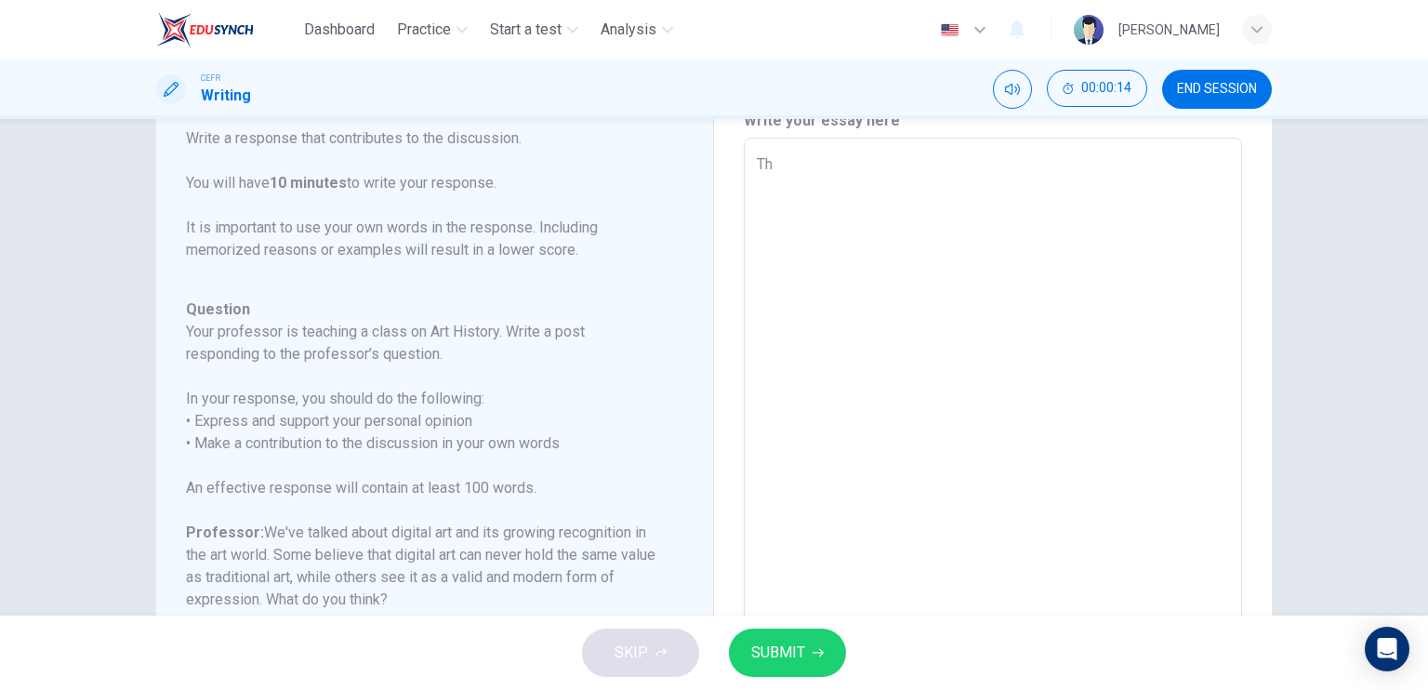
type textarea "x"
type textarea "Th"
type textarea "x"
type textarea "The"
type textarea "x"
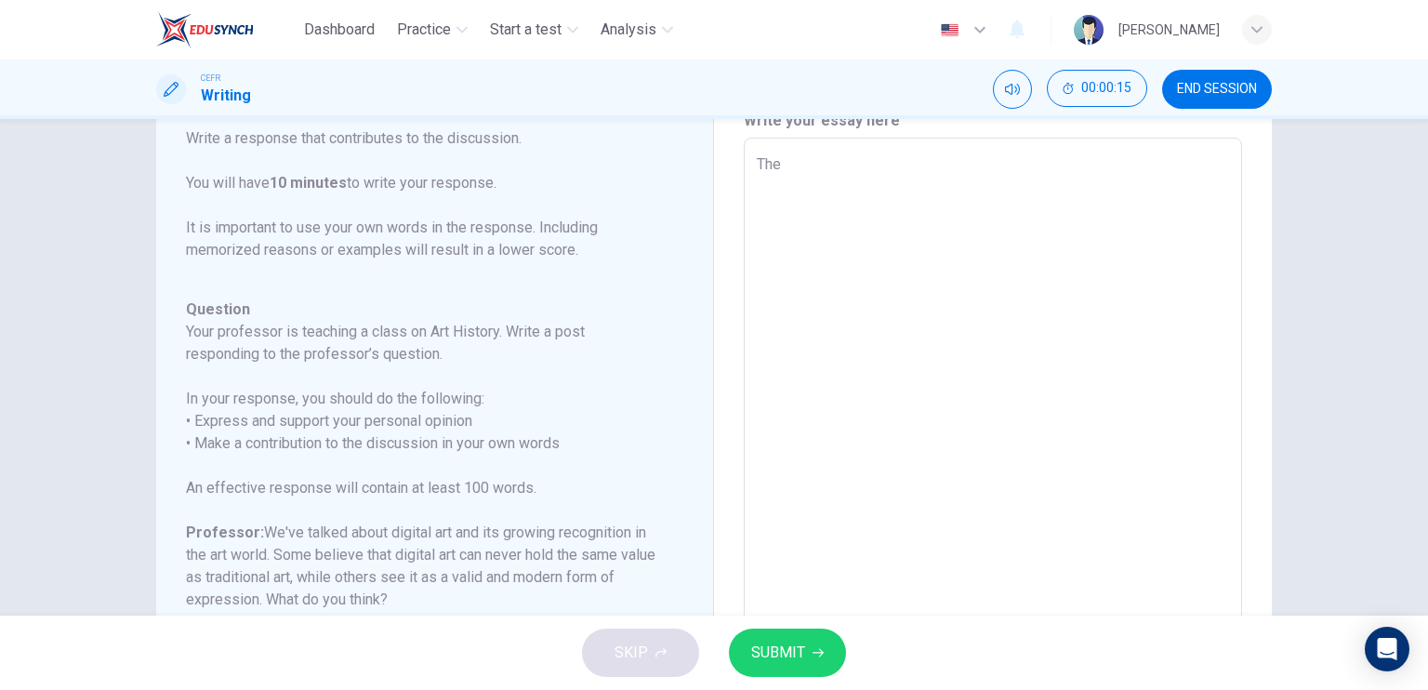
type textarea "The"
type textarea "x"
type textarea "The d"
type textarea "x"
type textarea "The de"
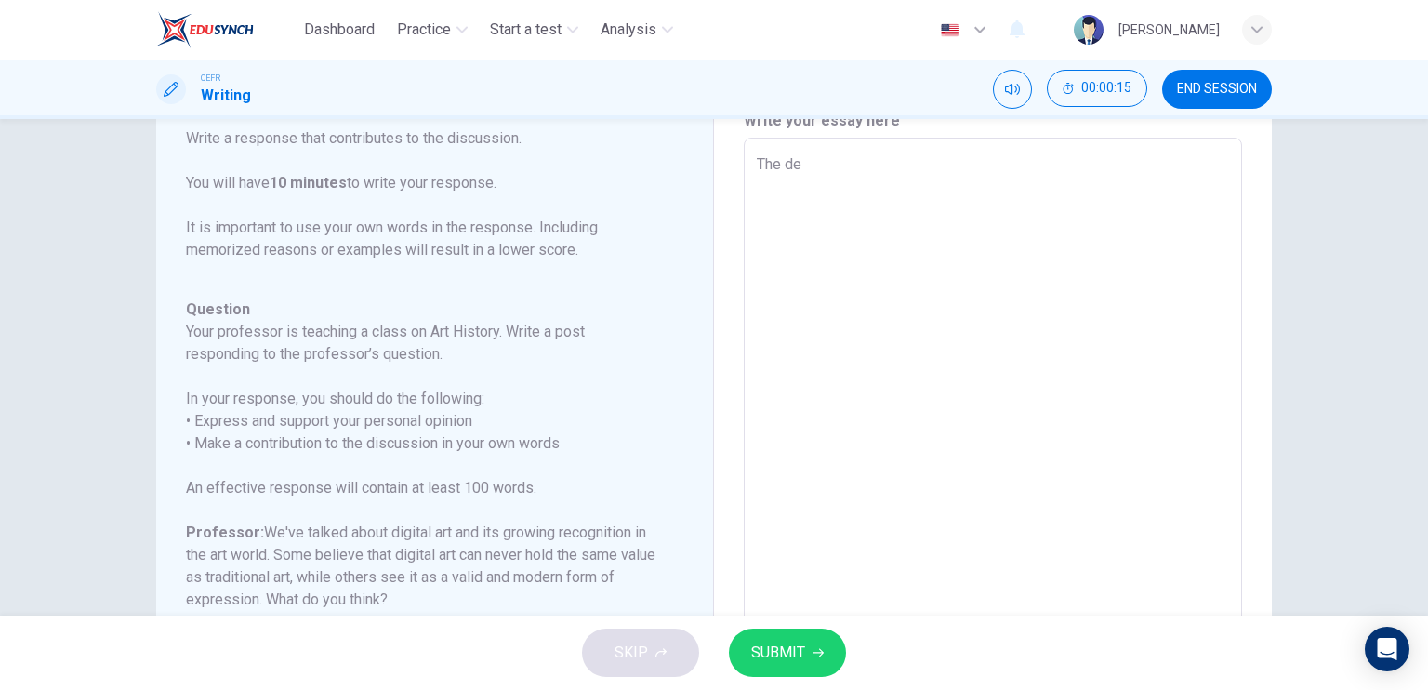
type textarea "x"
type textarea "The deb"
type textarea "x"
type textarea "The deba"
type textarea "x"
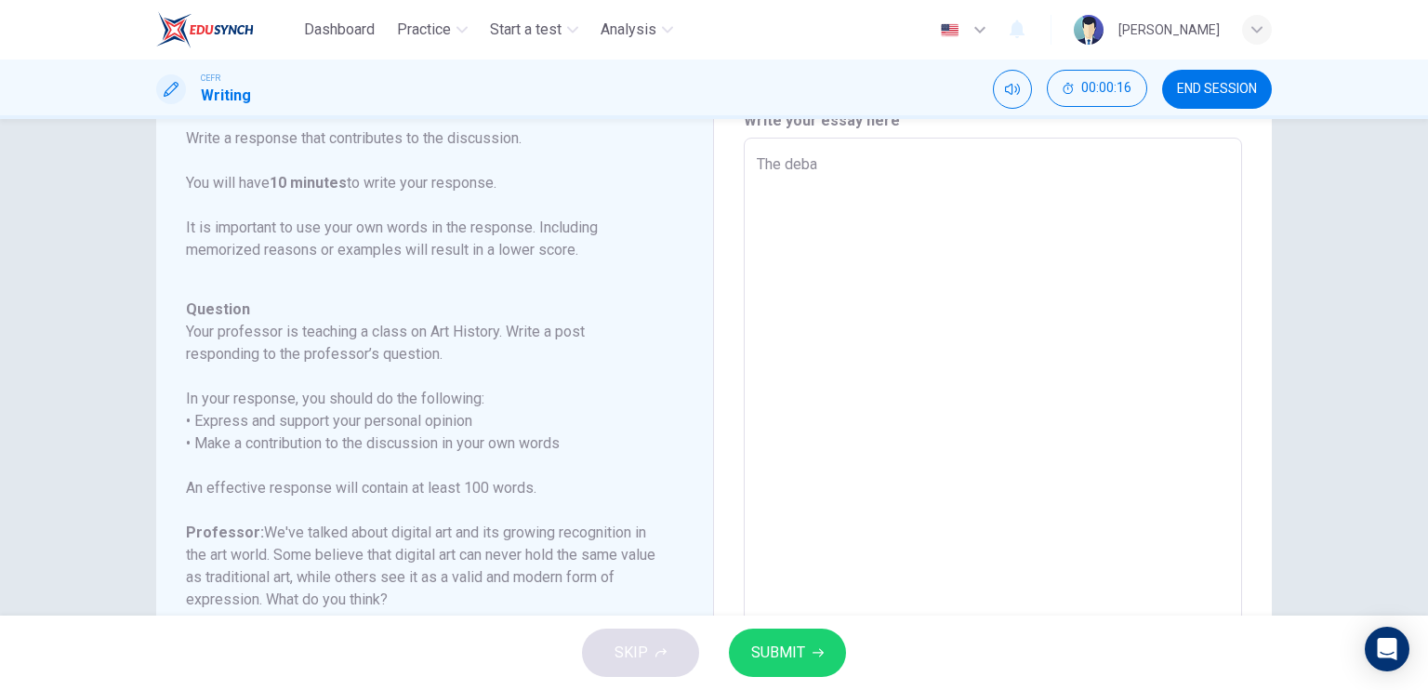
type textarea "The debat"
type textarea "x"
type textarea "The debate"
type textarea "x"
type textarea "The debate"
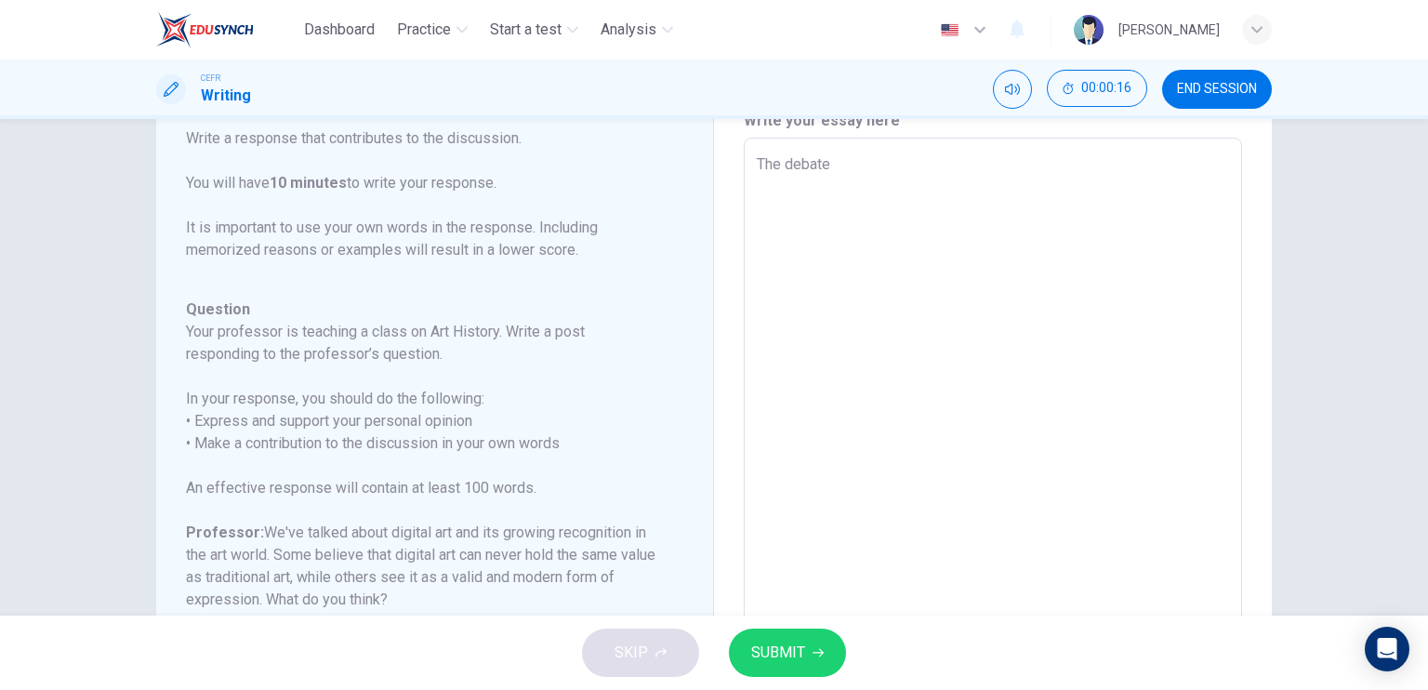
type textarea "x"
type textarea "The debate b"
type textarea "x"
type textarea "The debate be"
type textarea "x"
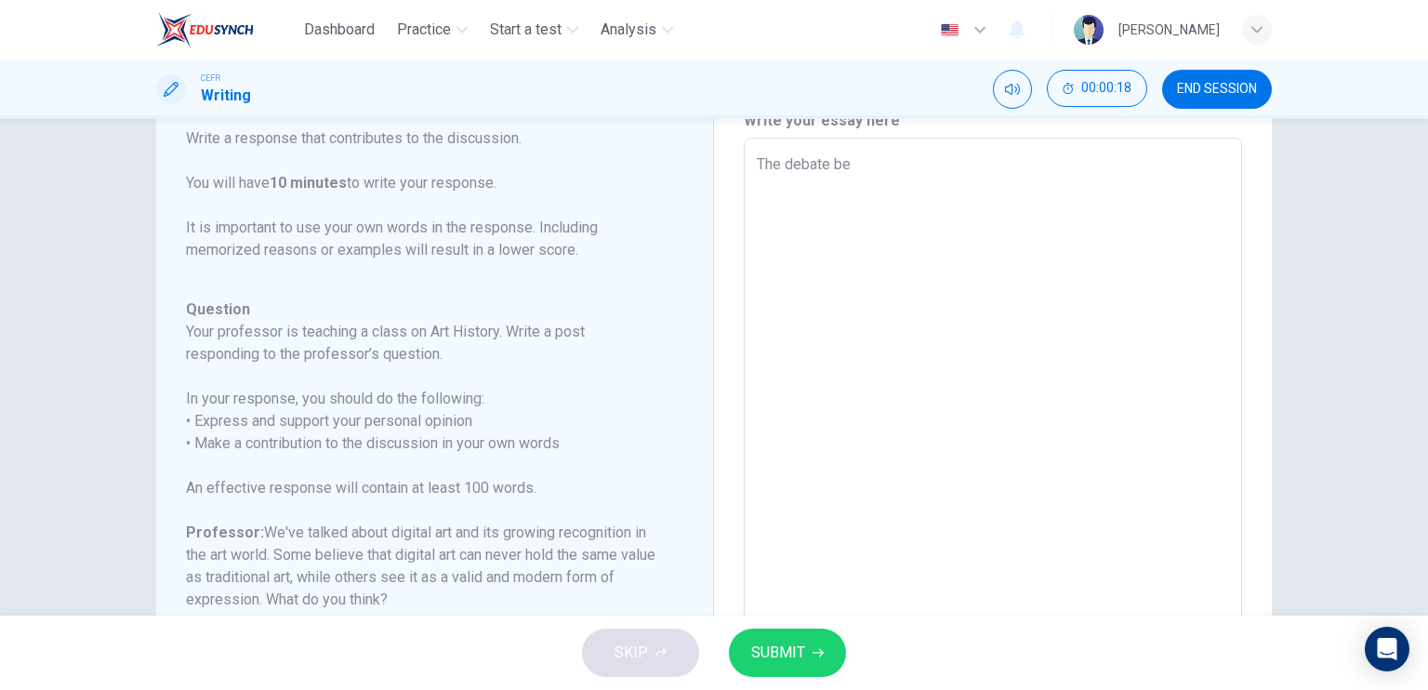
type textarea "The debate bet"
type textarea "x"
type textarea "The debate betw"
type textarea "x"
type textarea "The debate betwe"
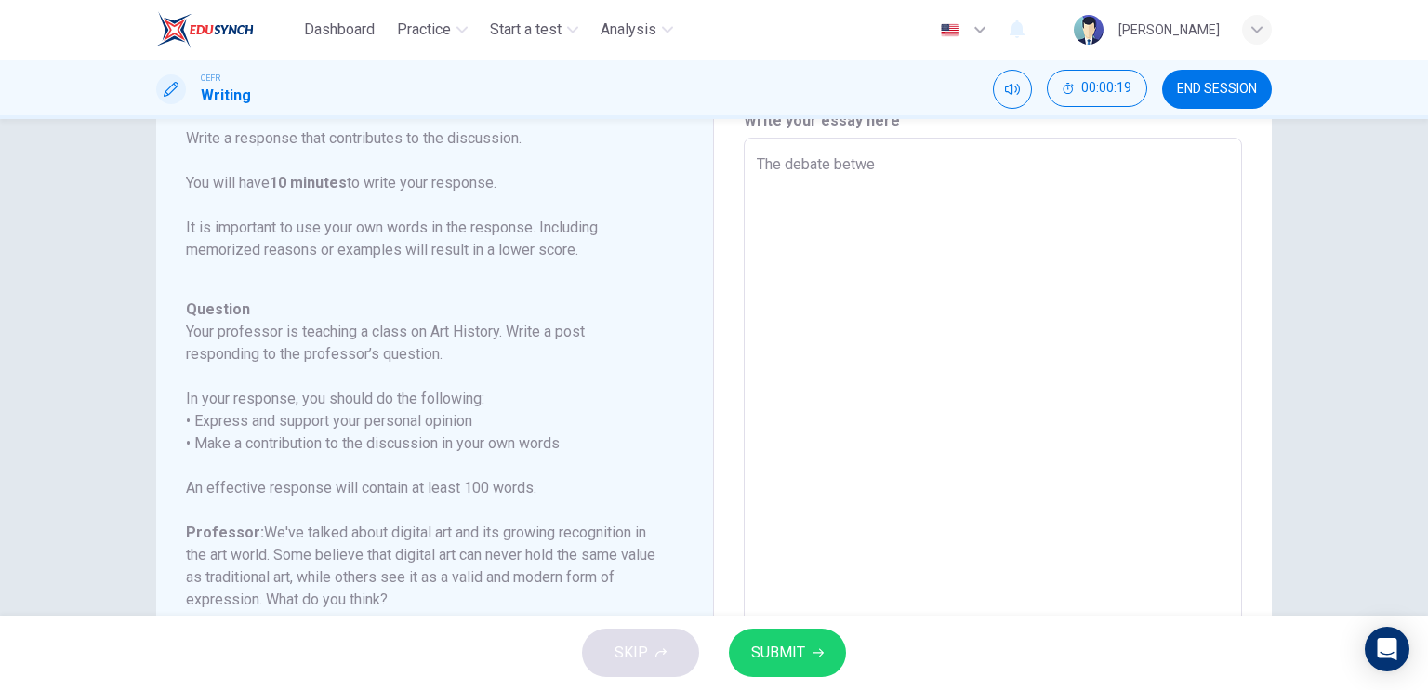
type textarea "x"
type textarea "The debate betwee"
type textarea "x"
type textarea "The debate between"
type textarea "x"
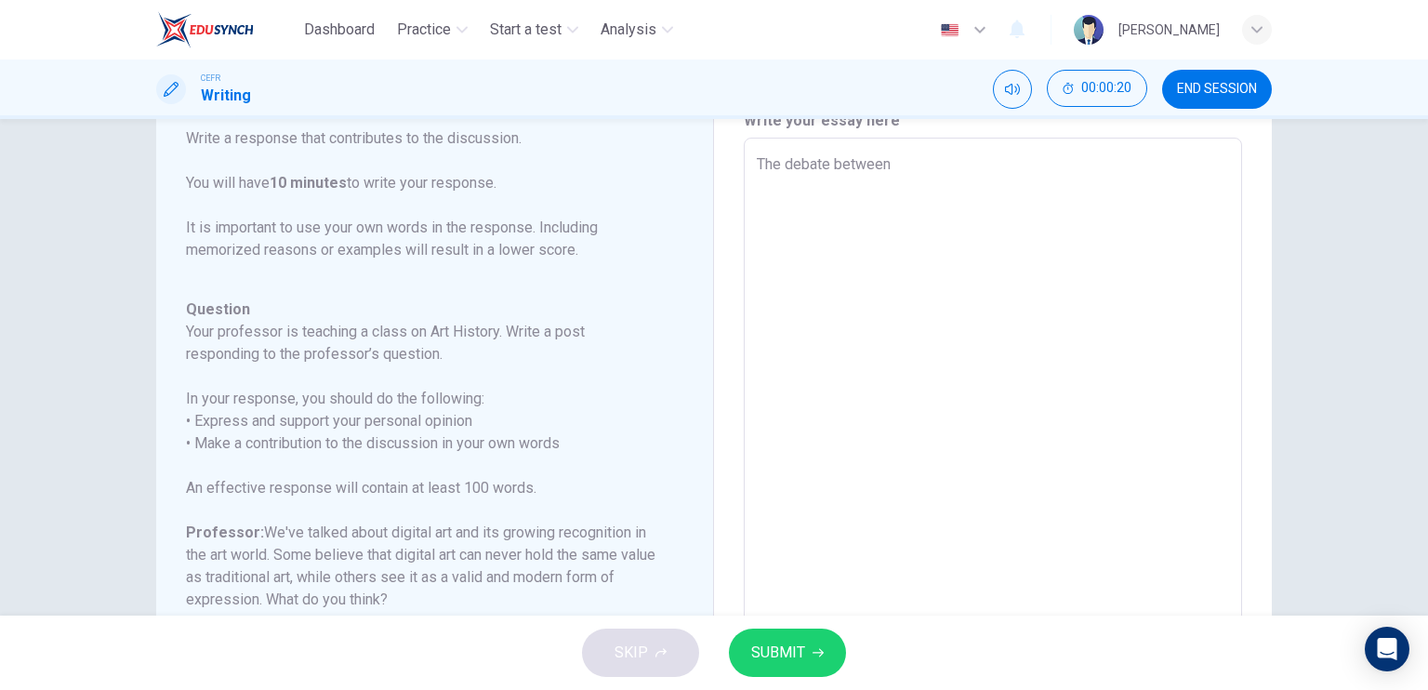
type textarea "The debate between"
type textarea "x"
type textarea "The debate between"
type textarea "x"
type textarea "The debate betwee"
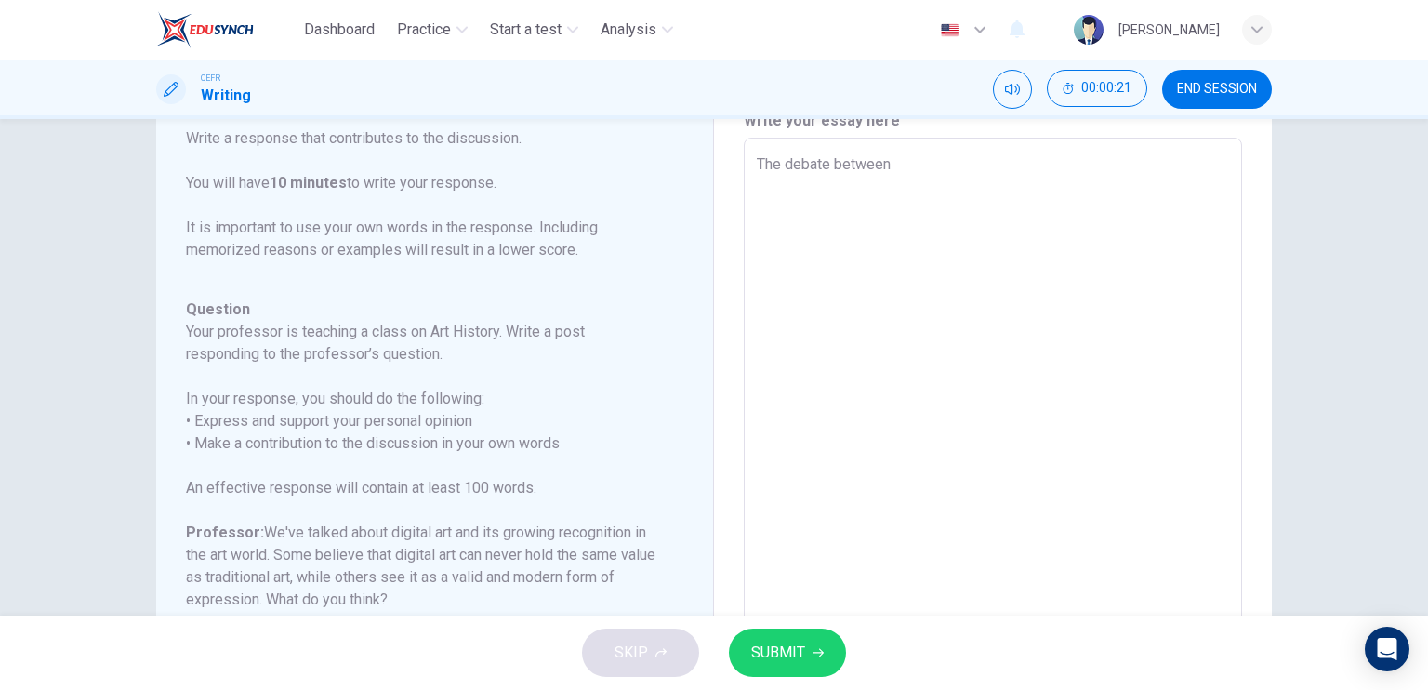
type textarea "x"
type textarea "The debate betw"
type textarea "x"
type textarea "The debate be"
type textarea "x"
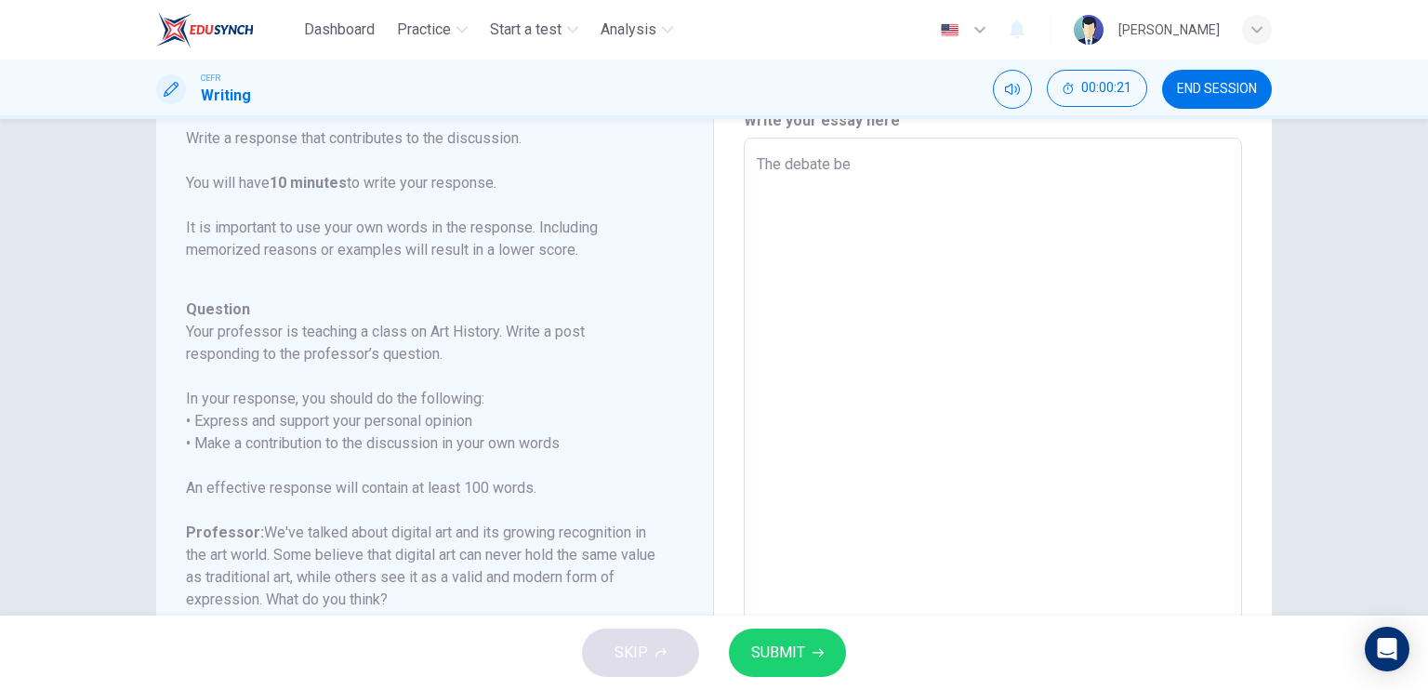
type textarea "The debate b"
type textarea "x"
type textarea "The debate"
type textarea "x"
type textarea "The debate o"
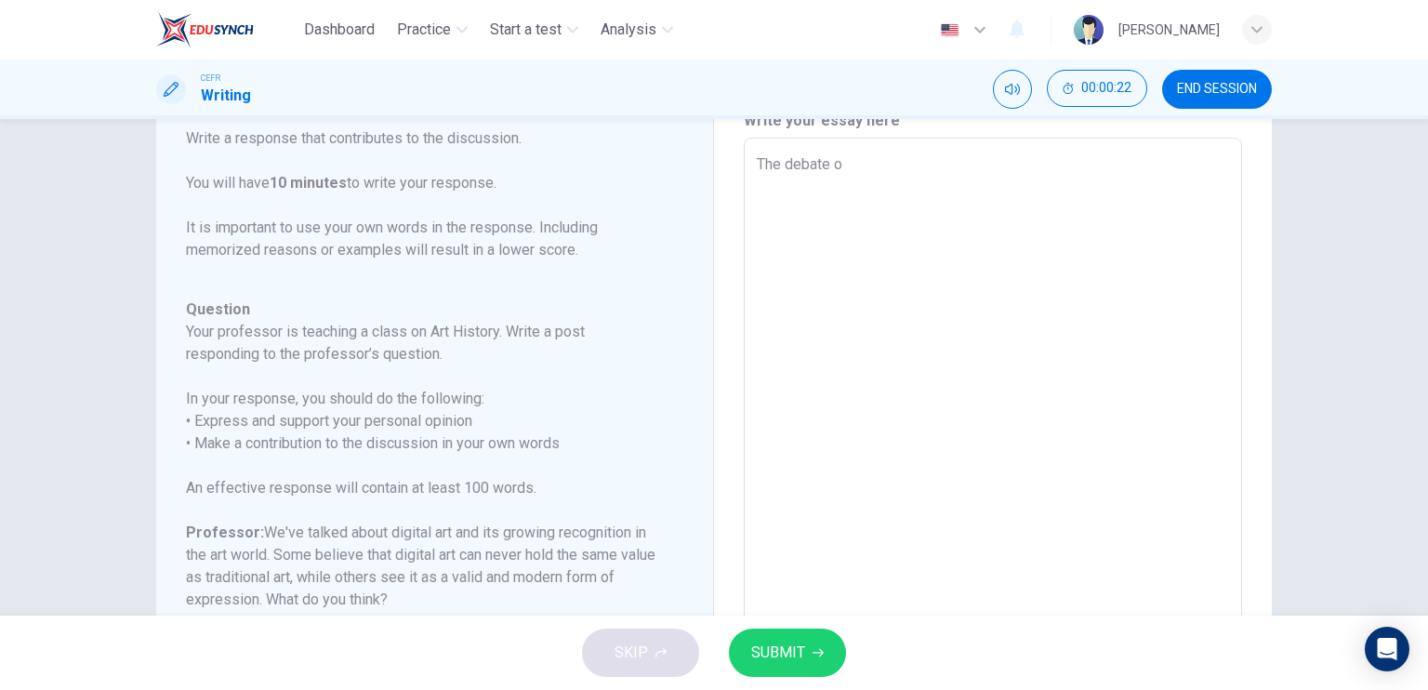
type textarea "x"
type textarea "The debate ov"
type textarea "x"
type textarea "The debate ove"
type textarea "x"
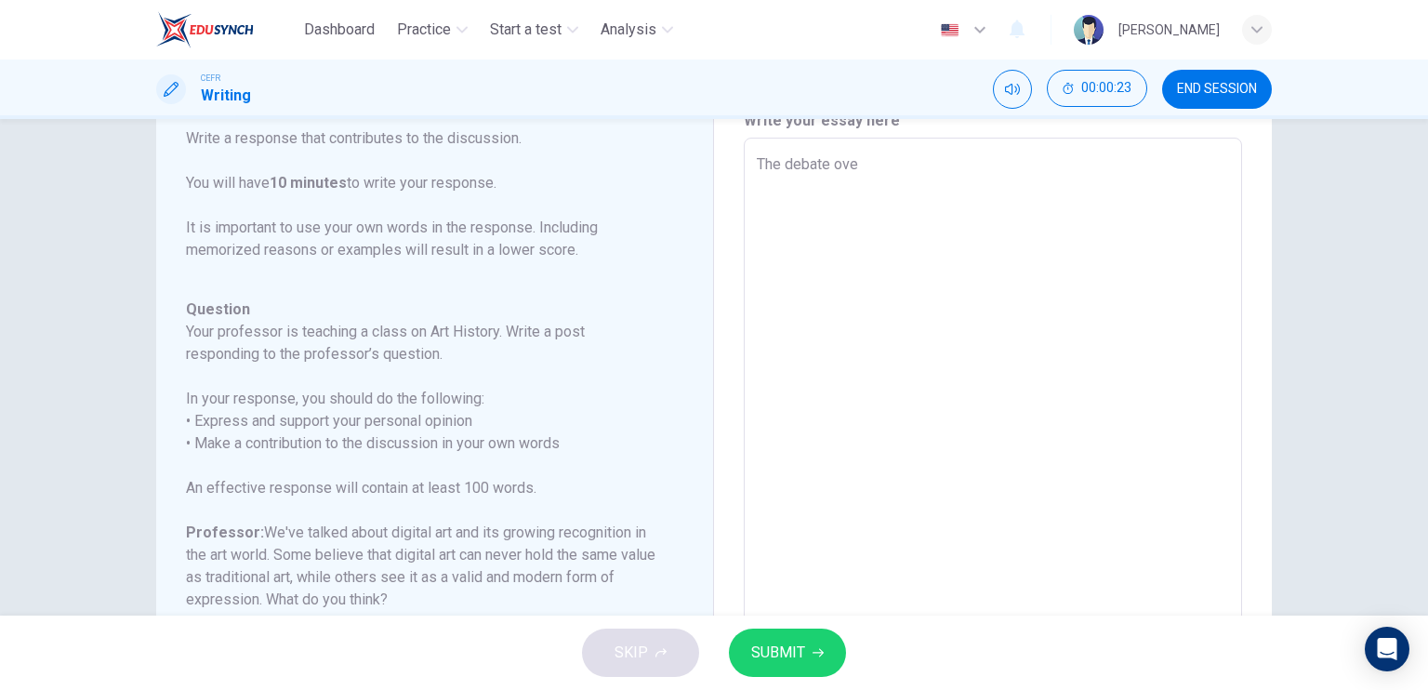
type textarea "The debate over"
type textarea "x"
type textarea "The debate over"
type textarea "x"
type textarea "The debate over w"
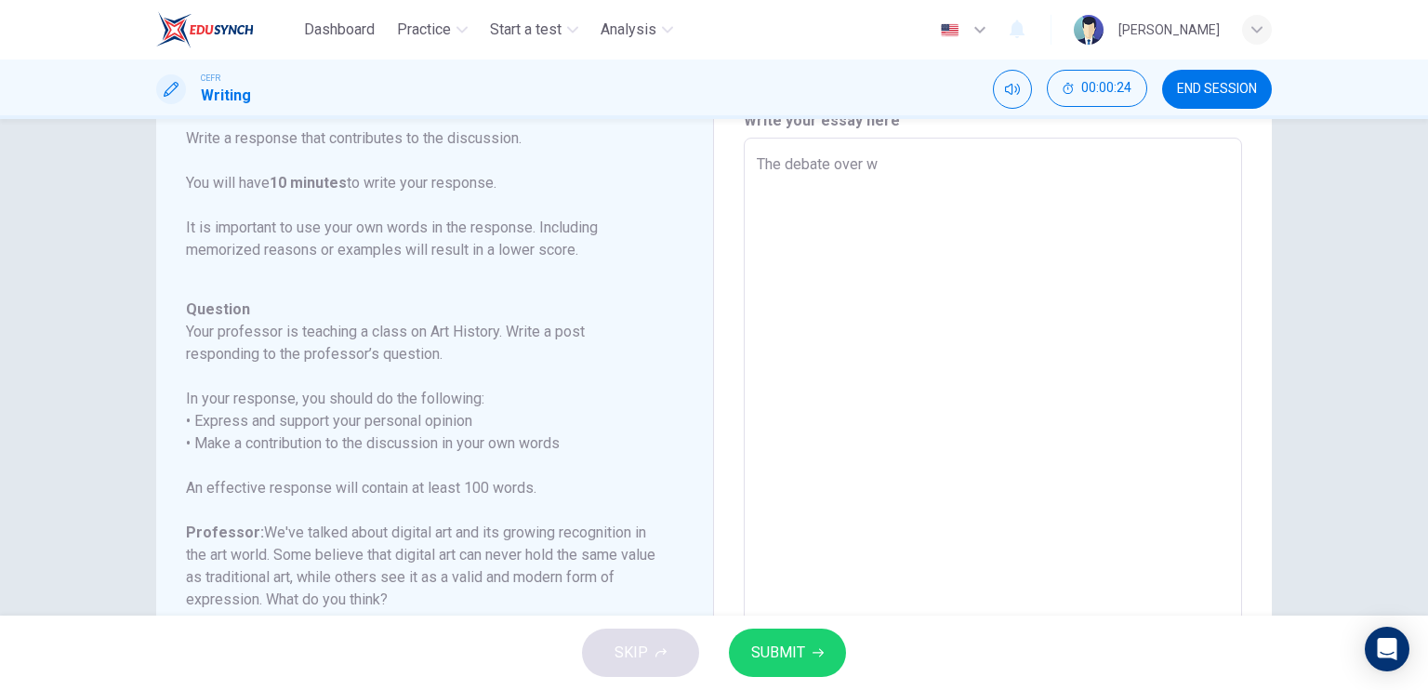
type textarea "x"
type textarea "The debate over wh"
type textarea "x"
type textarea "The debate over wht"
type textarea "x"
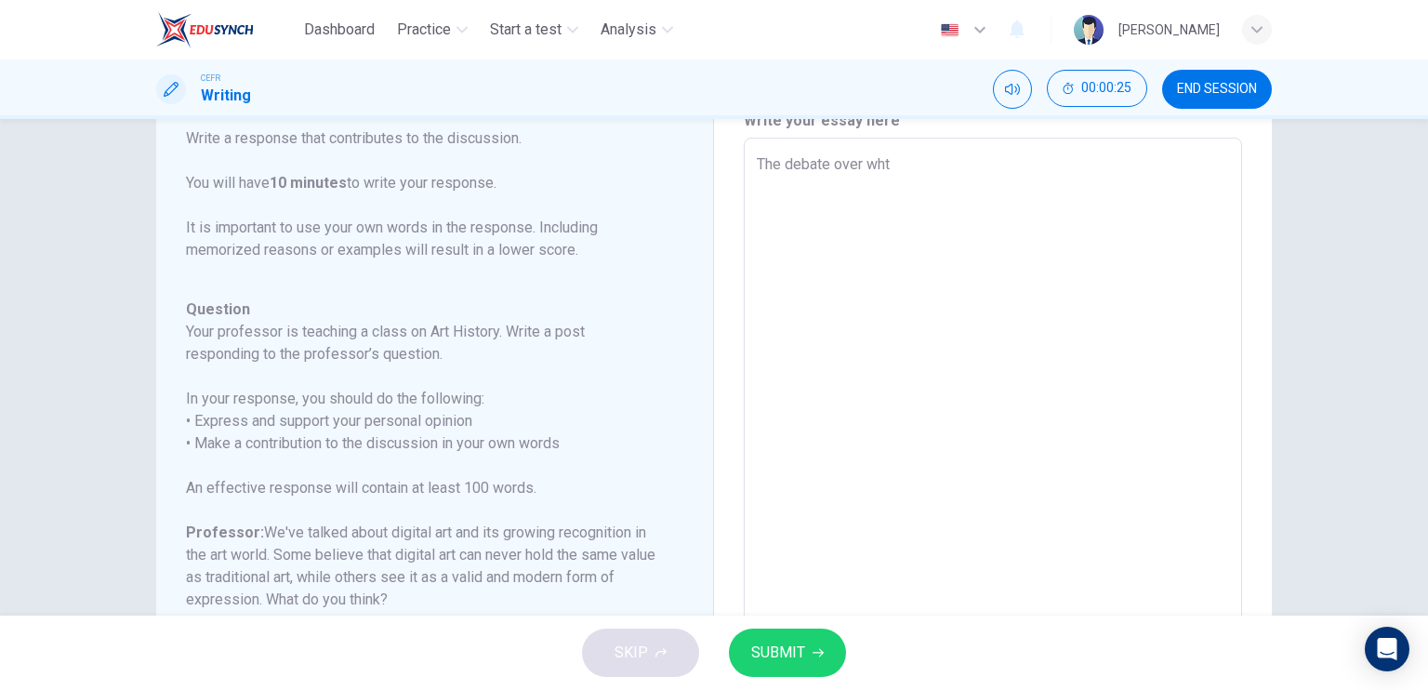
type textarea "The debate over whte"
type textarea "x"
type textarea "The debate over whteh"
type textarea "x"
type textarea "The debate over whtehr"
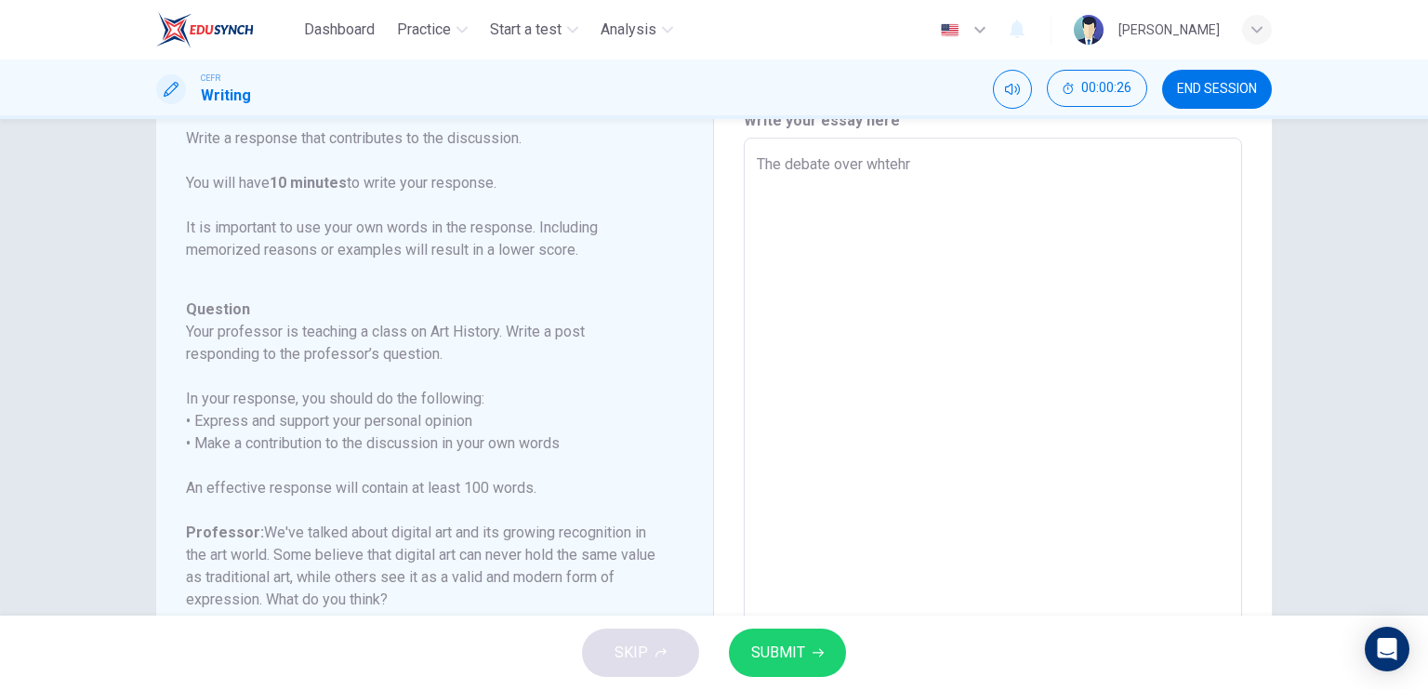
type textarea "x"
type textarea "The debate over whtehr"
type textarea "x"
type textarea "The debate over whtehr a"
type textarea "x"
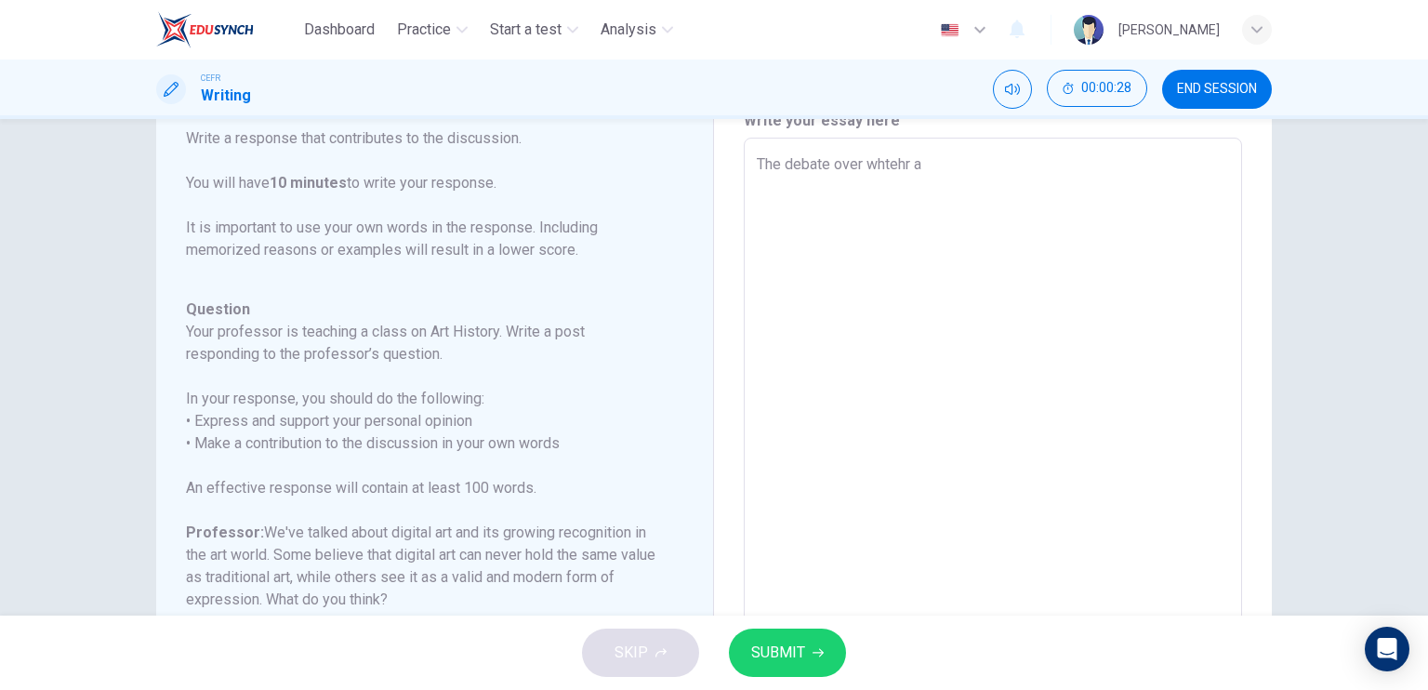
type textarea "The debate over whtehr ar"
type textarea "x"
type textarea "The debate over whtehr art"
type textarea "x"
type textarea "The debate over whtehr ar"
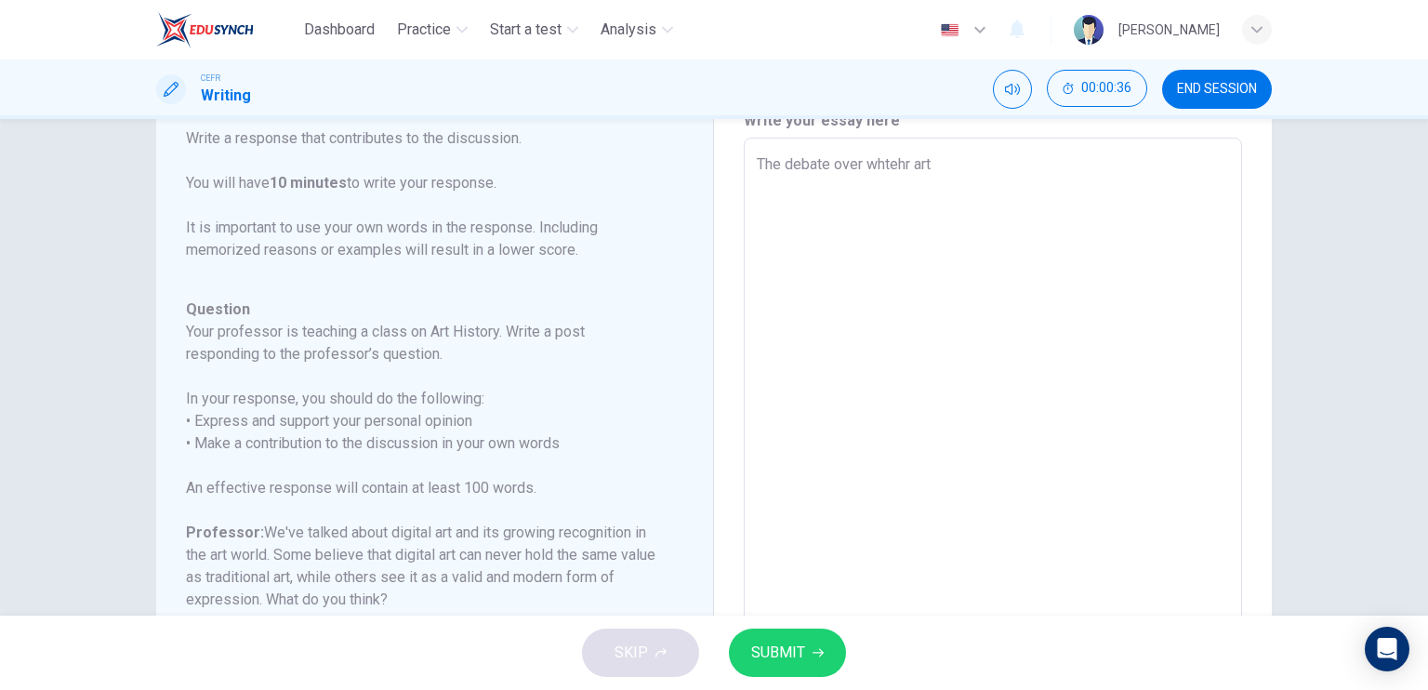
type textarea "x"
type textarea "The debate over whtehr"
type textarea "x"
type textarea "The debate over whte"
type textarea "x"
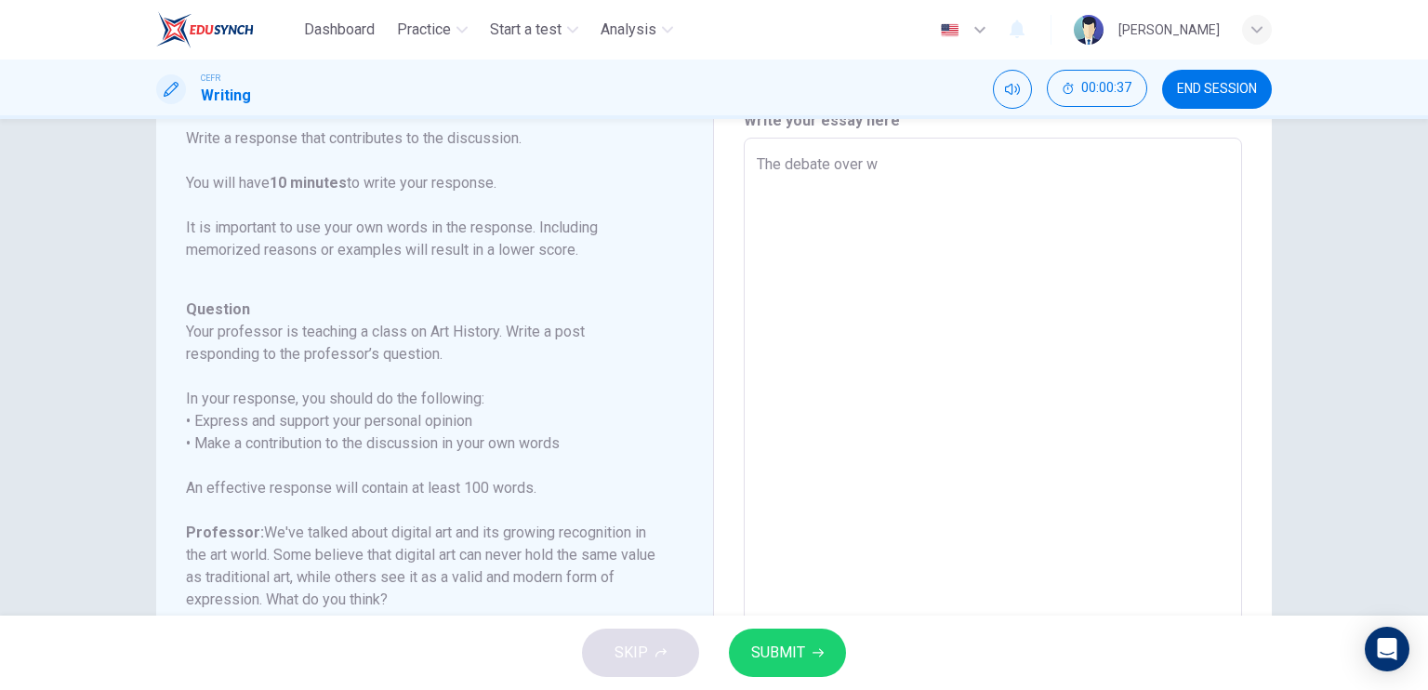
type textarea "The debate over"
type textarea "x"
type textarea "The debate over"
type textarea "x"
type textarea "The debate over"
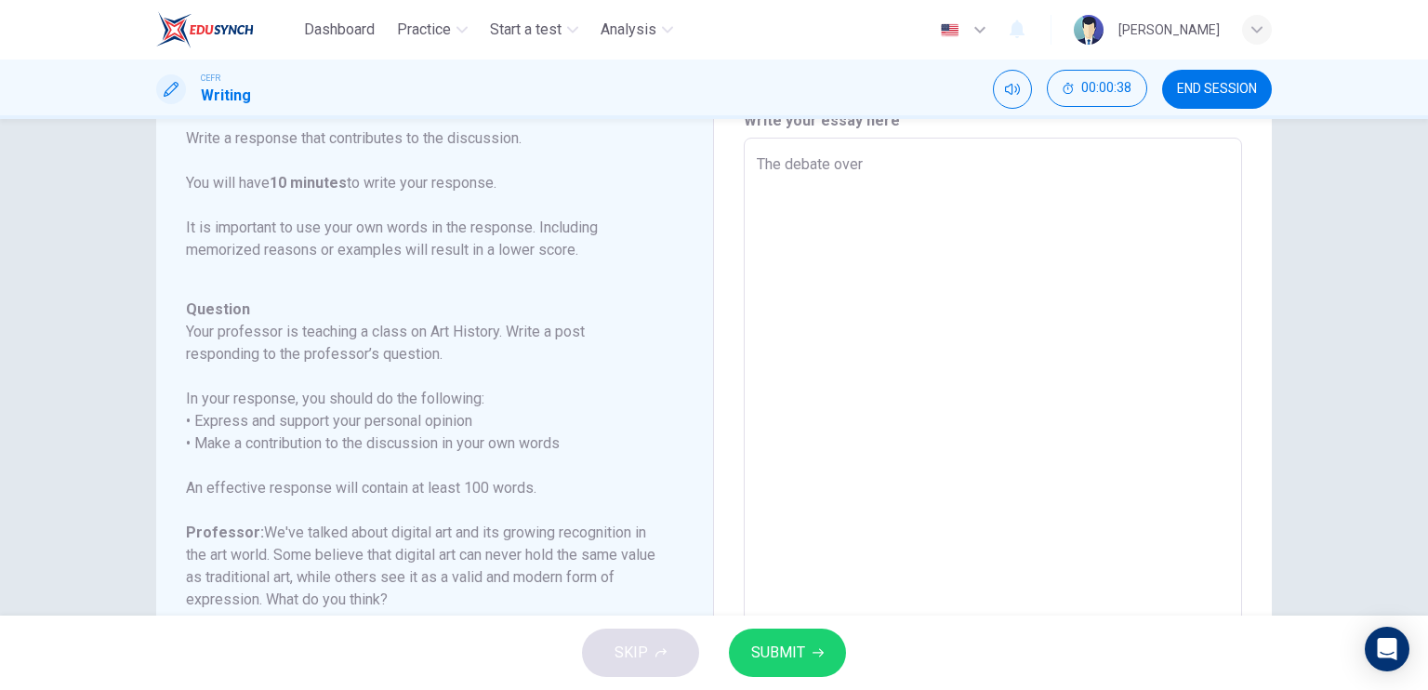
type textarea "x"
type textarea "The debate over w"
type textarea "x"
type textarea "The debate over wh"
type textarea "x"
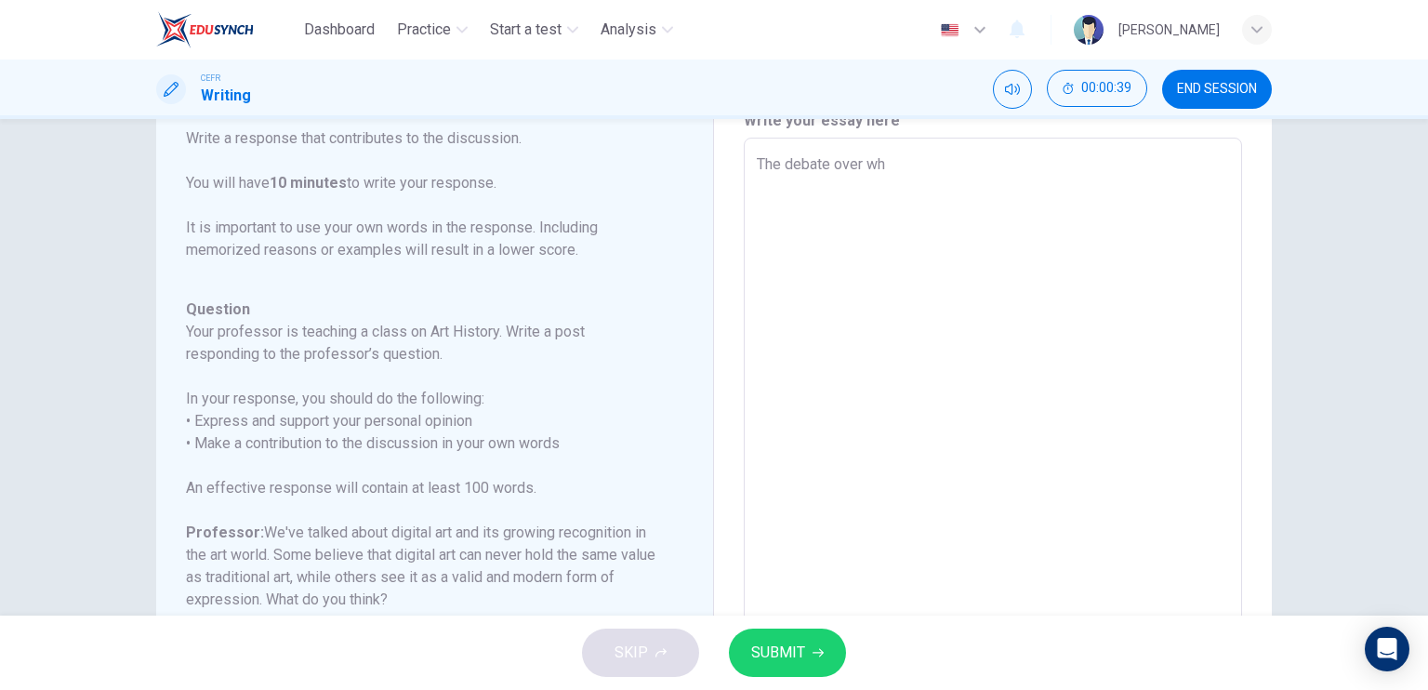
type textarea "The debate over whe"
type textarea "x"
type textarea "The debate over whet"
type textarea "x"
type textarea "The debate over wheth"
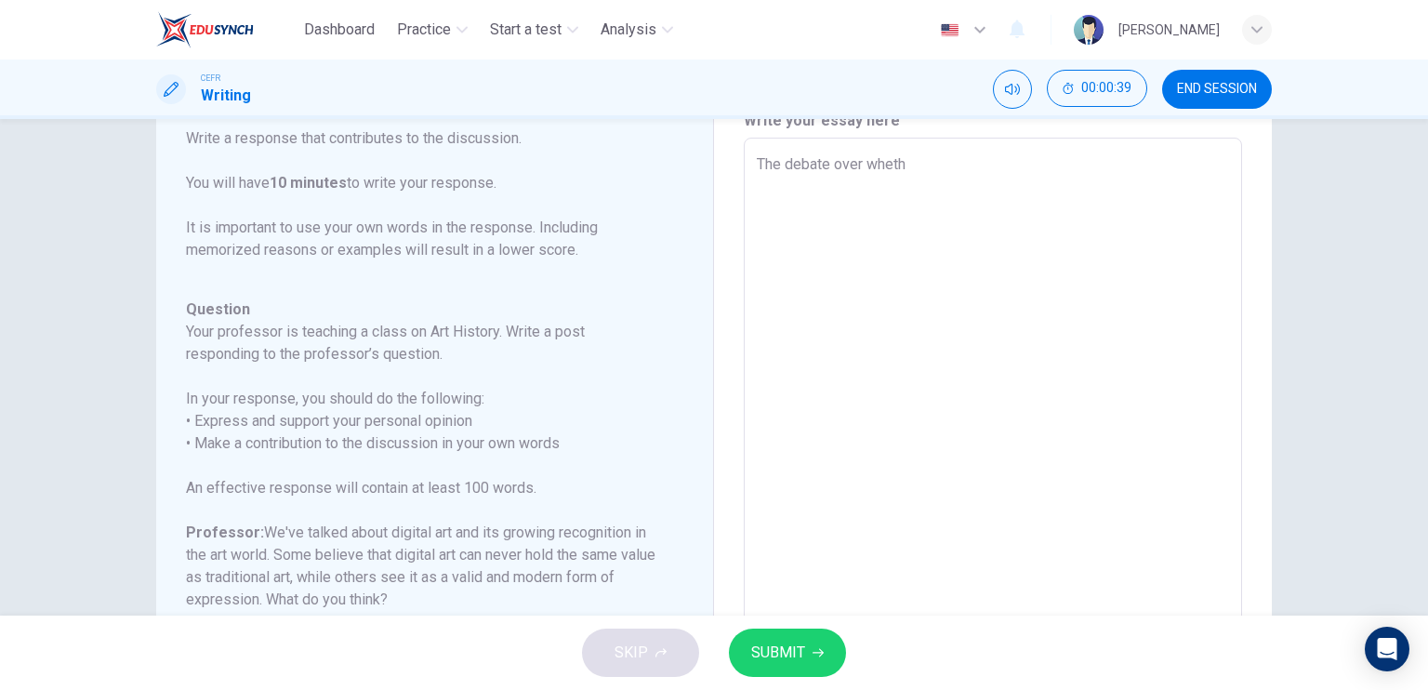
type textarea "x"
type textarea "The debate over whethe"
type textarea "x"
type textarea "The debate over whether"
type textarea "x"
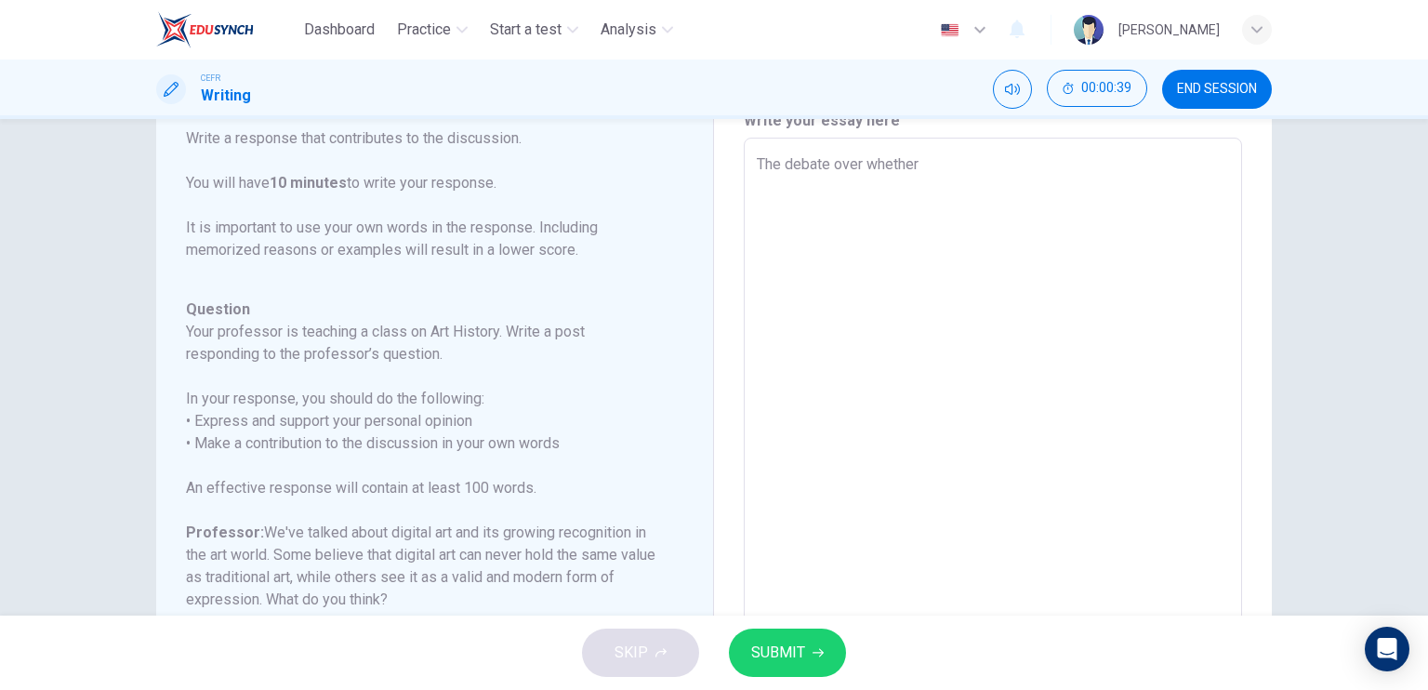
type textarea "The debate over whether"
type textarea "x"
type textarea "The debate over whether f"
type textarea "x"
type textarea "The debate over whether fi"
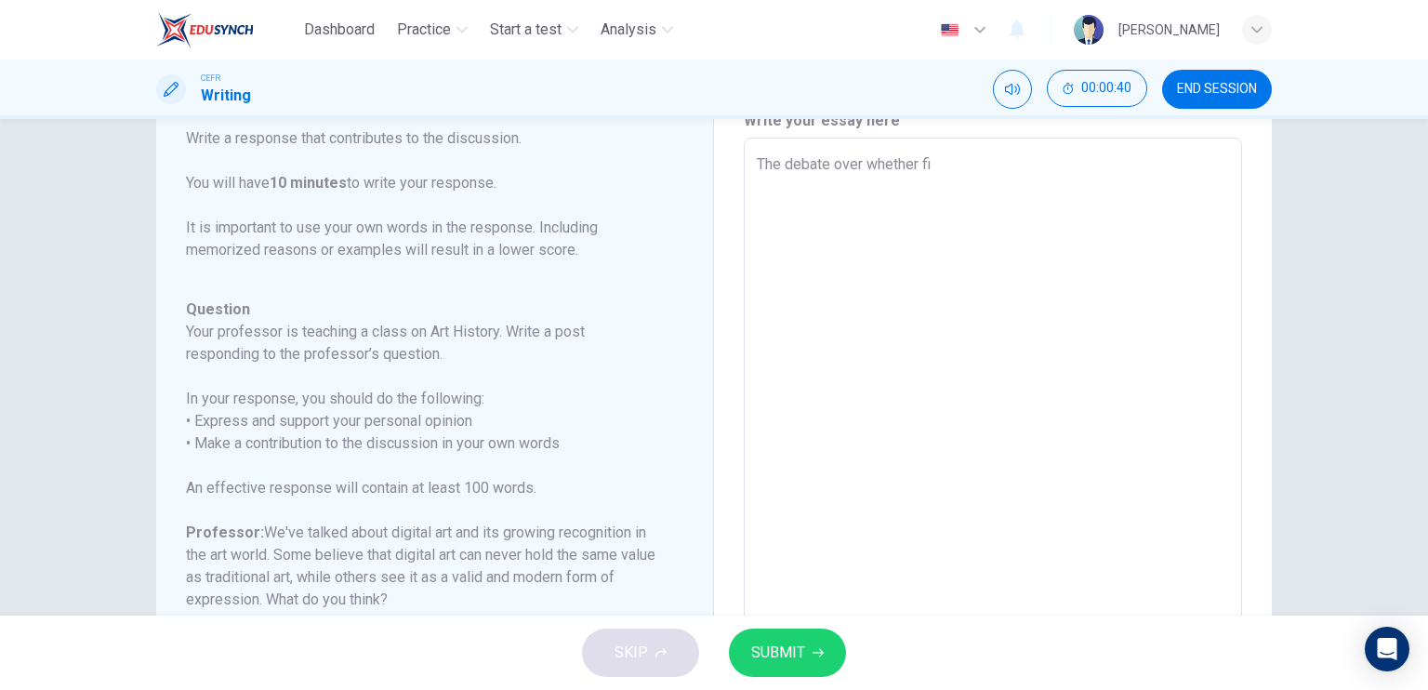
type textarea "x"
type textarea "The debate over whether fig"
type textarea "x"
type textarea "The debate over whether fi"
type textarea "x"
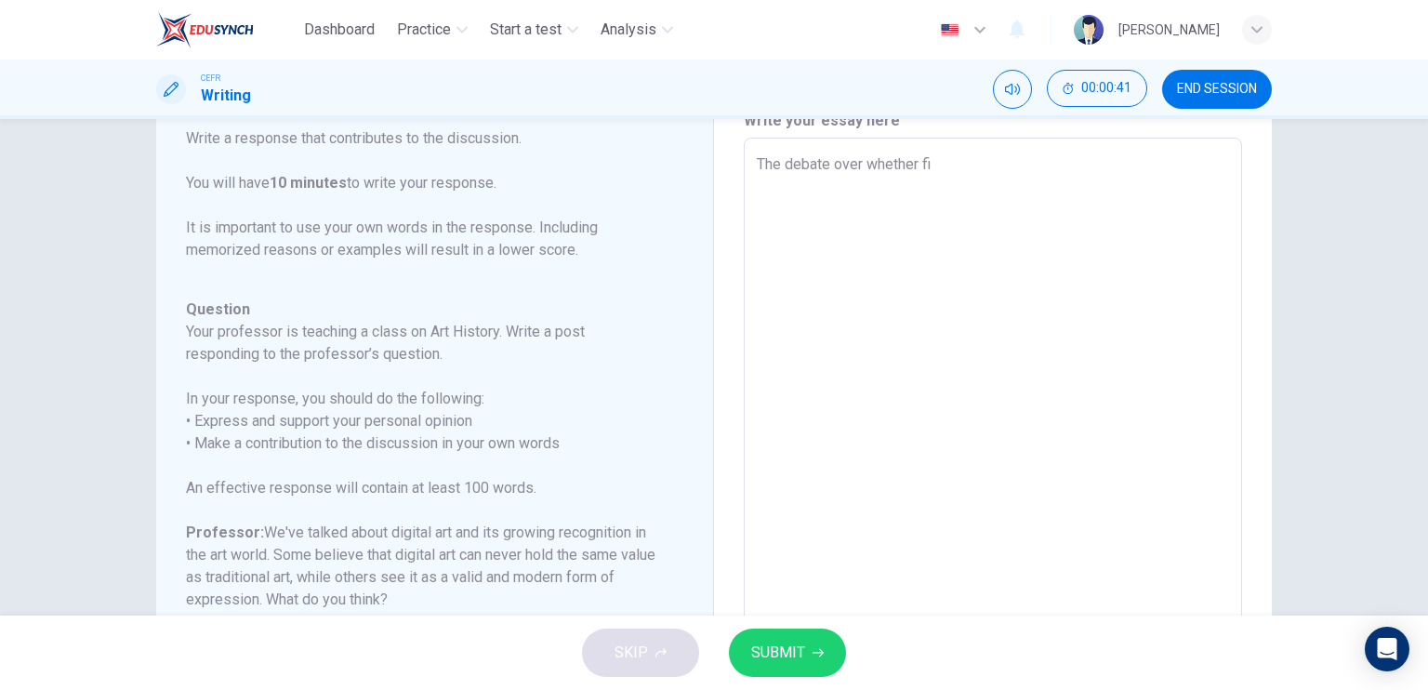
type textarea "The debate over whether f"
type textarea "x"
type textarea "The debate over whether"
type textarea "x"
type textarea "The debate over whether d"
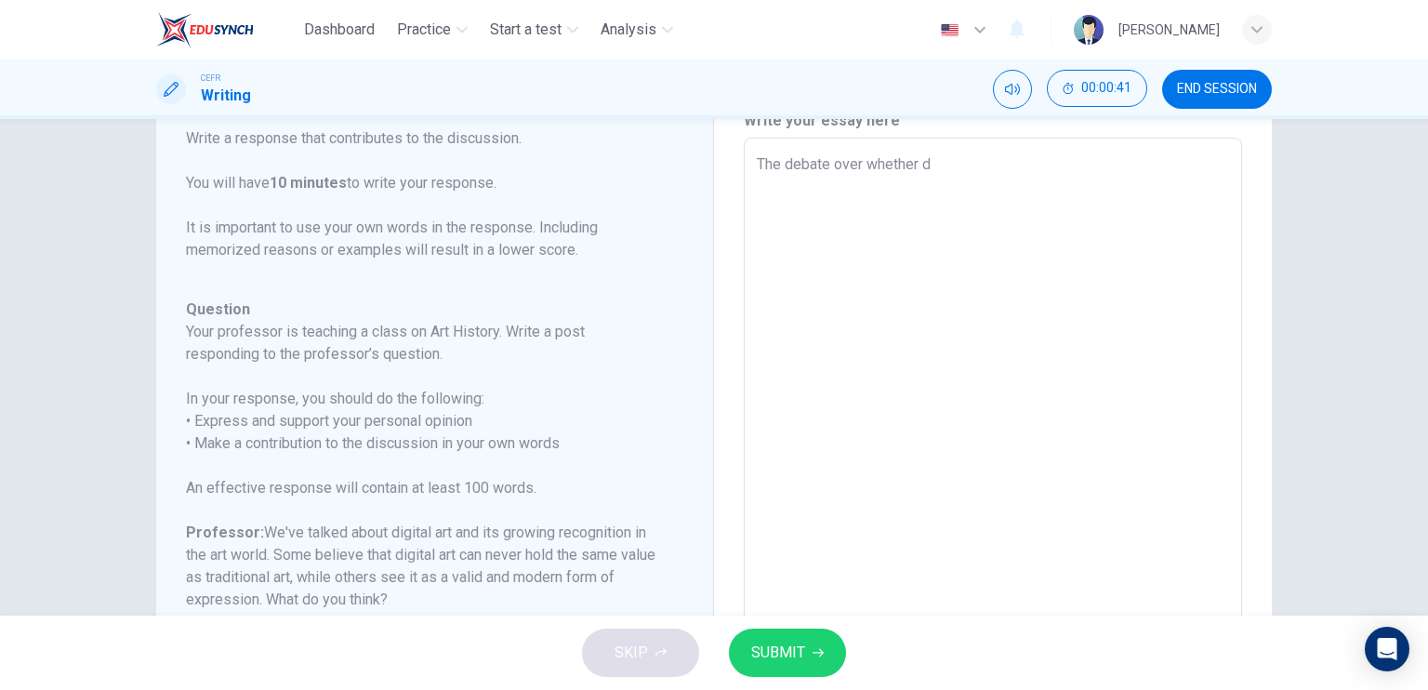
type textarea "x"
type textarea "The debate over whether do"
type textarea "x"
type textarea "The debate over whether dog"
type textarea "x"
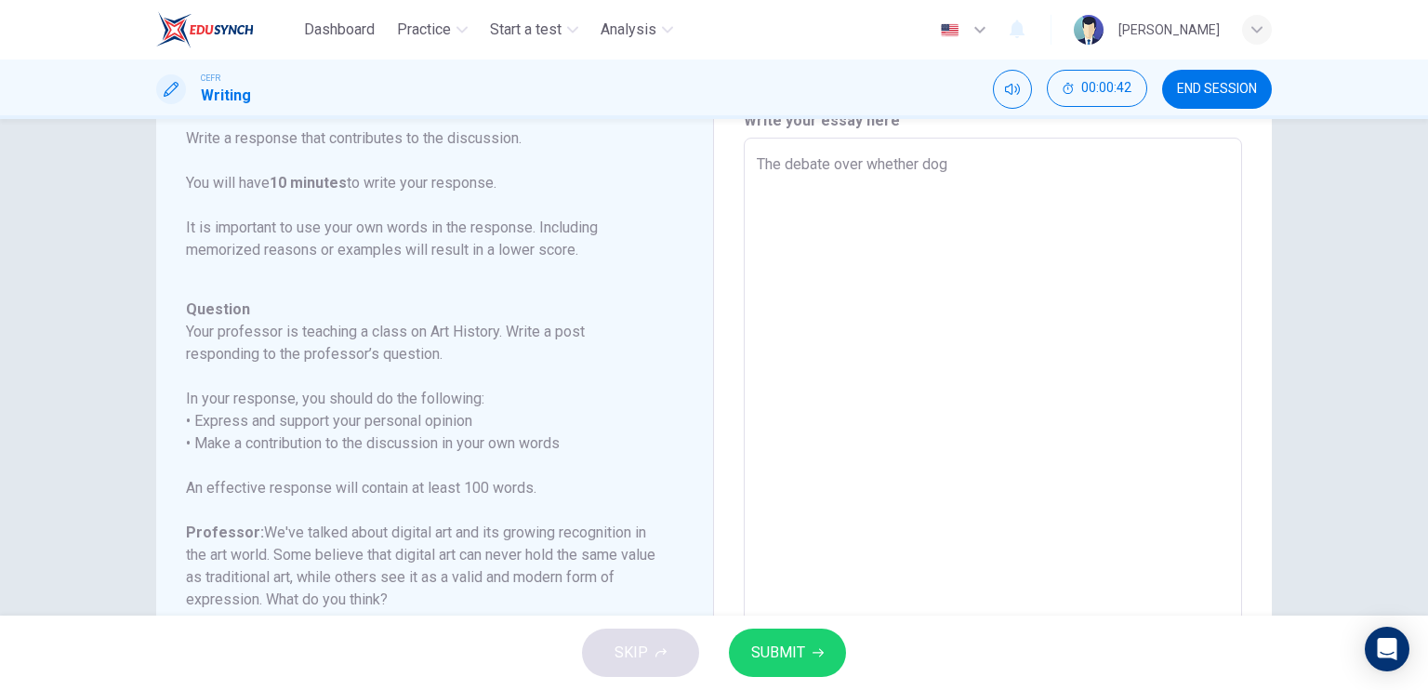
type textarea "The debate over whether dogi"
type textarea "x"
type textarea "The debate over whether dogit"
type textarea "x"
type textarea "The debate over whether dogita"
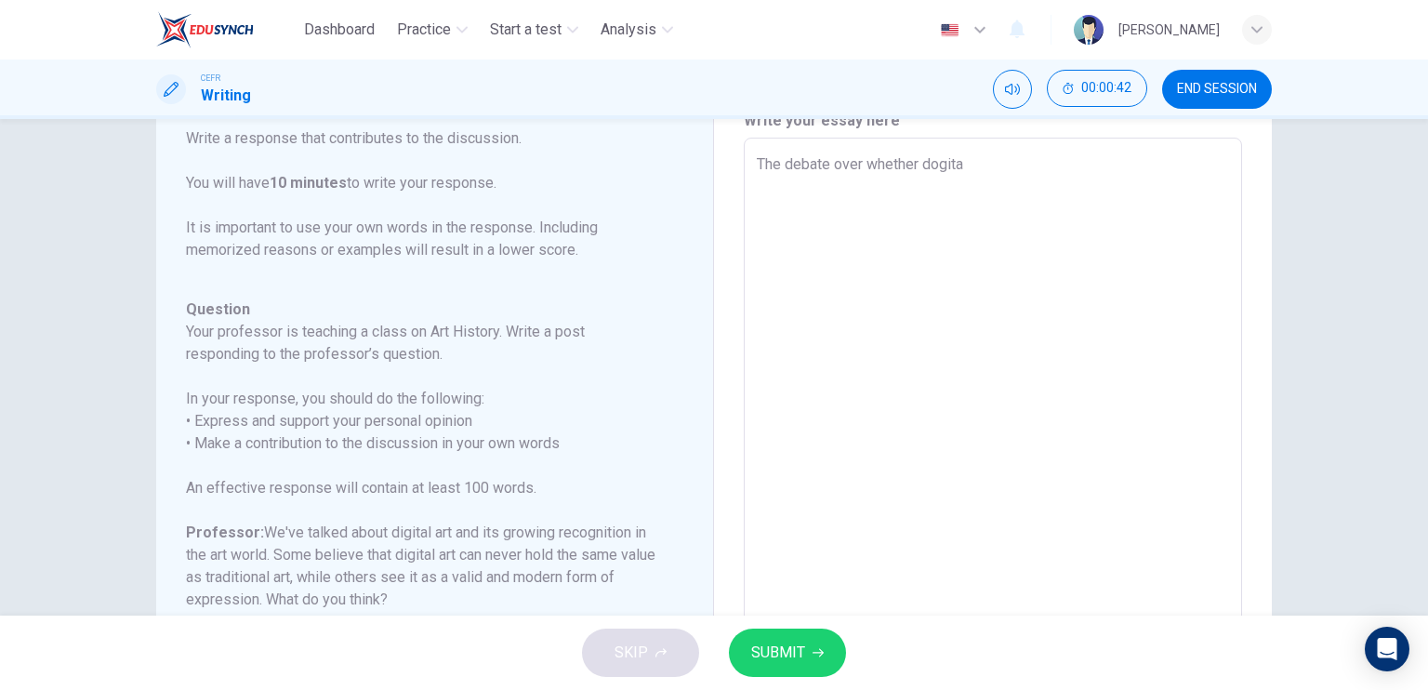
type textarea "x"
type textarea "The debate over whether dogit"
type textarea "x"
type textarea "The debate over whether dogi"
type textarea "x"
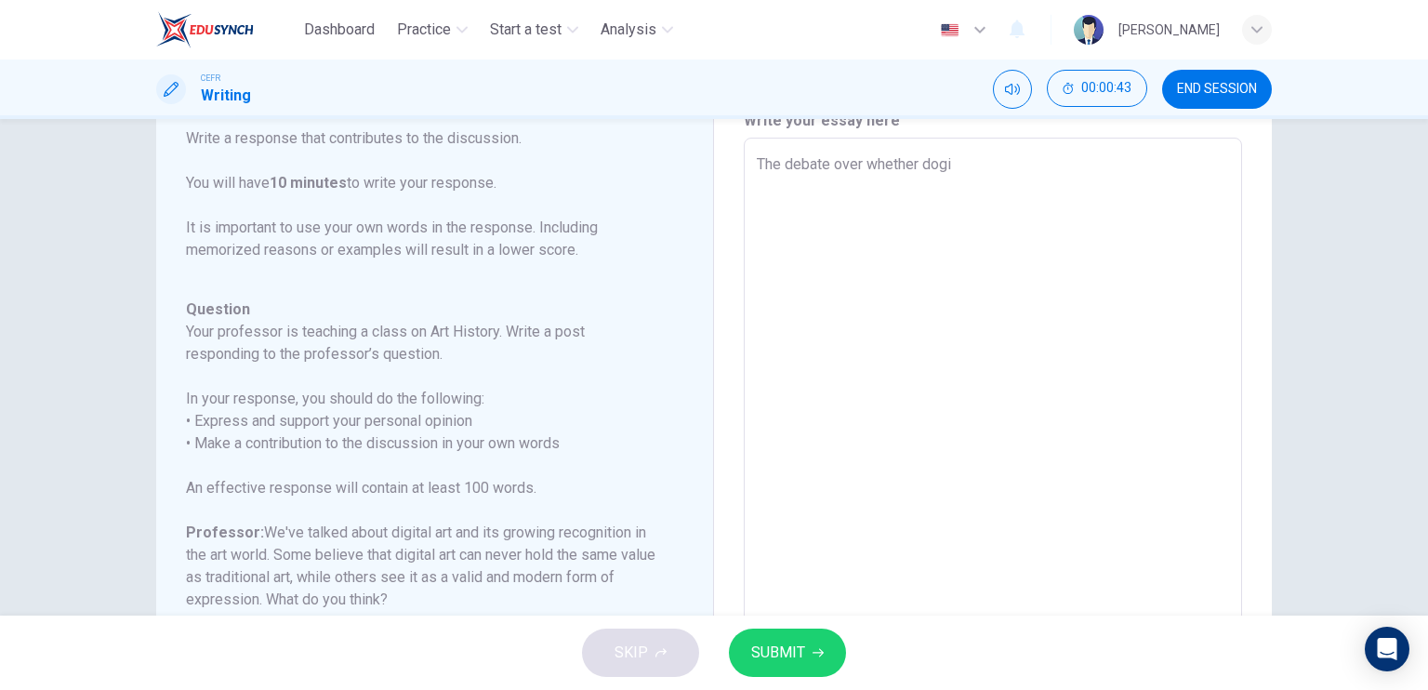
type textarea "The debate over whether dog"
type textarea "x"
type textarea "The debate over whether do"
type textarea "x"
type textarea "The debate over whether d"
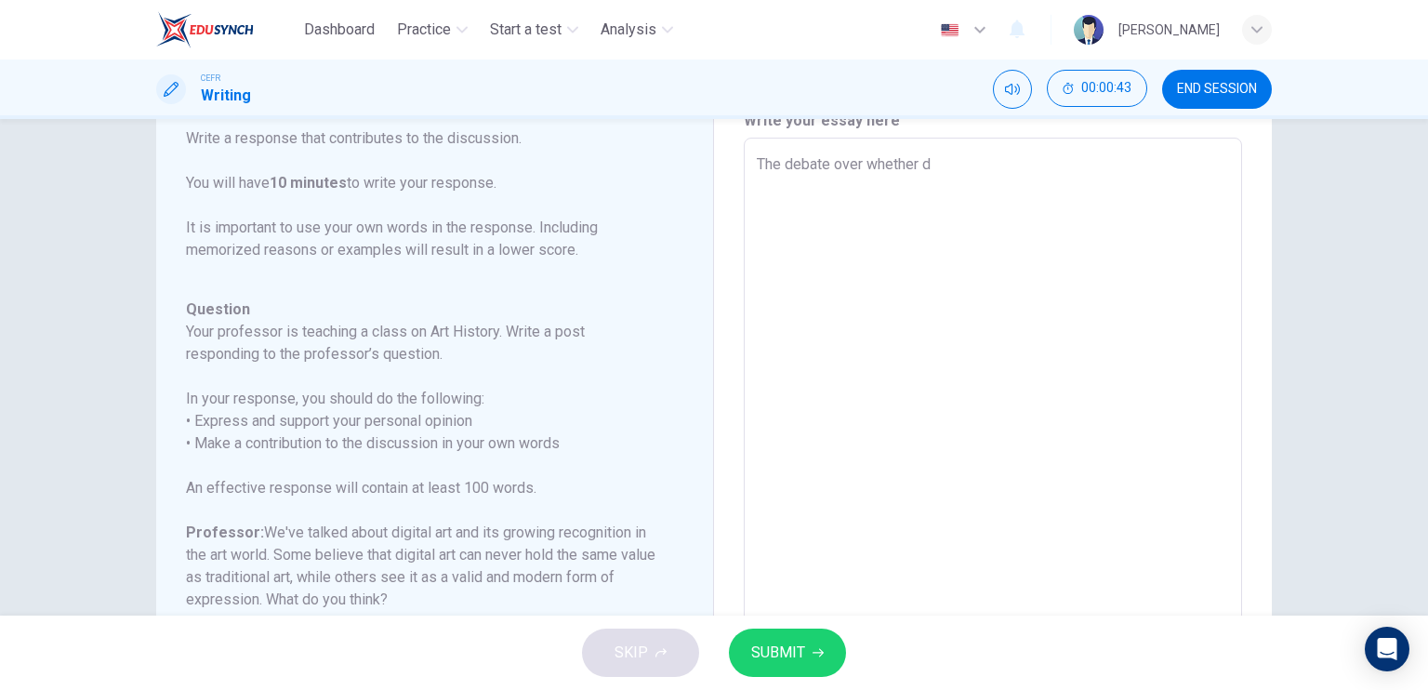
type textarea "x"
type textarea "The debate over whether di"
type textarea "x"
type textarea "The debate over whether dig"
type textarea "x"
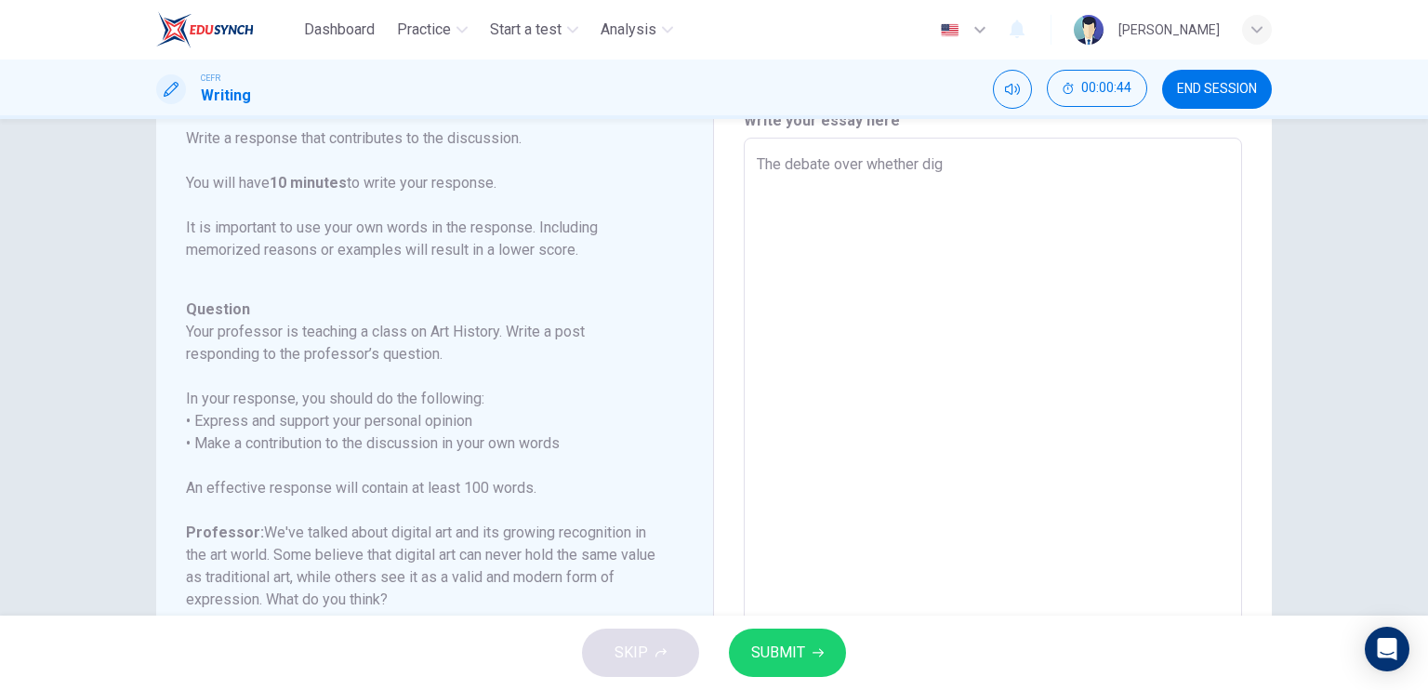
type textarea "The debate over whether digi"
type textarea "x"
type textarea "The debate over whether digit"
type textarea "x"
type textarea "The debate over whether digita"
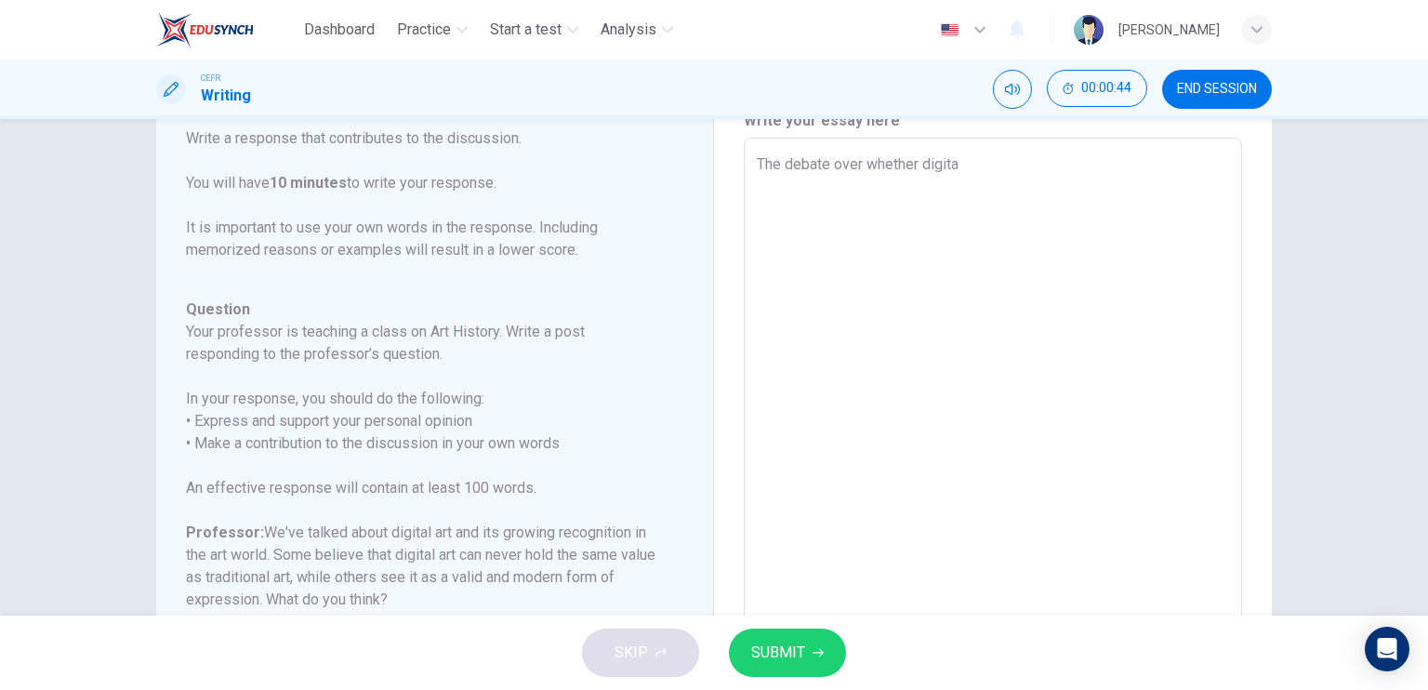
type textarea "x"
type textarea "The debate over whether digital"
type textarea "x"
type textarea "The debate over whether digital"
type textarea "x"
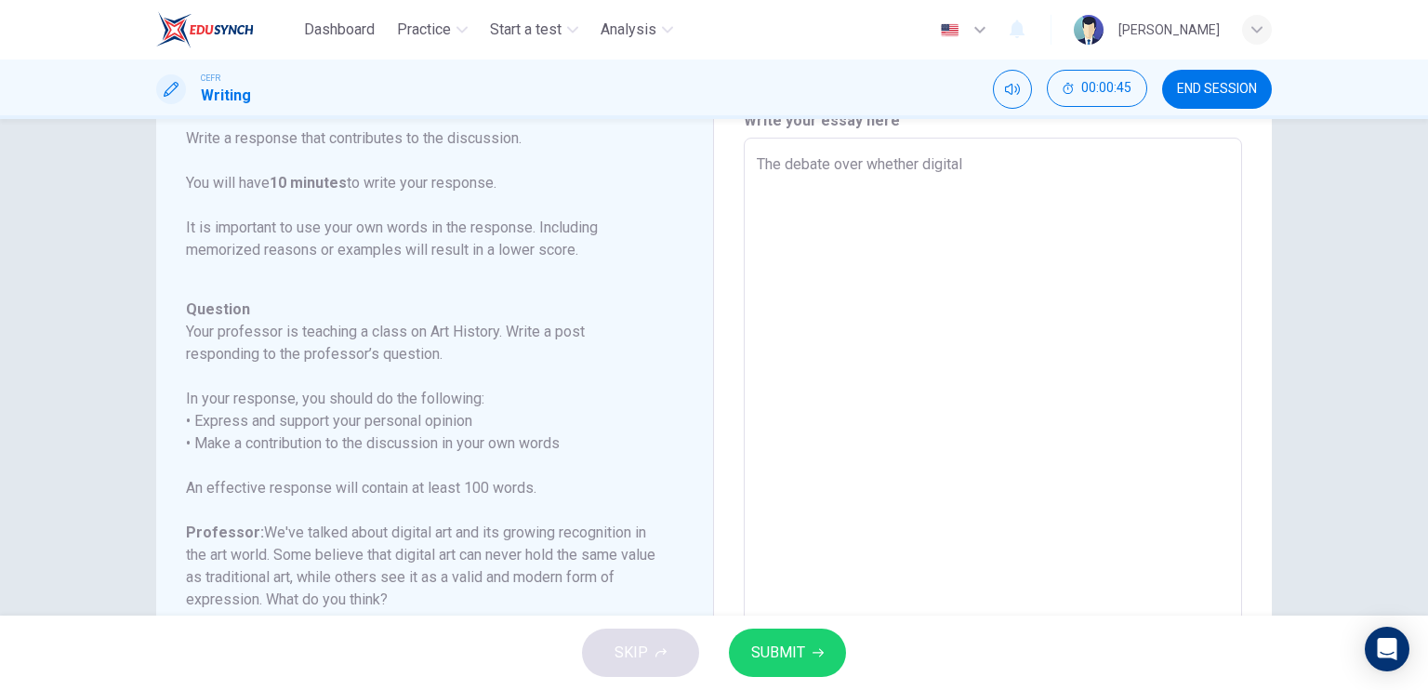
type textarea "The debate over whether digital a"
type textarea "x"
type textarea "The debate over whether digital ae"
type textarea "x"
type textarea "The debate over whether digital a"
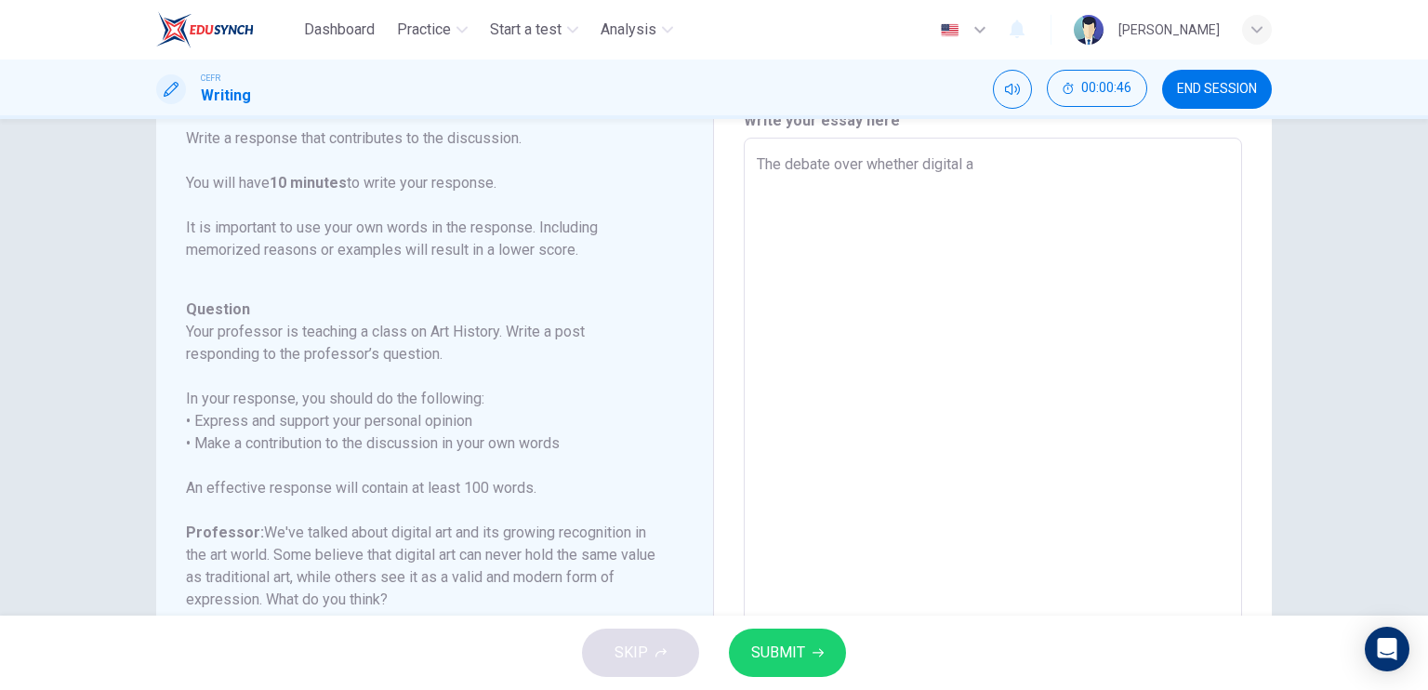
type textarea "x"
type textarea "The debate over whether digital ar"
type textarea "x"
type textarea "The debate over whether digital art"
type textarea "x"
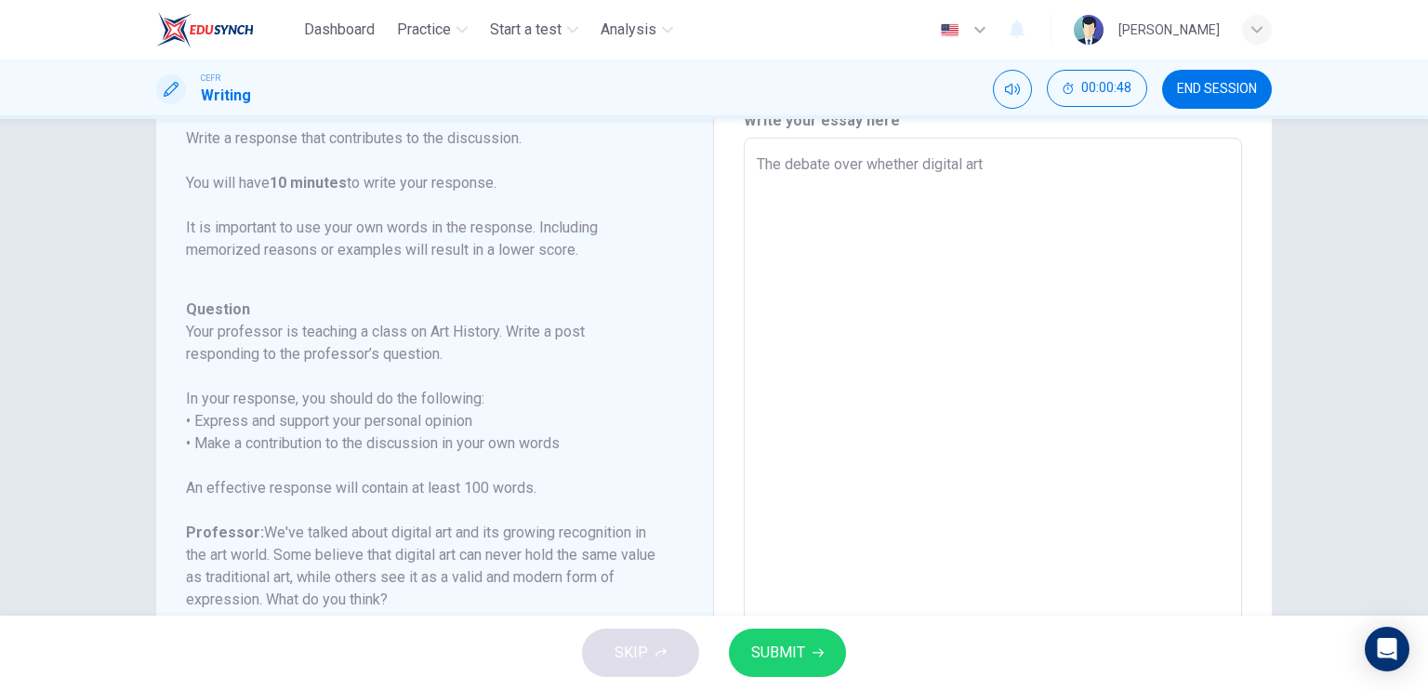
type textarea "The debate over whether digital art"
type textarea "x"
type textarea "The debate over whether digital art i"
type textarea "x"
type textarea "The debate over whether digital art"
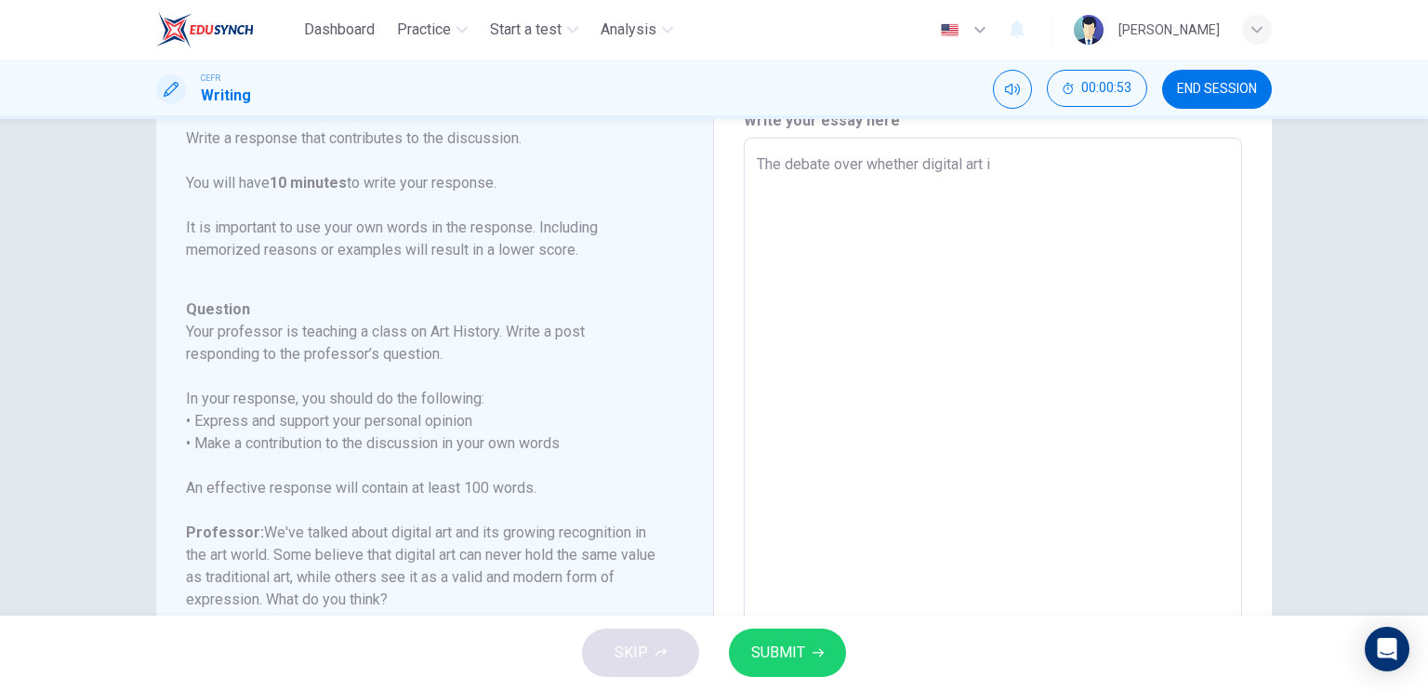
type textarea "x"
type textarea "The debate over whether digital art c"
type textarea "x"
type textarea "The debate over whether digital art ca"
type textarea "x"
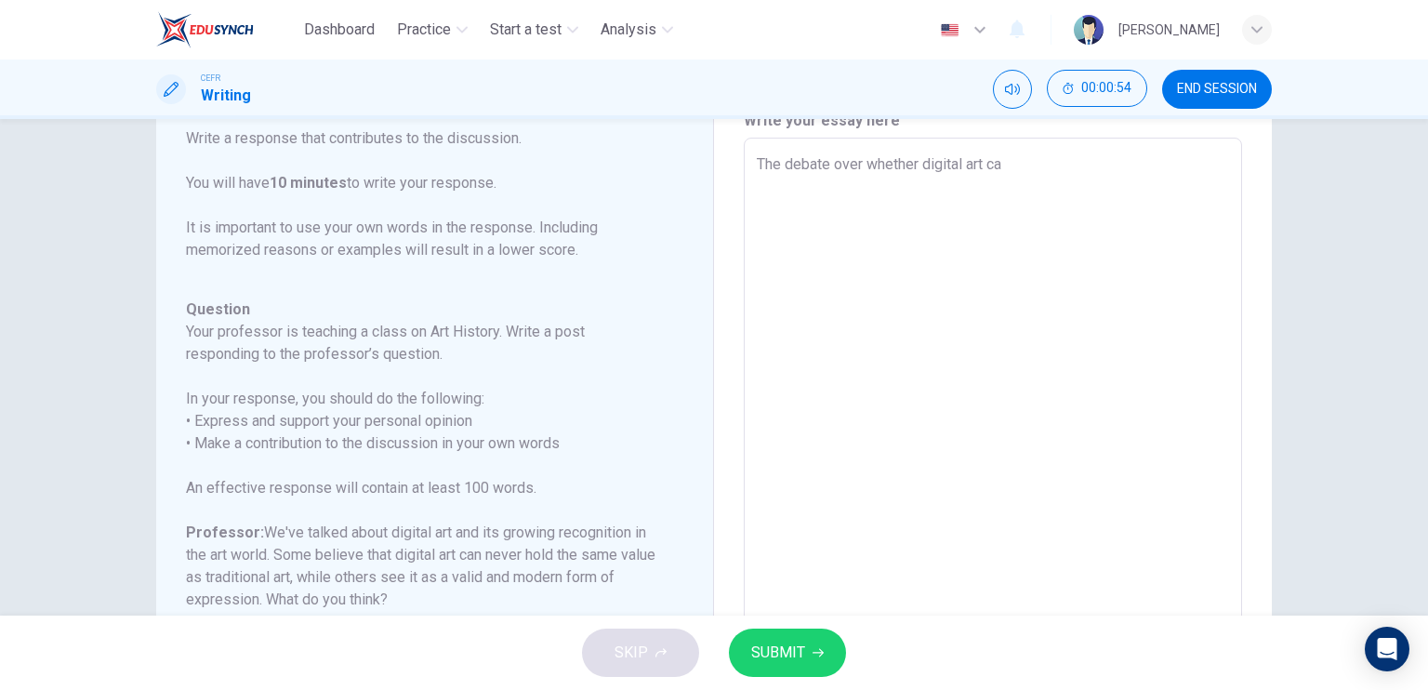
type textarea "The debate over whether digital art can"
type textarea "x"
type textarea "The debate over whether digital art can"
type textarea "x"
type textarea "The debate over whether digital art can h"
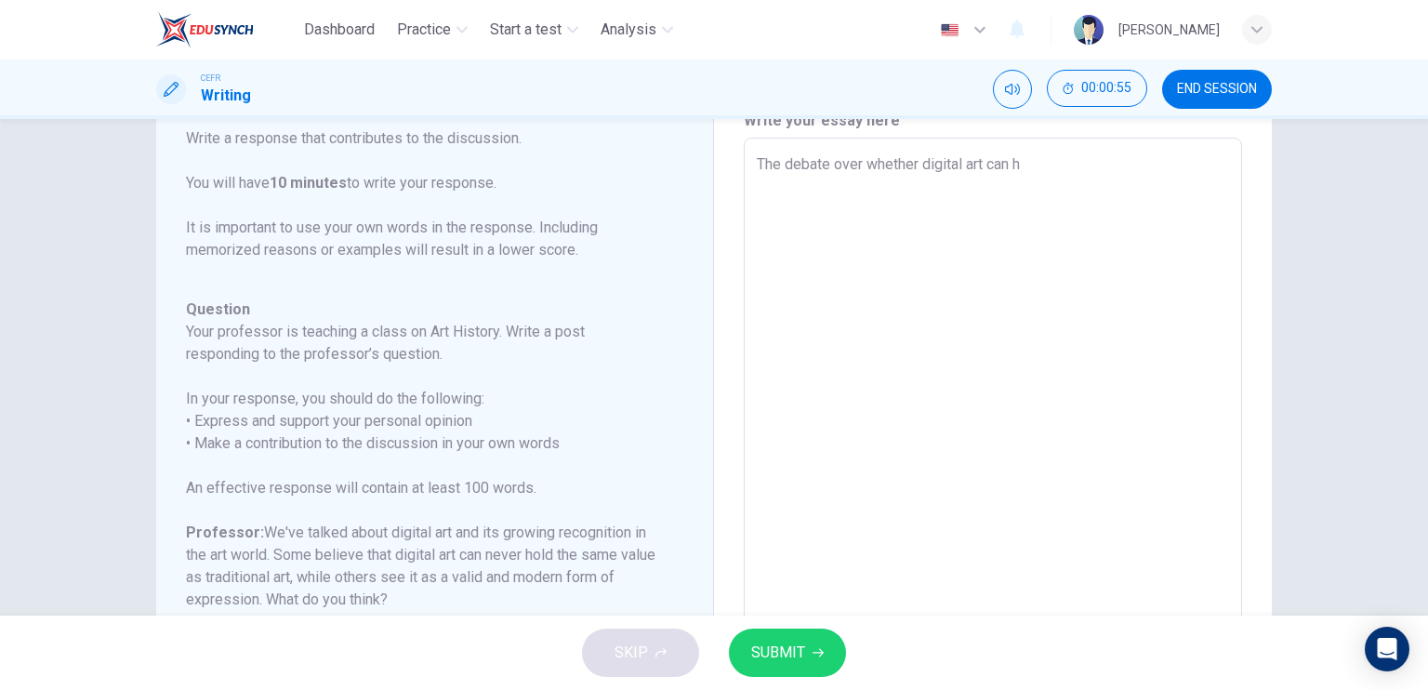
type textarea "x"
type textarea "The debate over whether digital art can ho"
type textarea "x"
type textarea "The debate over whether digital art can hol"
type textarea "x"
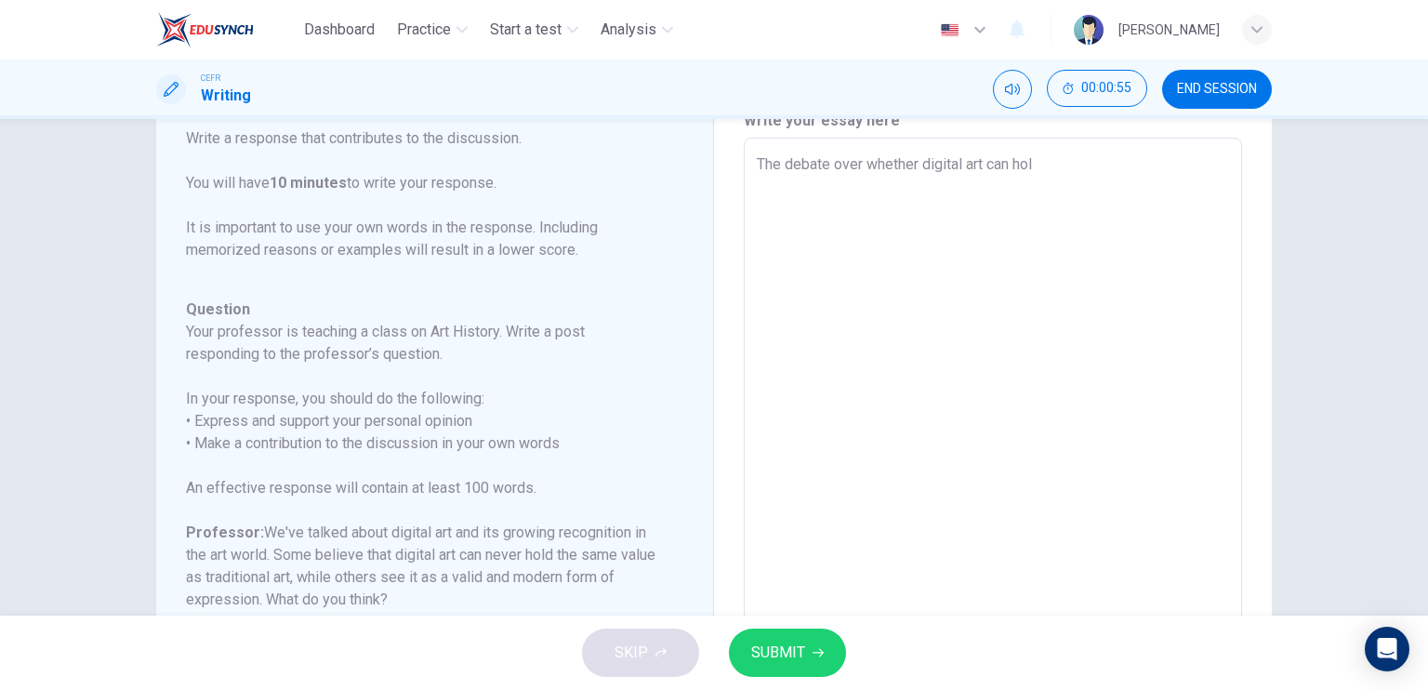
type textarea "The debate over whether digital art can hold"
type textarea "x"
type textarea "The debate over whether digital art can hold"
type textarea "x"
type textarea "The debate over whether digital art can hold t"
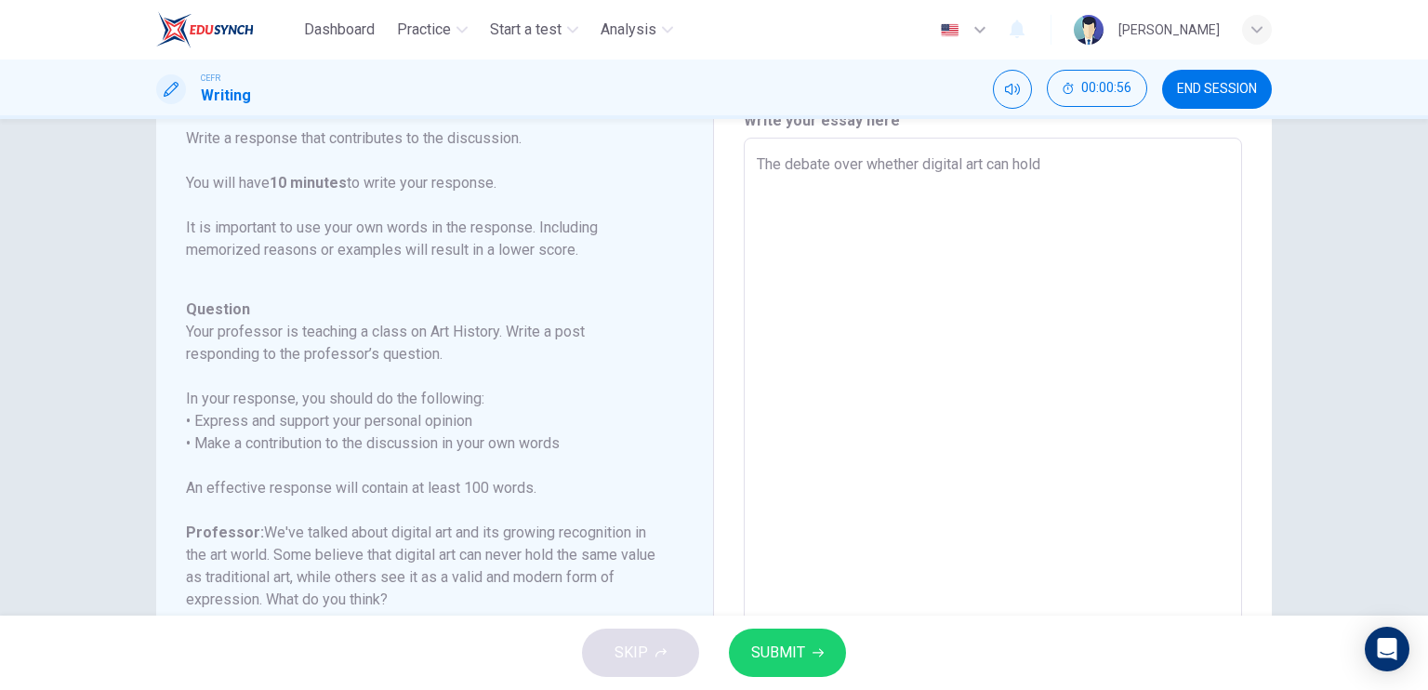
type textarea "x"
type textarea "The debate over whether digital art can hold th"
type textarea "x"
type textarea "The debate over whether digital art can hold the"
type textarea "x"
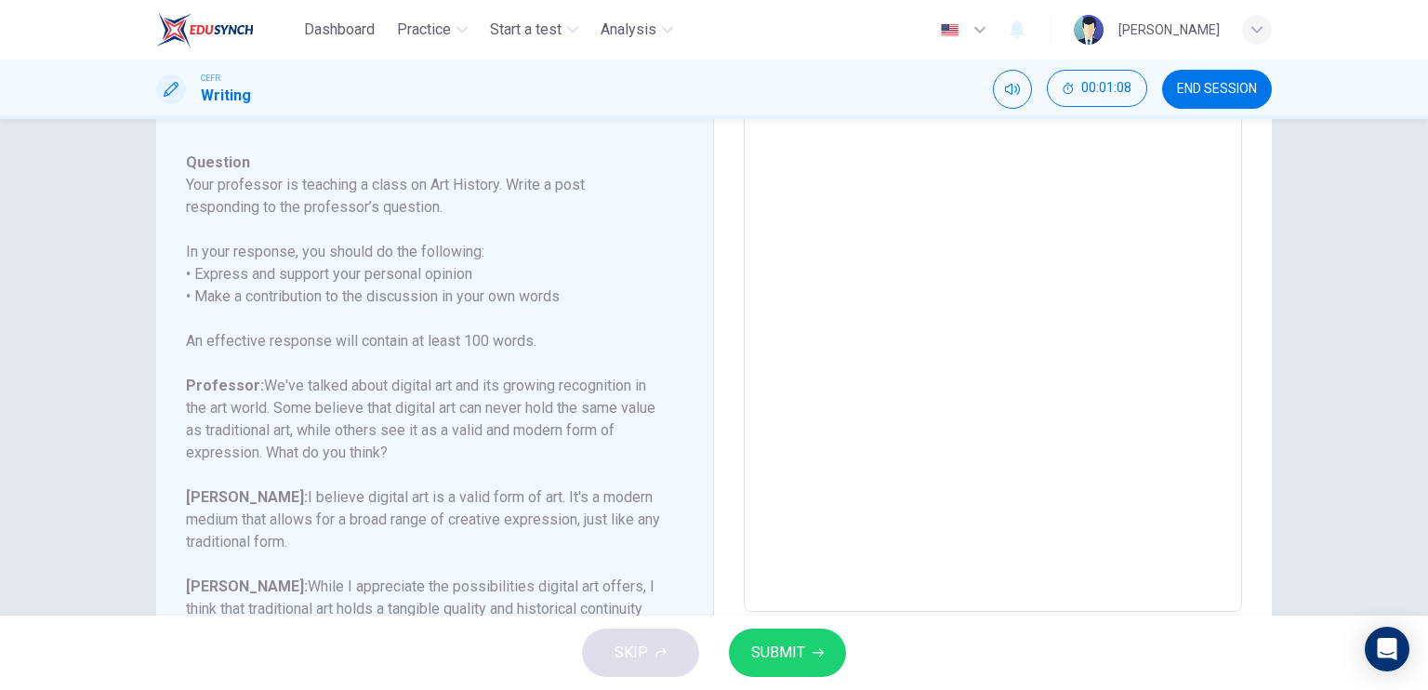
scroll to position [241, 0]
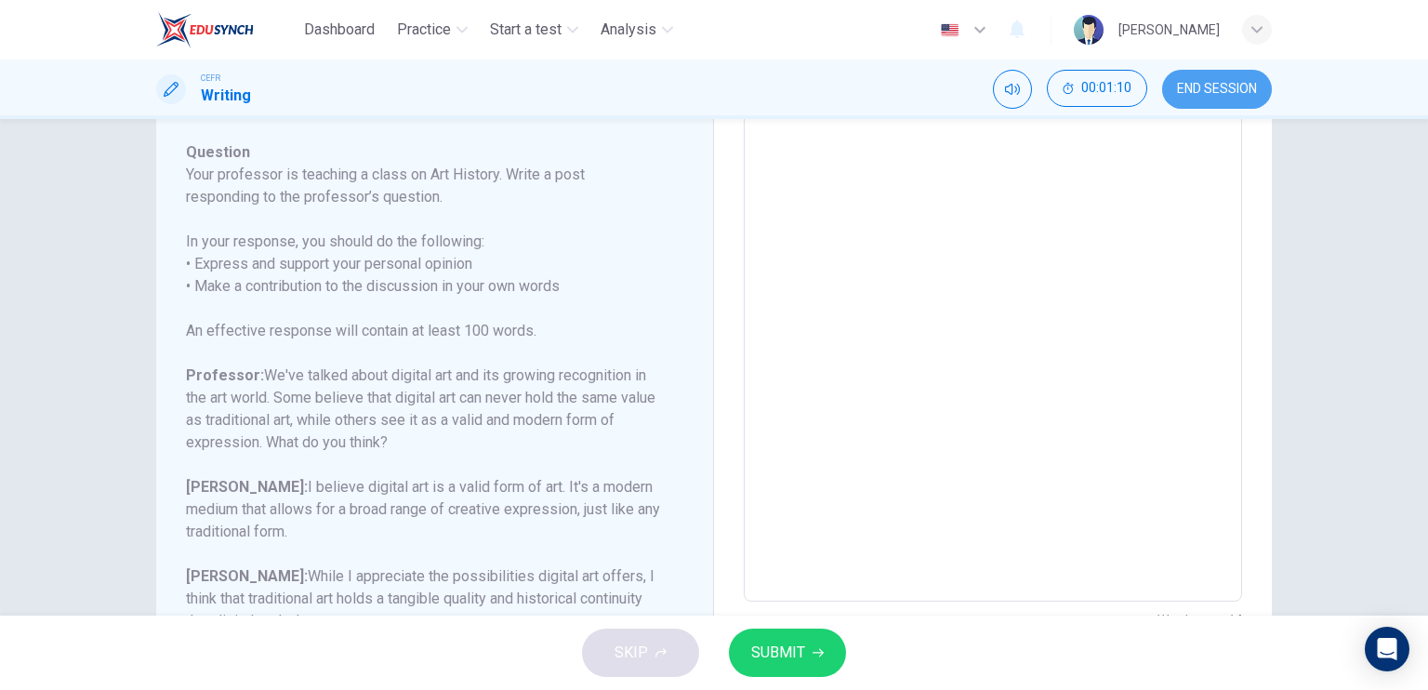
drag, startPoint x: 1217, startPoint y: 96, endPoint x: 809, endPoint y: 78, distance: 408.6
click at [1217, 96] on span "END SESSION" at bounding box center [1217, 89] width 80 height 15
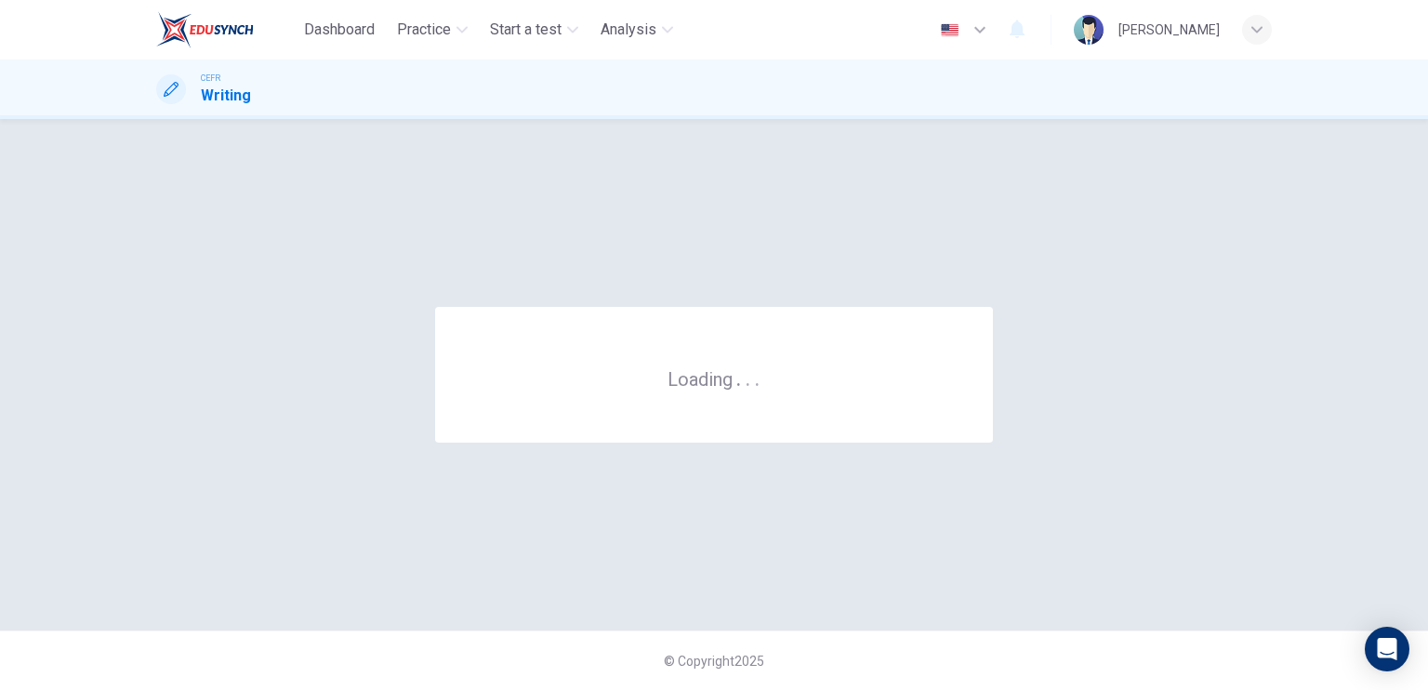
scroll to position [0, 0]
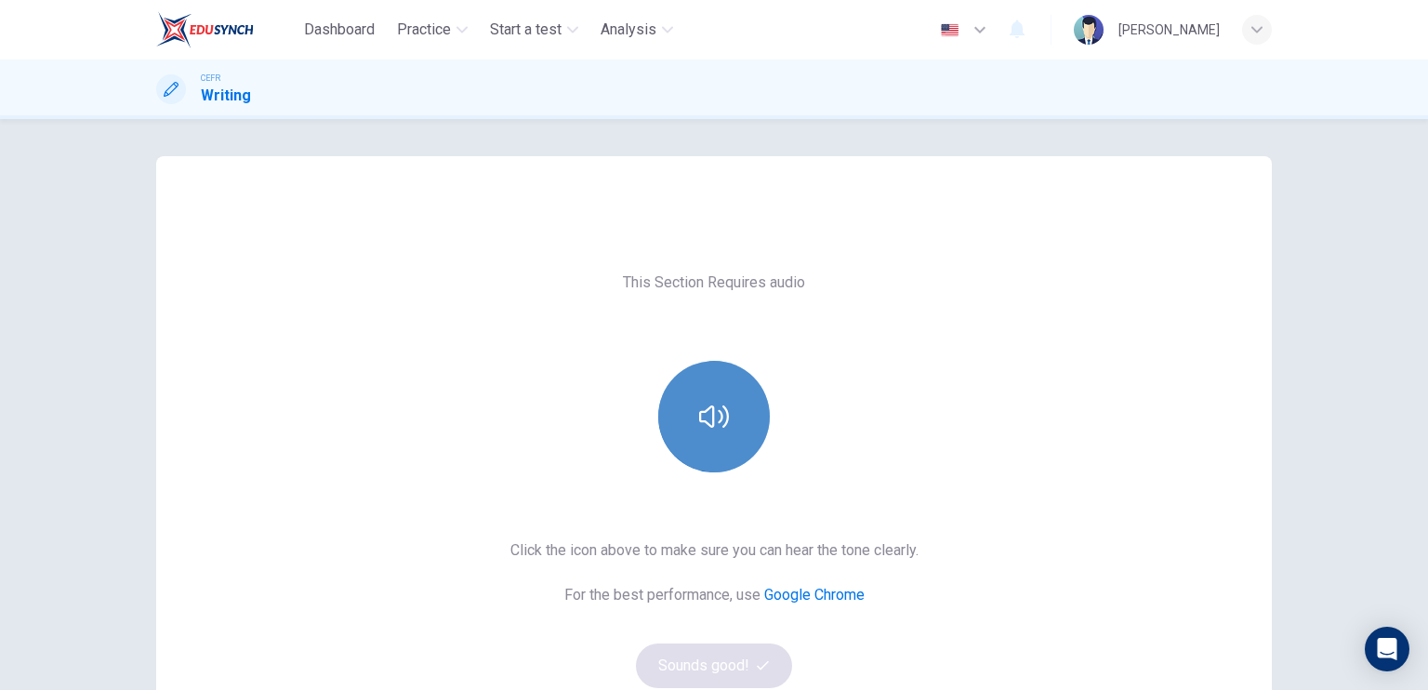
click at [709, 423] on icon "button" at bounding box center [714, 416] width 30 height 22
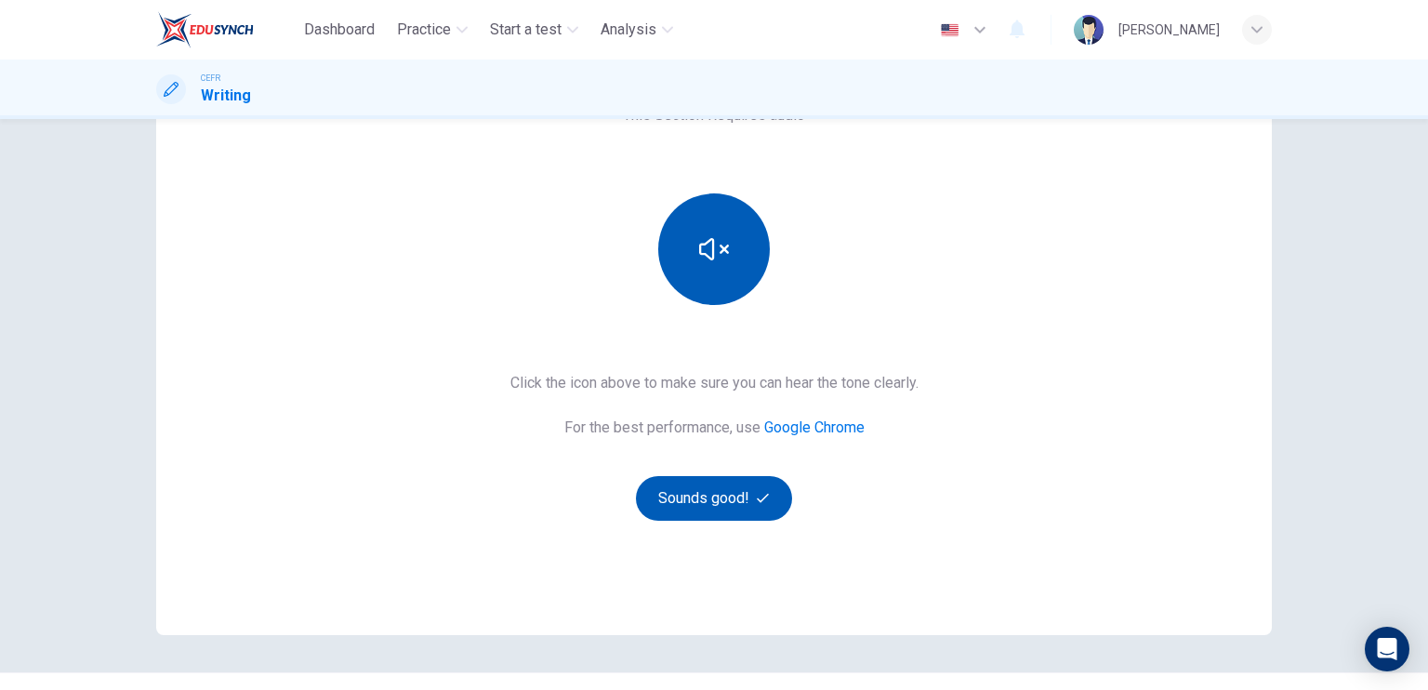
scroll to position [169, 0]
click at [703, 500] on button "Sounds good!" at bounding box center [714, 496] width 156 height 45
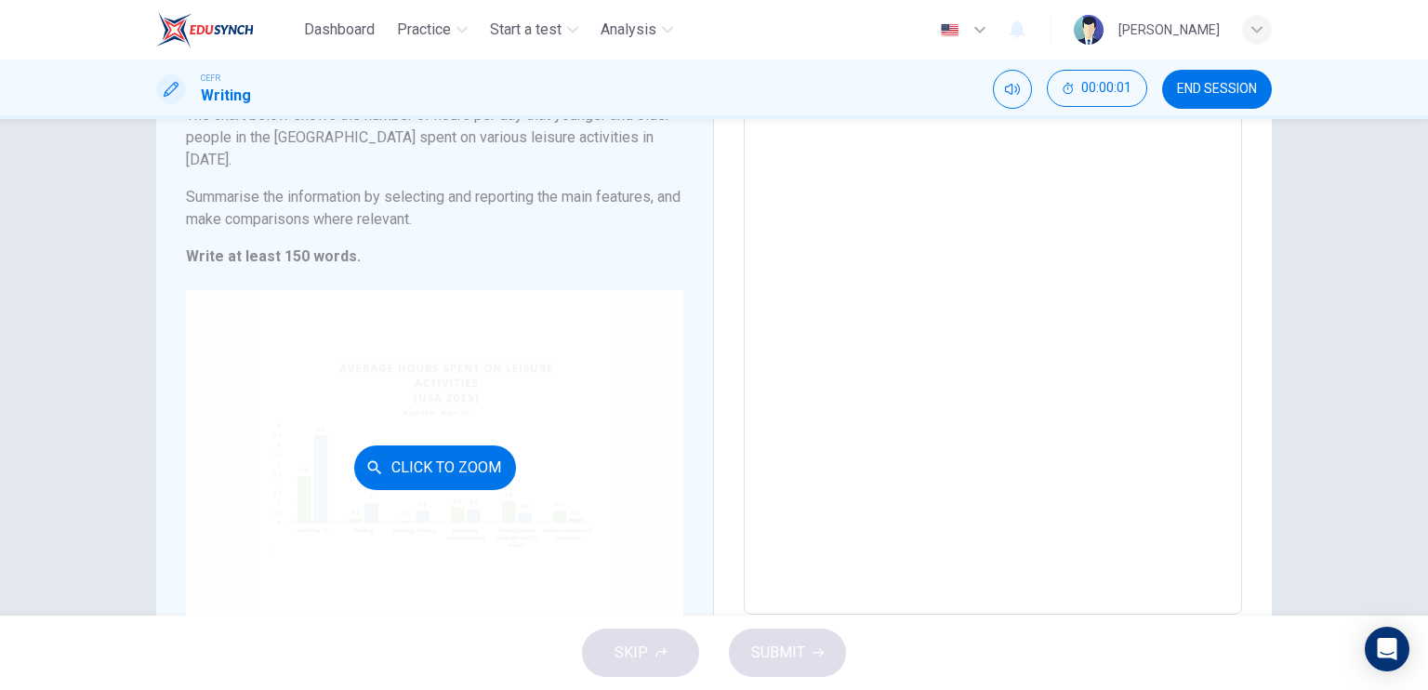
scroll to position [182, 0]
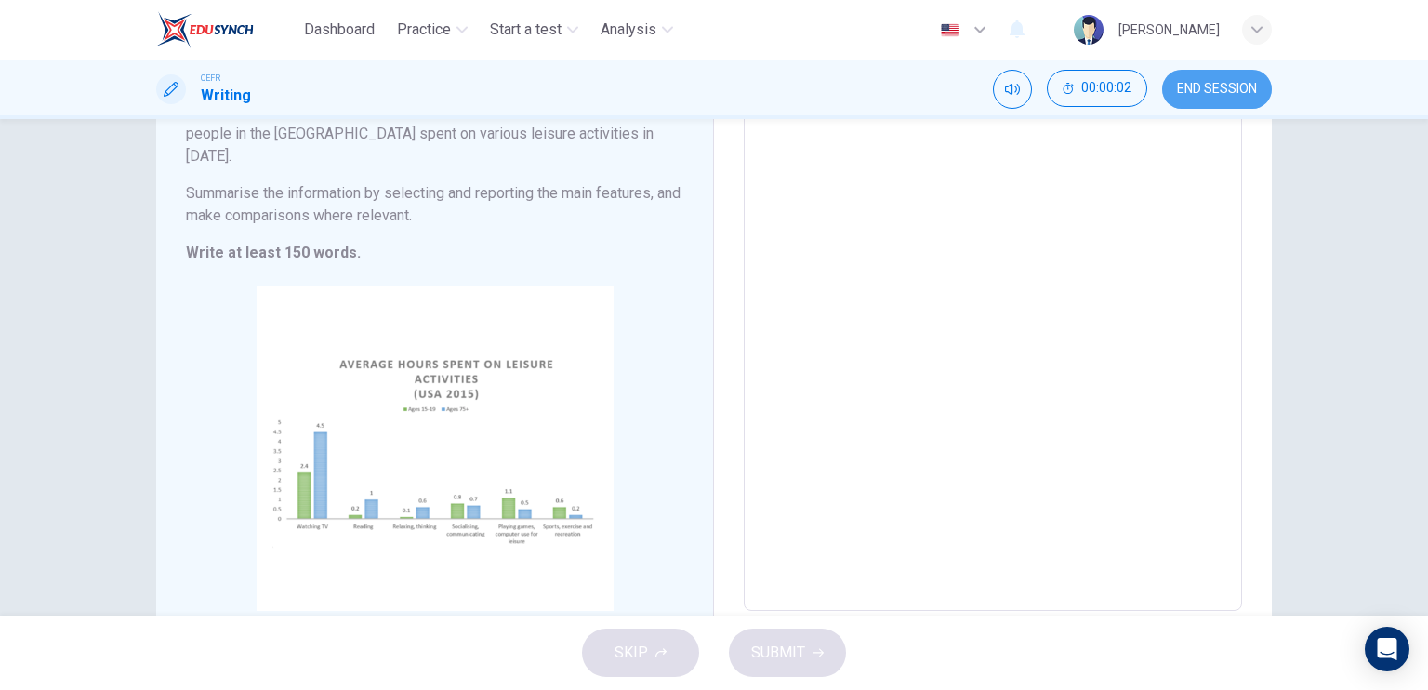
click at [1196, 85] on span "END SESSION" at bounding box center [1217, 89] width 80 height 15
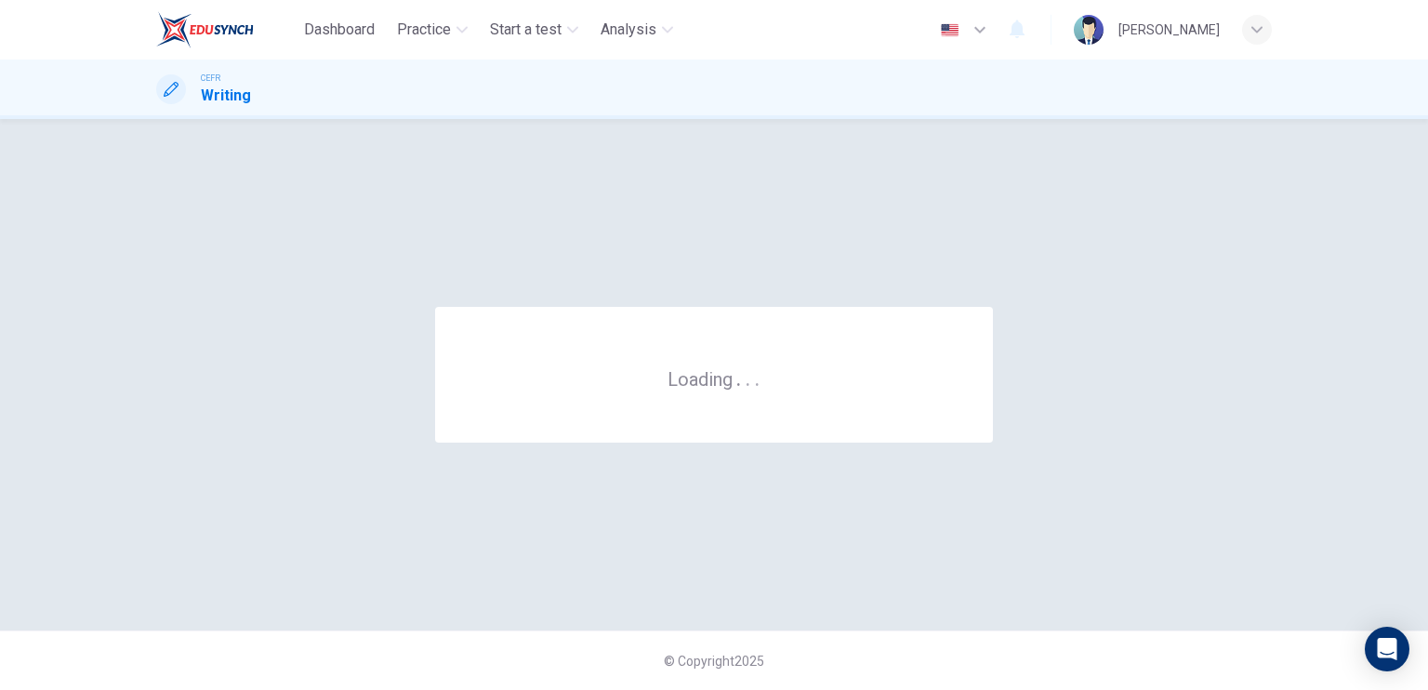
scroll to position [0, 0]
